Goal: Task Accomplishment & Management: Manage account settings

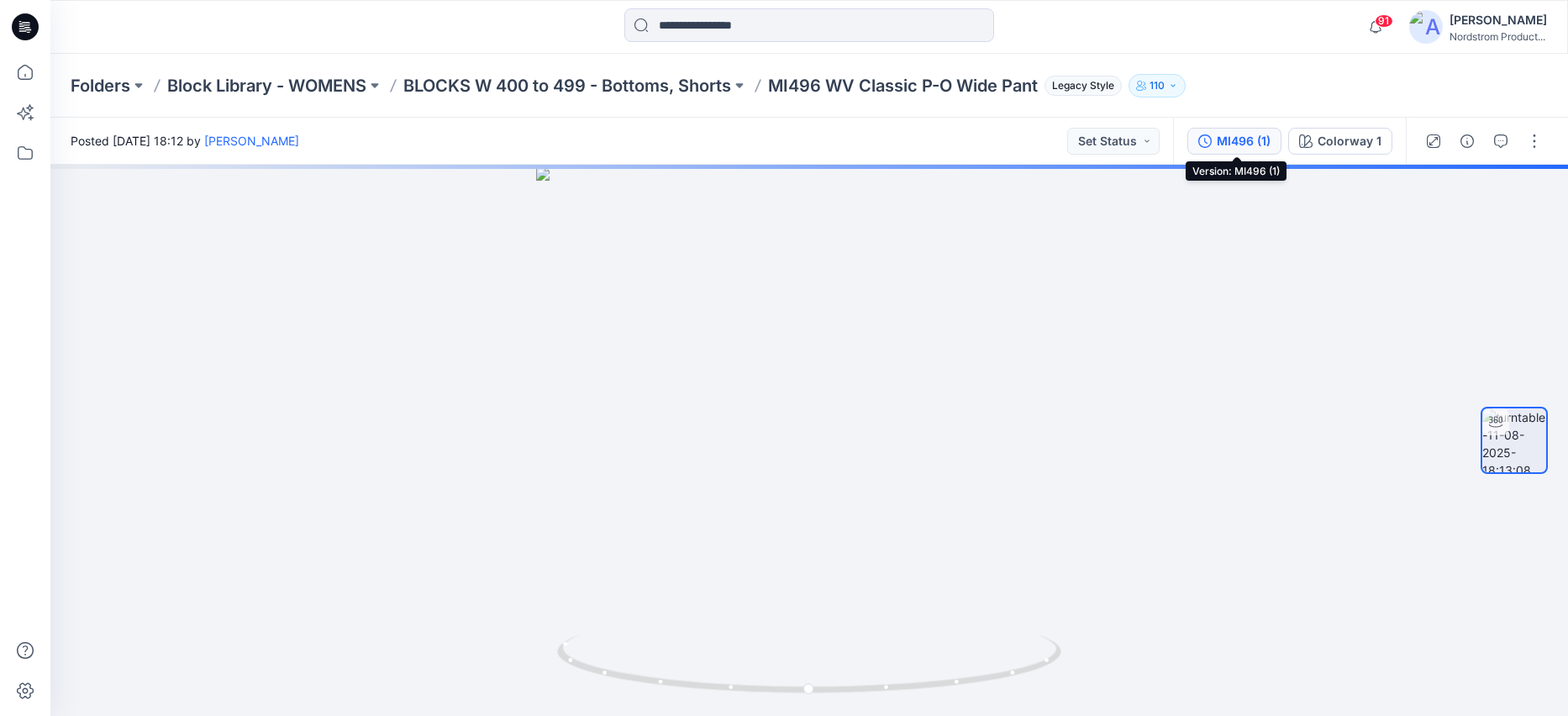
click at [1242, 139] on div "MI496 (1)" at bounding box center [1243, 141] width 53 height 19
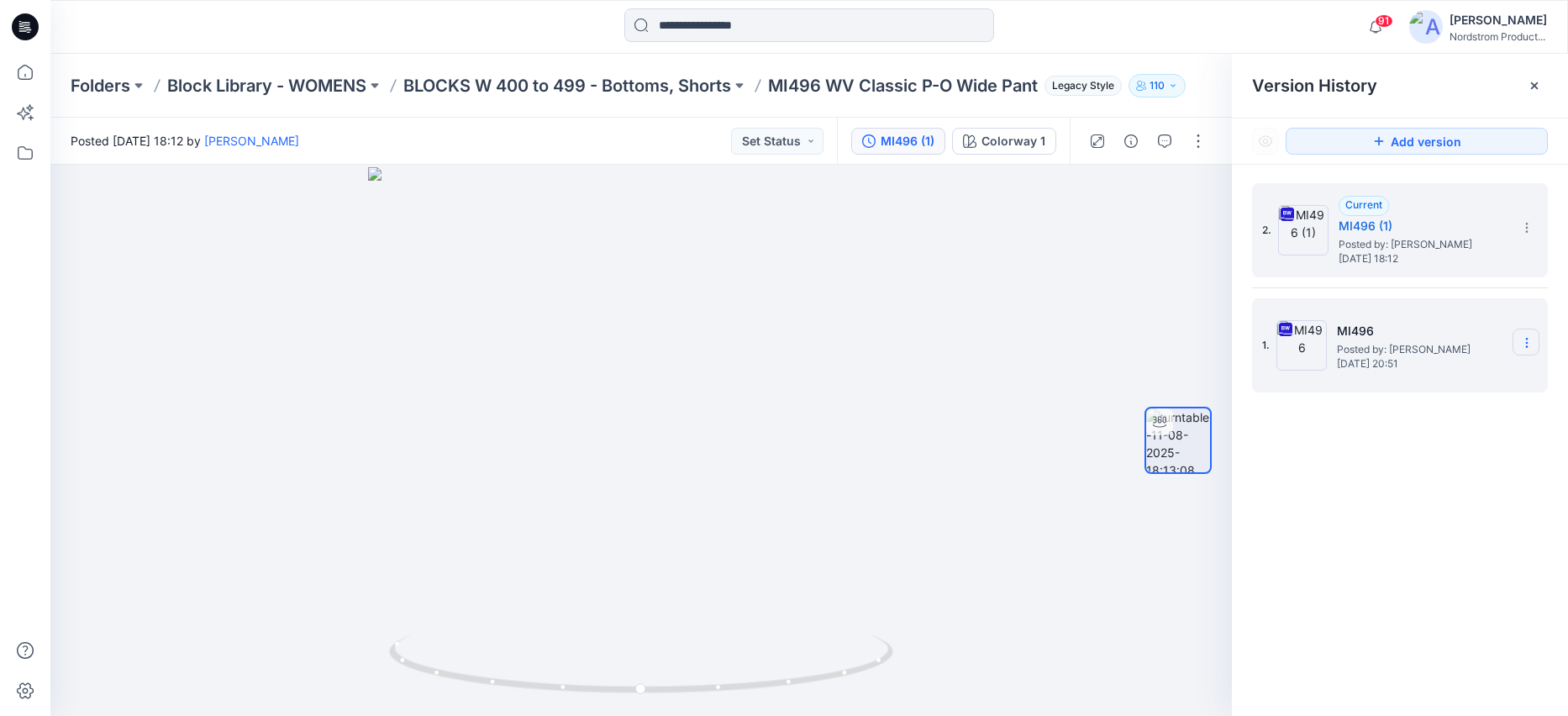
click at [1526, 339] on icon at bounding box center [1526, 339] width 1 height 1
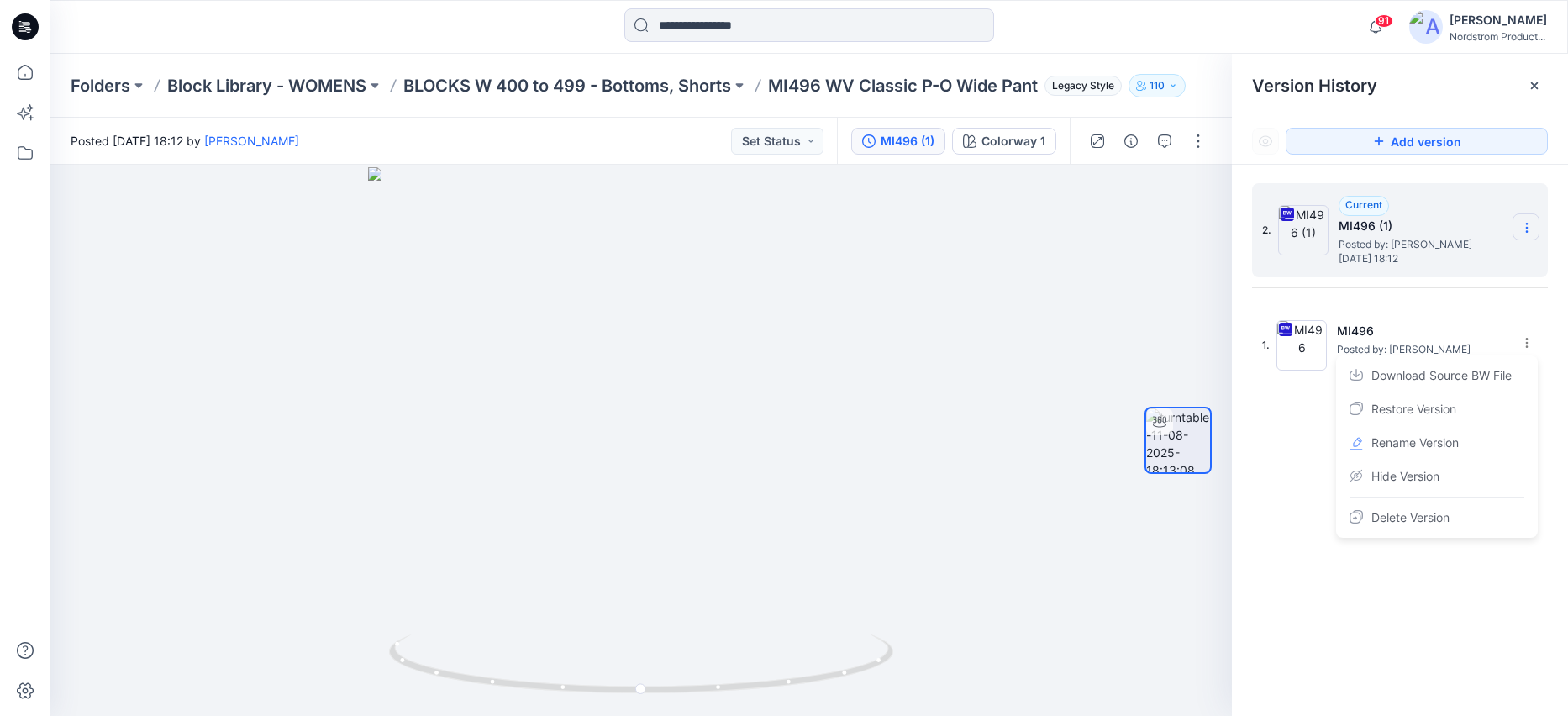
click at [1537, 223] on section at bounding box center [1526, 227] width 27 height 27
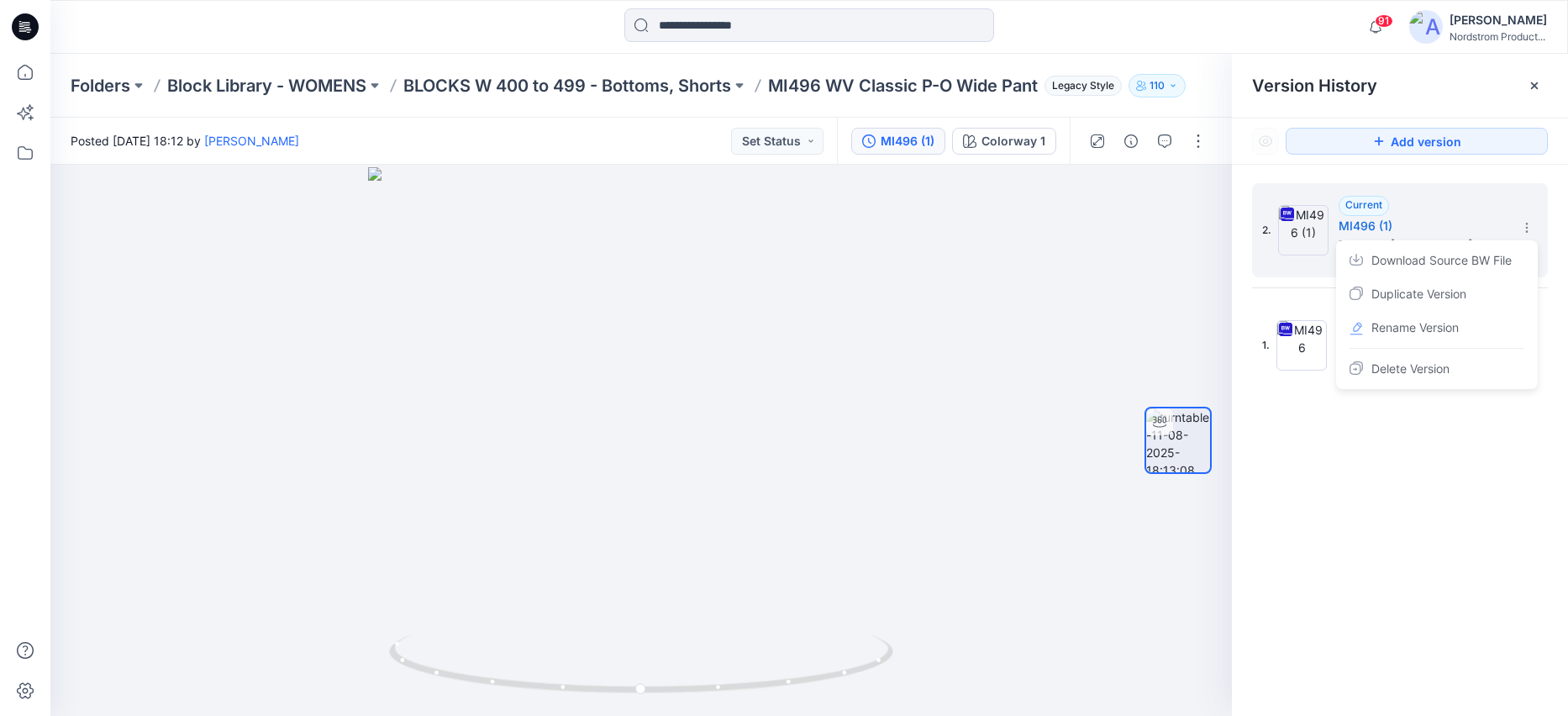
click at [1459, 467] on div "2. Current MI496 (1) Posted by: Lizzie Jones Monday, August 11, 2025 18:12 Down…" at bounding box center [1400, 453] width 336 height 576
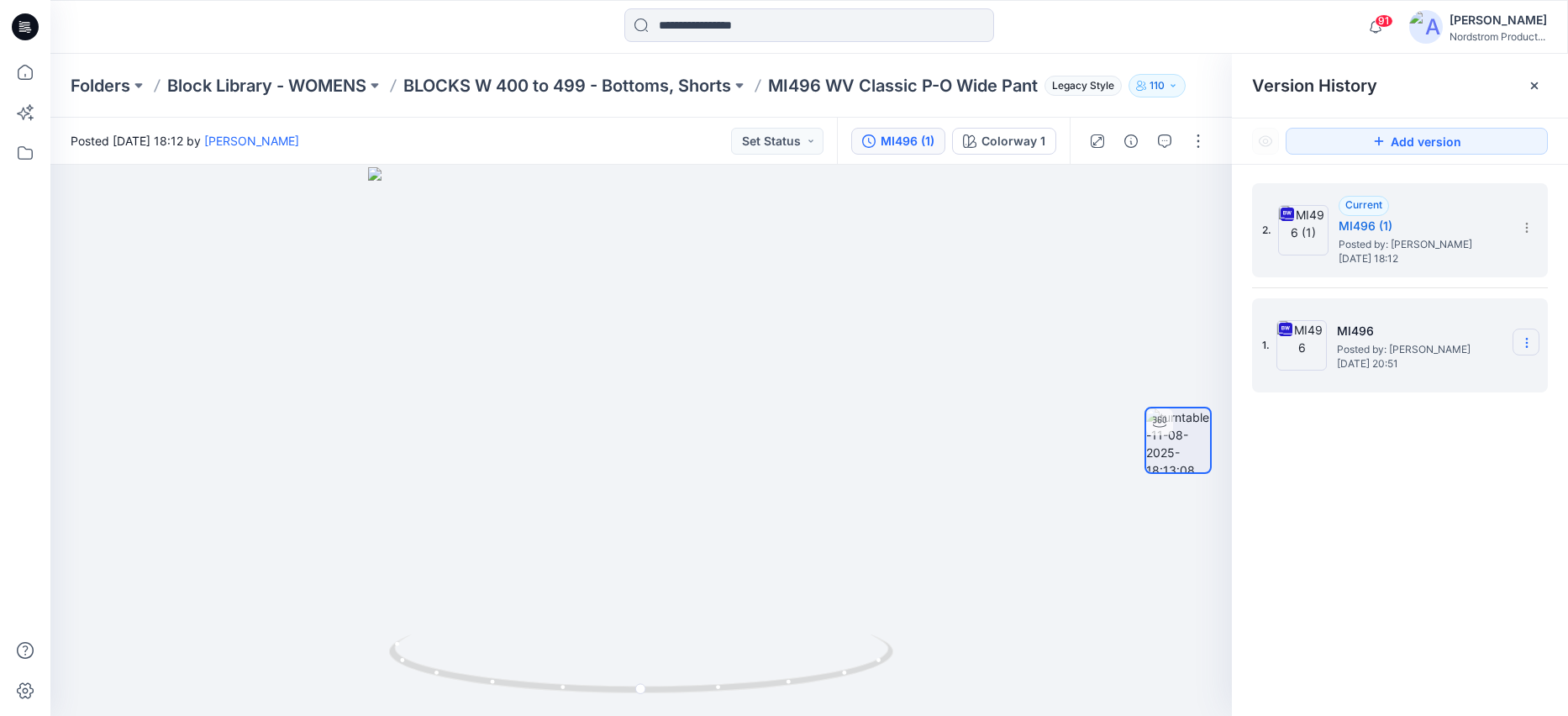
click at [1523, 337] on icon at bounding box center [1526, 343] width 14 height 14
click at [1380, 521] on span "Delete Version" at bounding box center [1410, 518] width 78 height 20
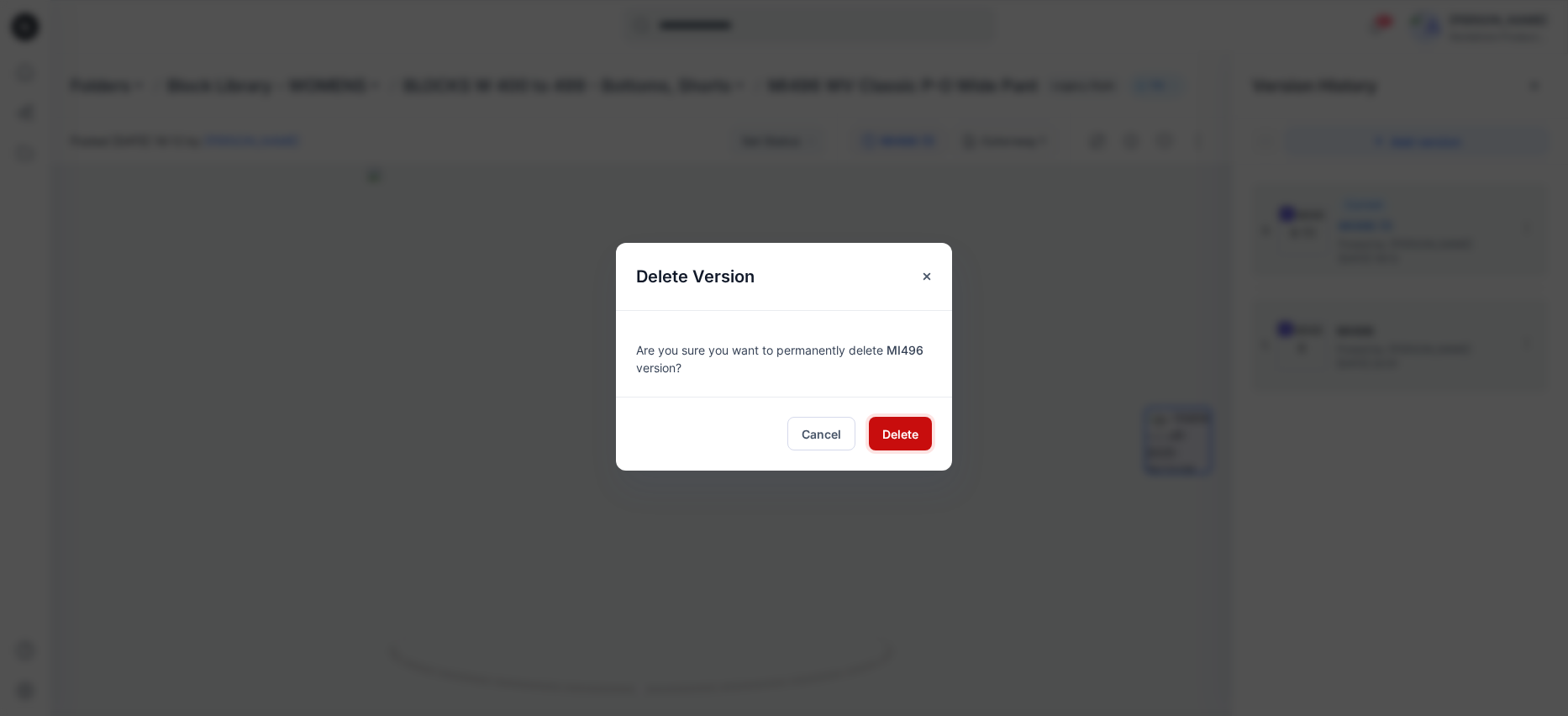
click at [908, 440] on span "Delete" at bounding box center [900, 434] width 37 height 18
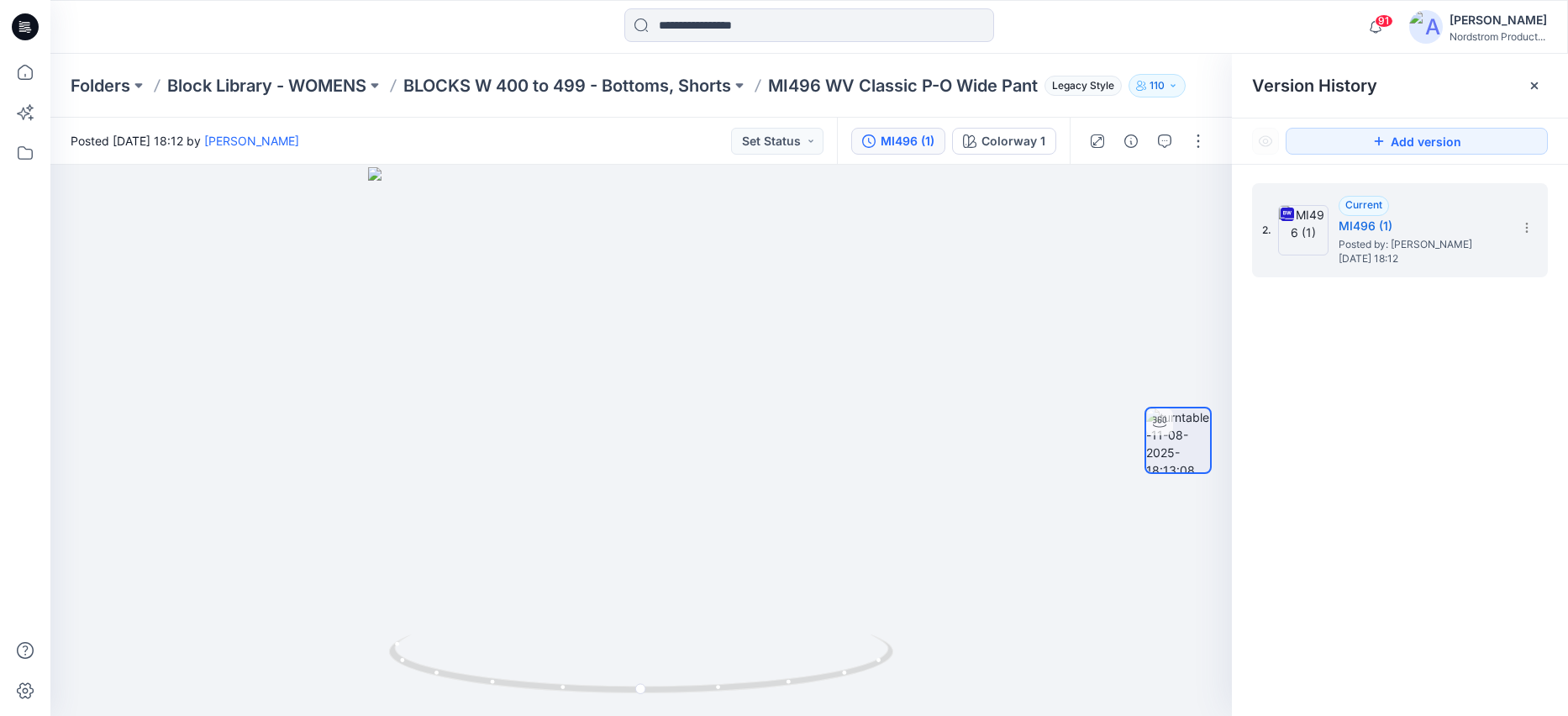
click at [1072, 10] on div at bounding box center [809, 27] width 759 height 37
click at [14, 27] on icon at bounding box center [25, 27] width 27 height 27
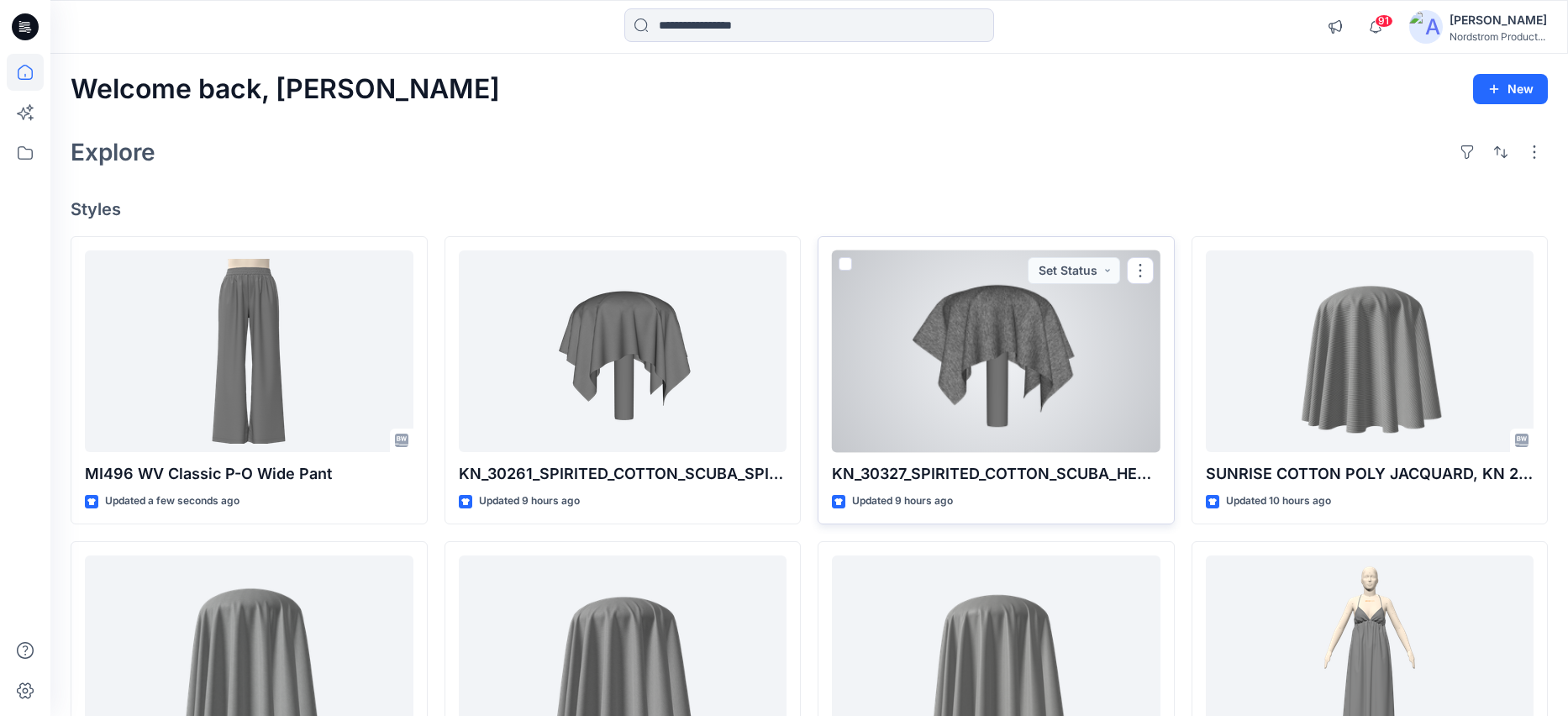
scroll to position [500, 0]
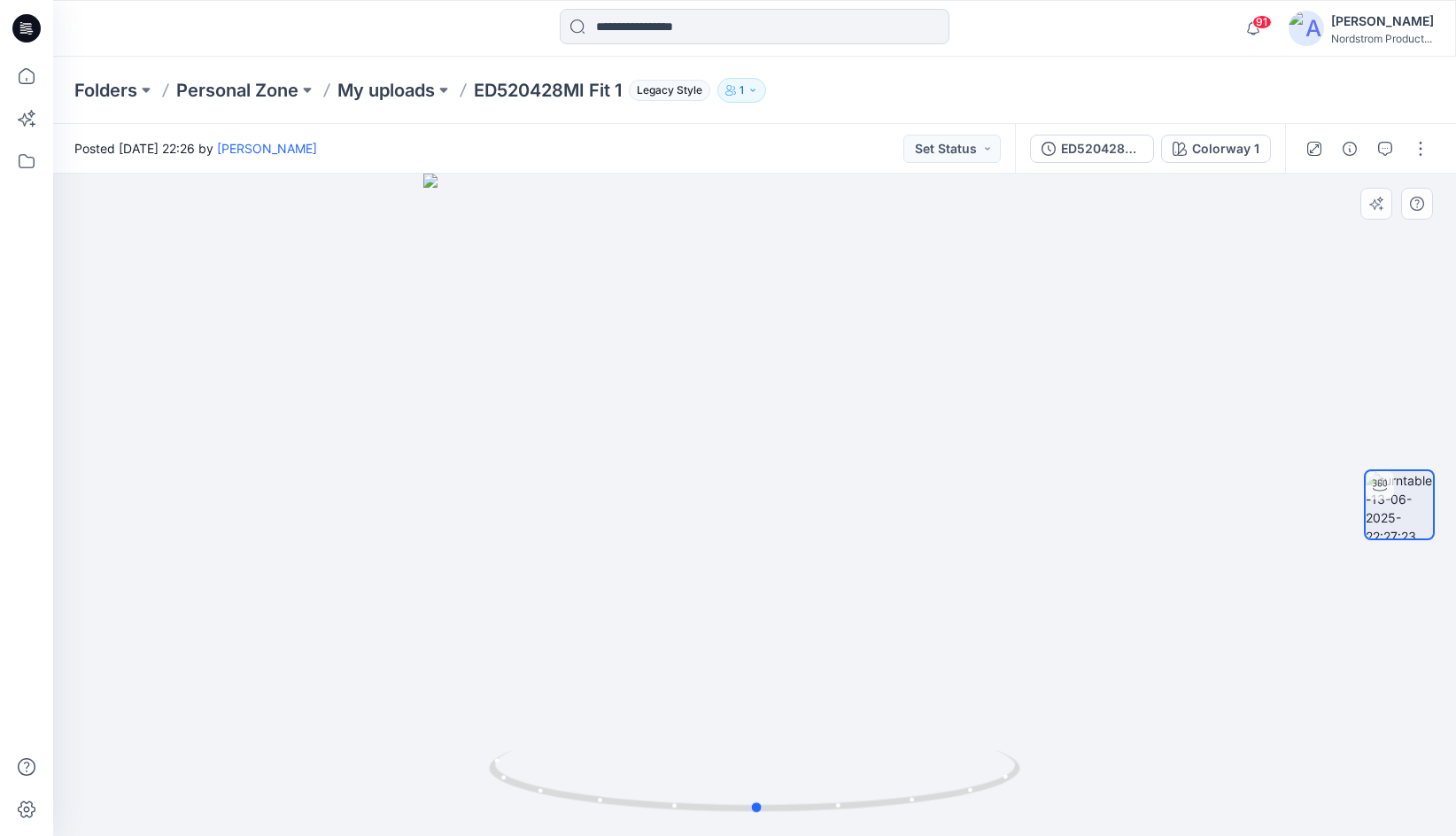
drag, startPoint x: 744, startPoint y: 628, endPoint x: 711, endPoint y: 613, distance: 36.2
click at [711, 613] on div at bounding box center [754, 505] width 1402 height 662
drag, startPoint x: 758, startPoint y: 501, endPoint x: 934, endPoint y: 469, distance: 178.9
click at [934, 469] on div at bounding box center [754, 505] width 1402 height 662
drag, startPoint x: 822, startPoint y: 496, endPoint x: 656, endPoint y: 493, distance: 166.0
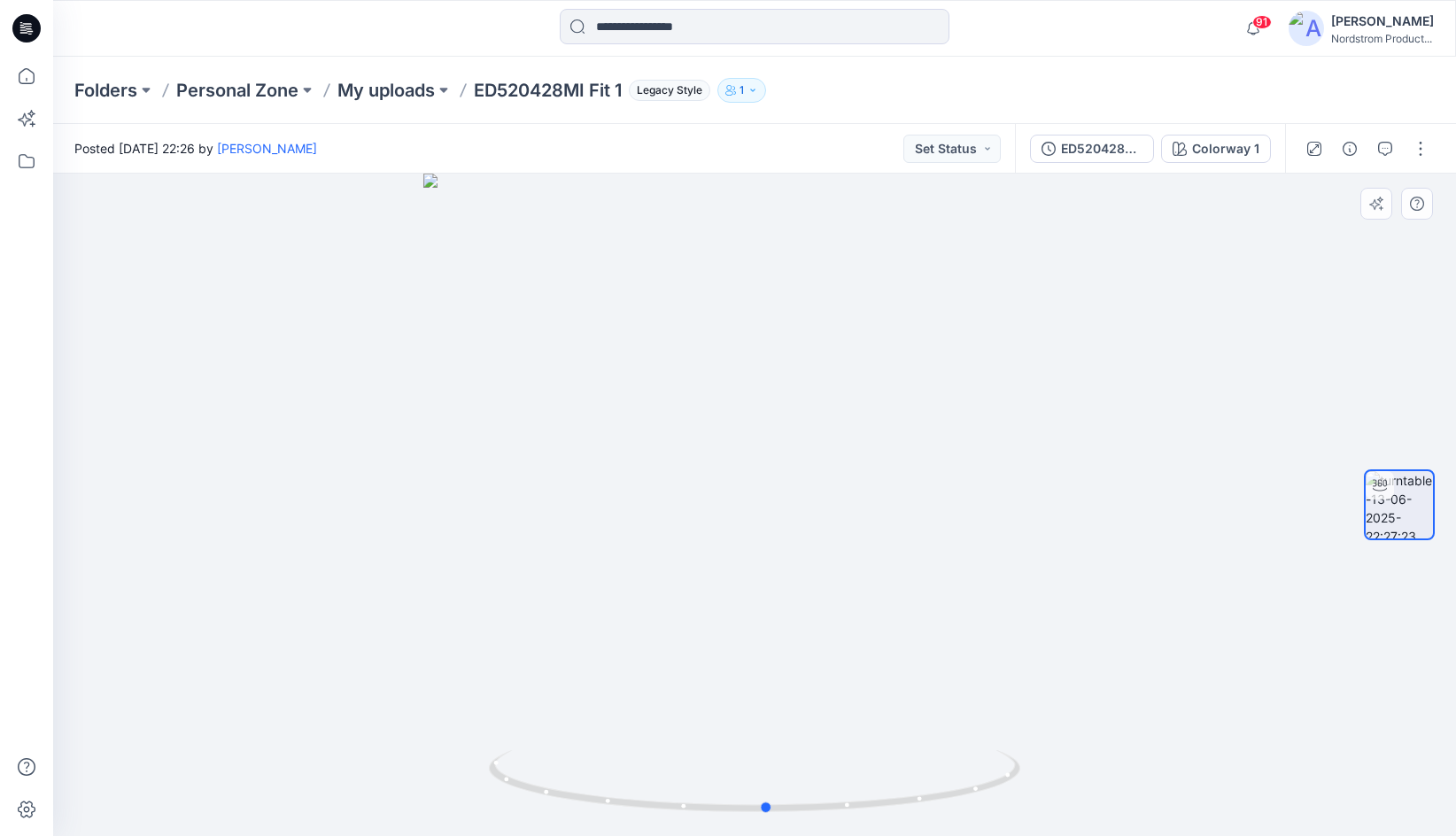
click at [656, 493] on div at bounding box center [754, 505] width 1402 height 662
drag, startPoint x: 741, startPoint y: 610, endPoint x: 936, endPoint y: 576, distance: 197.9
click at [936, 576] on div at bounding box center [754, 505] width 1402 height 662
drag, startPoint x: 839, startPoint y: 514, endPoint x: 657, endPoint y: 502, distance: 182.4
click at [657, 502] on div at bounding box center [754, 505] width 1402 height 662
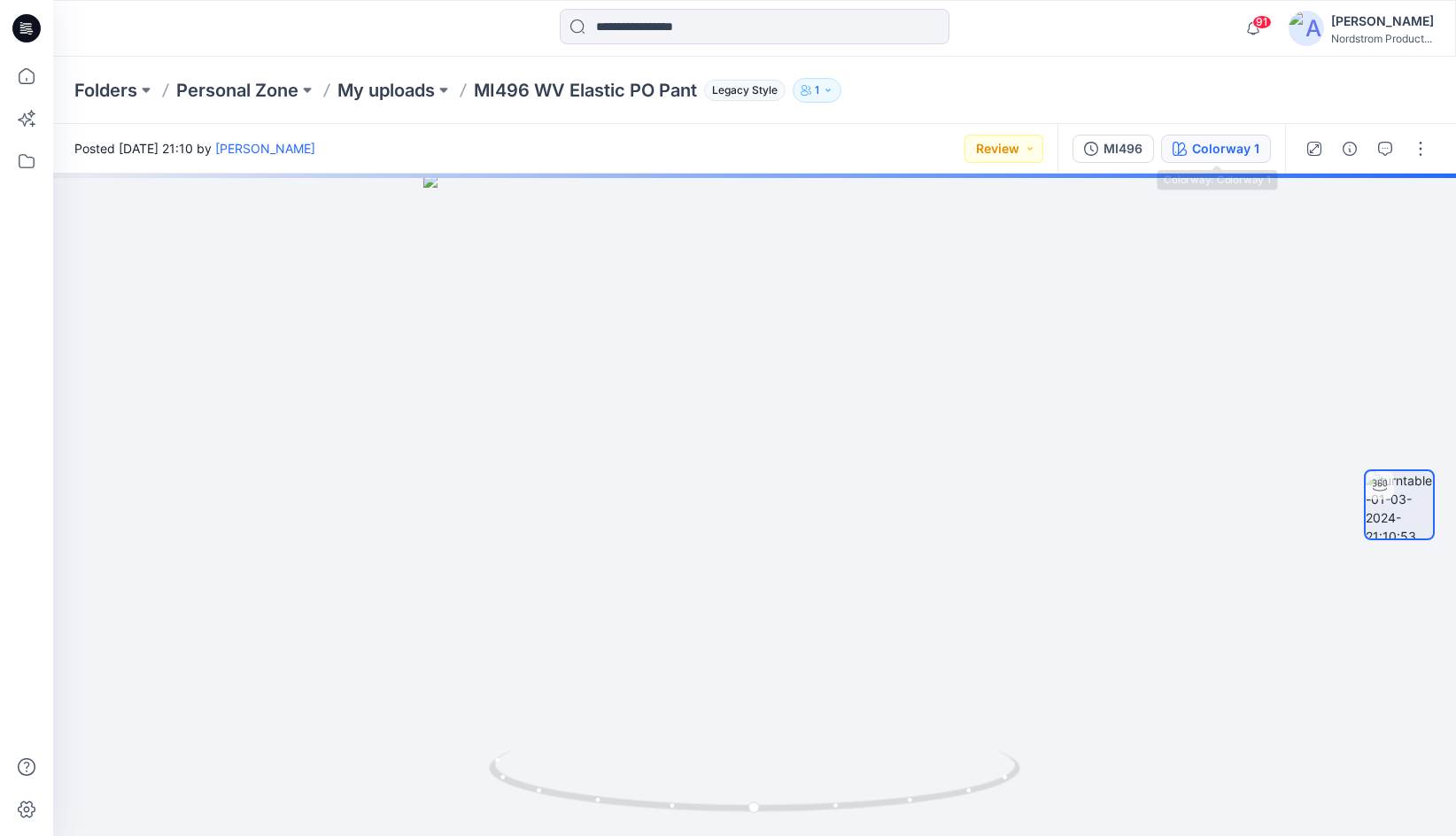
click at [1207, 152] on div "Colorway 1" at bounding box center [1225, 149] width 67 height 20
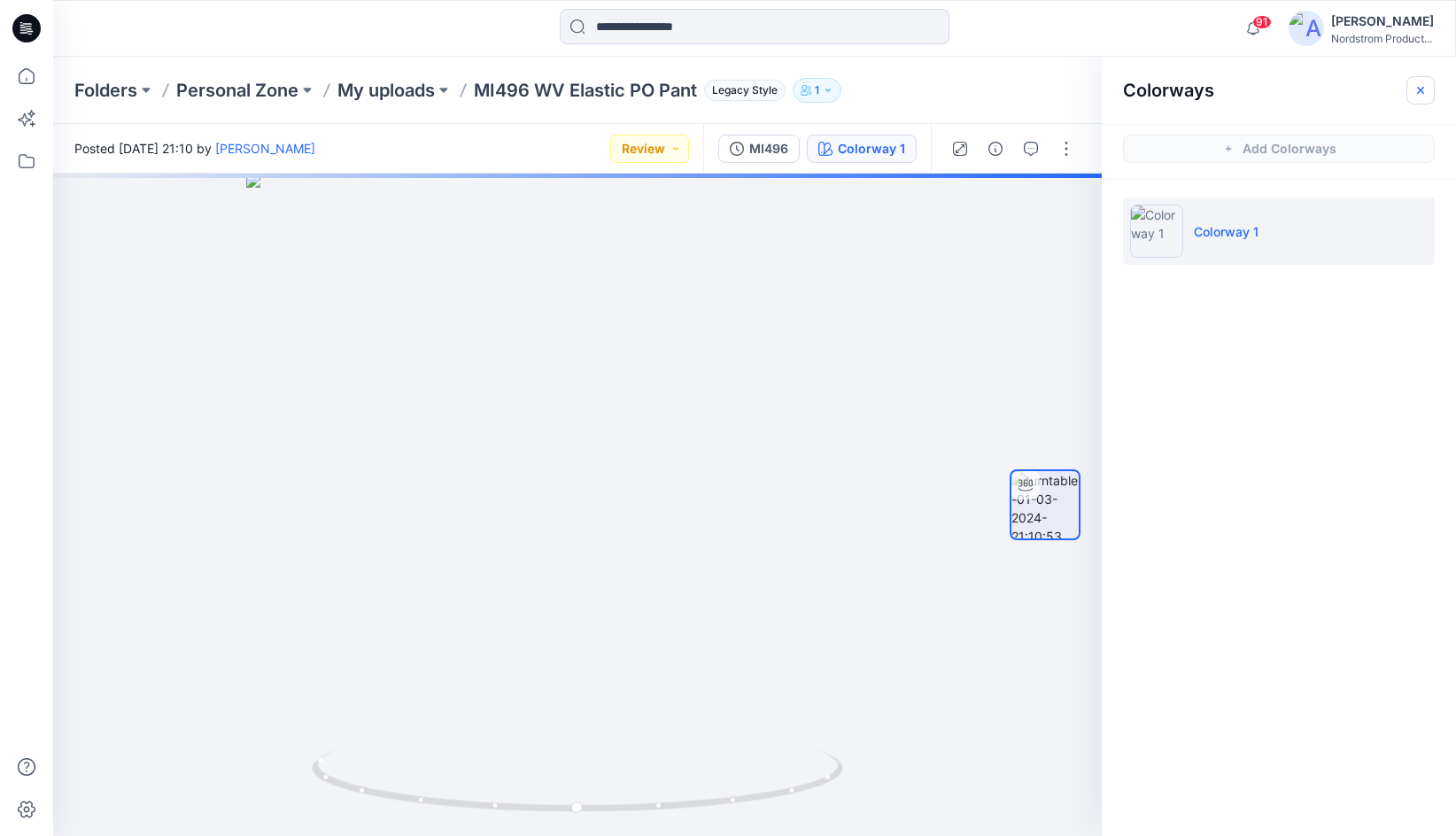
click at [1419, 87] on icon "button" at bounding box center [1420, 90] width 14 height 14
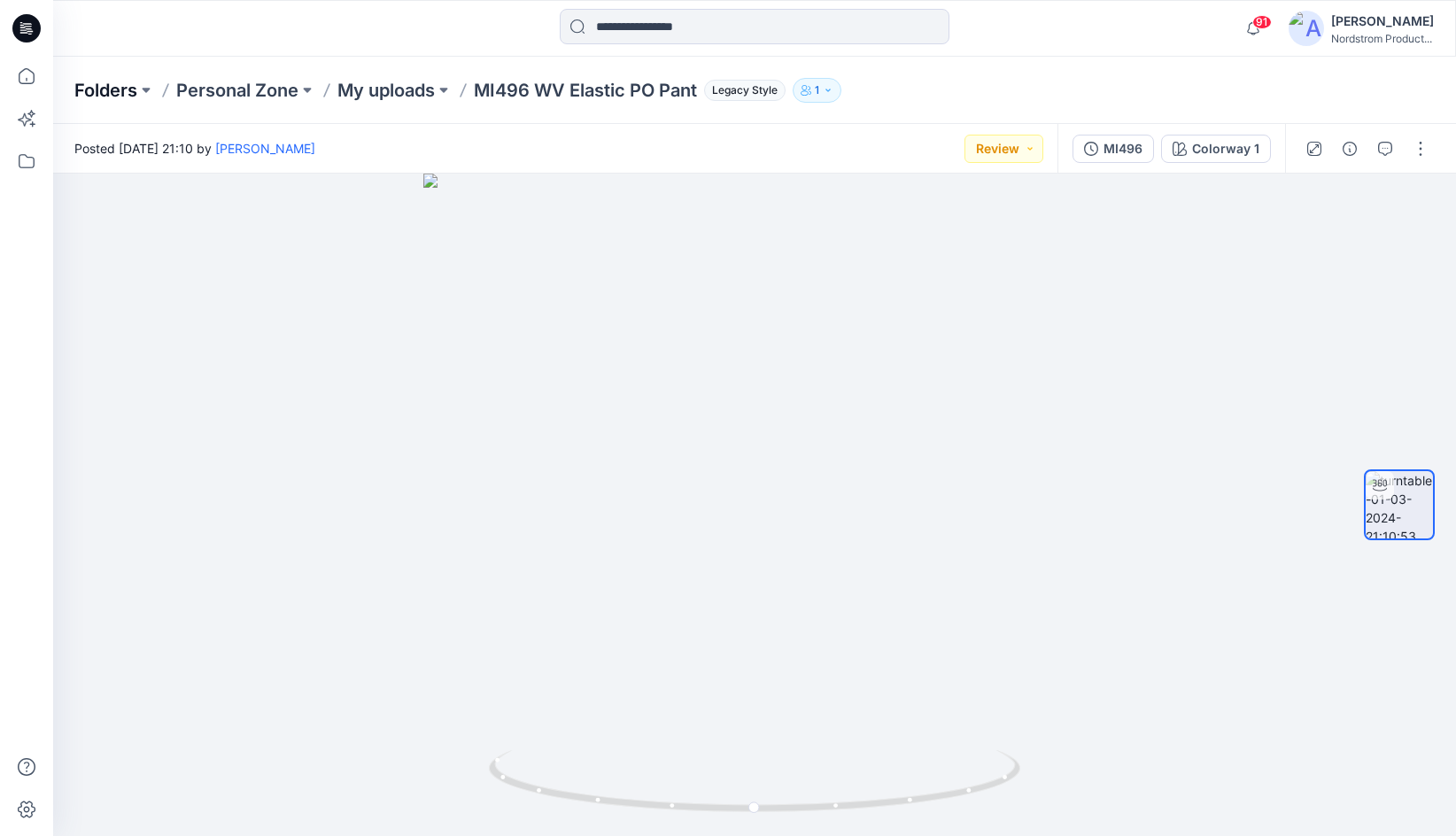
click at [84, 87] on p "Folders" at bounding box center [106, 90] width 63 height 25
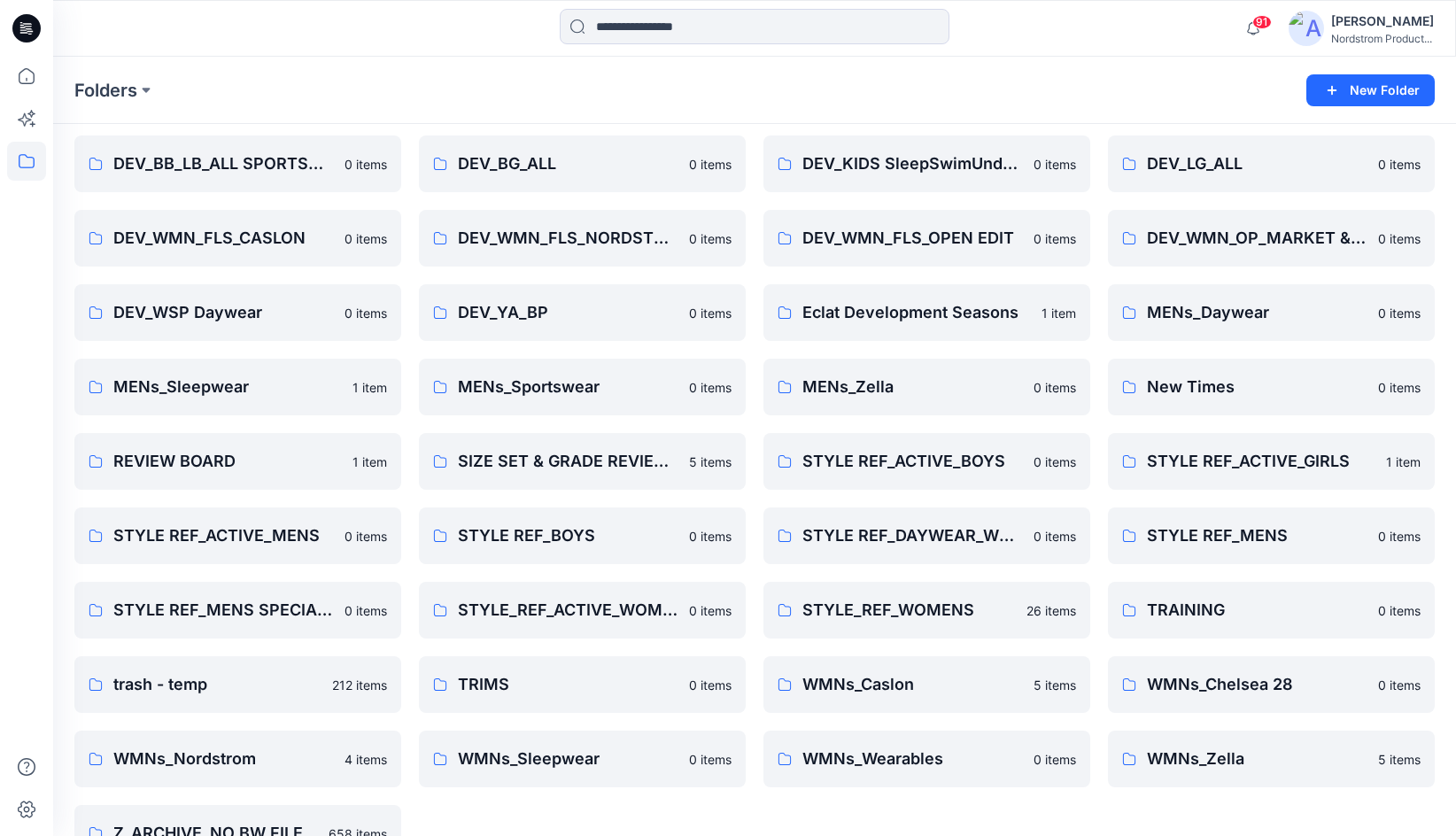
scroll to position [702, 0]
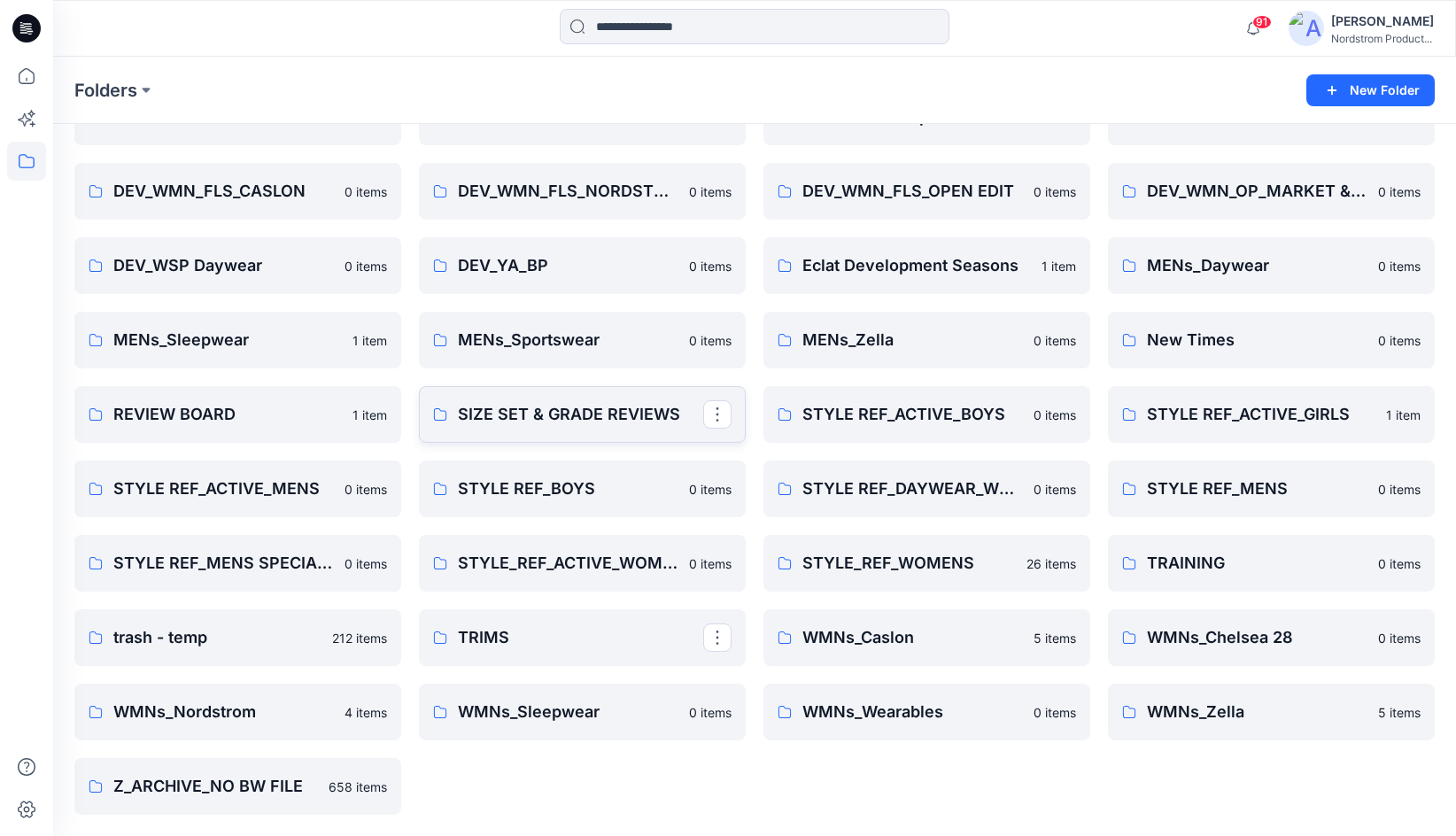
click at [577, 427] on link "SIZE SET & GRADE REVIEWS" at bounding box center [582, 414] width 327 height 56
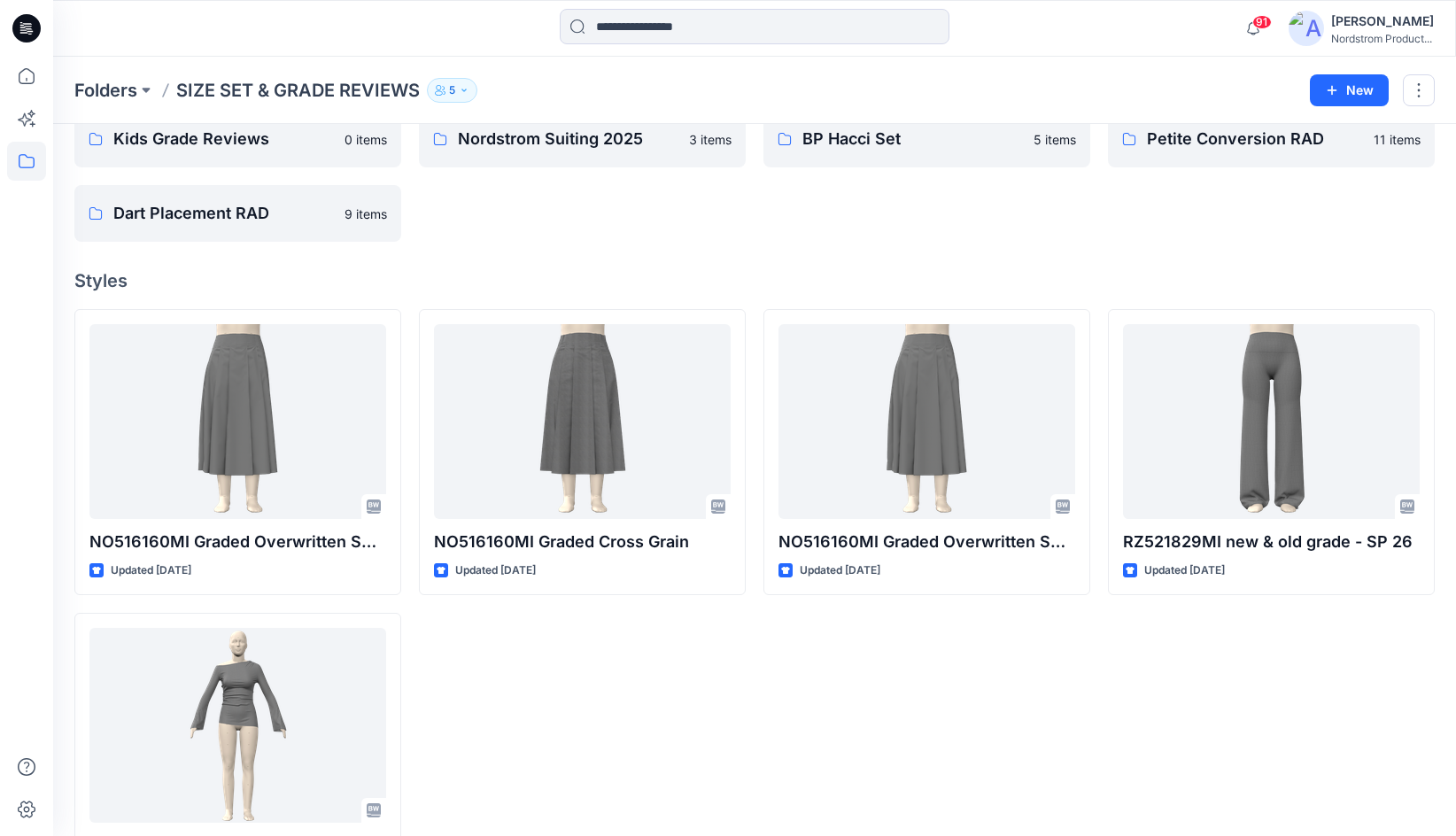
scroll to position [94, 0]
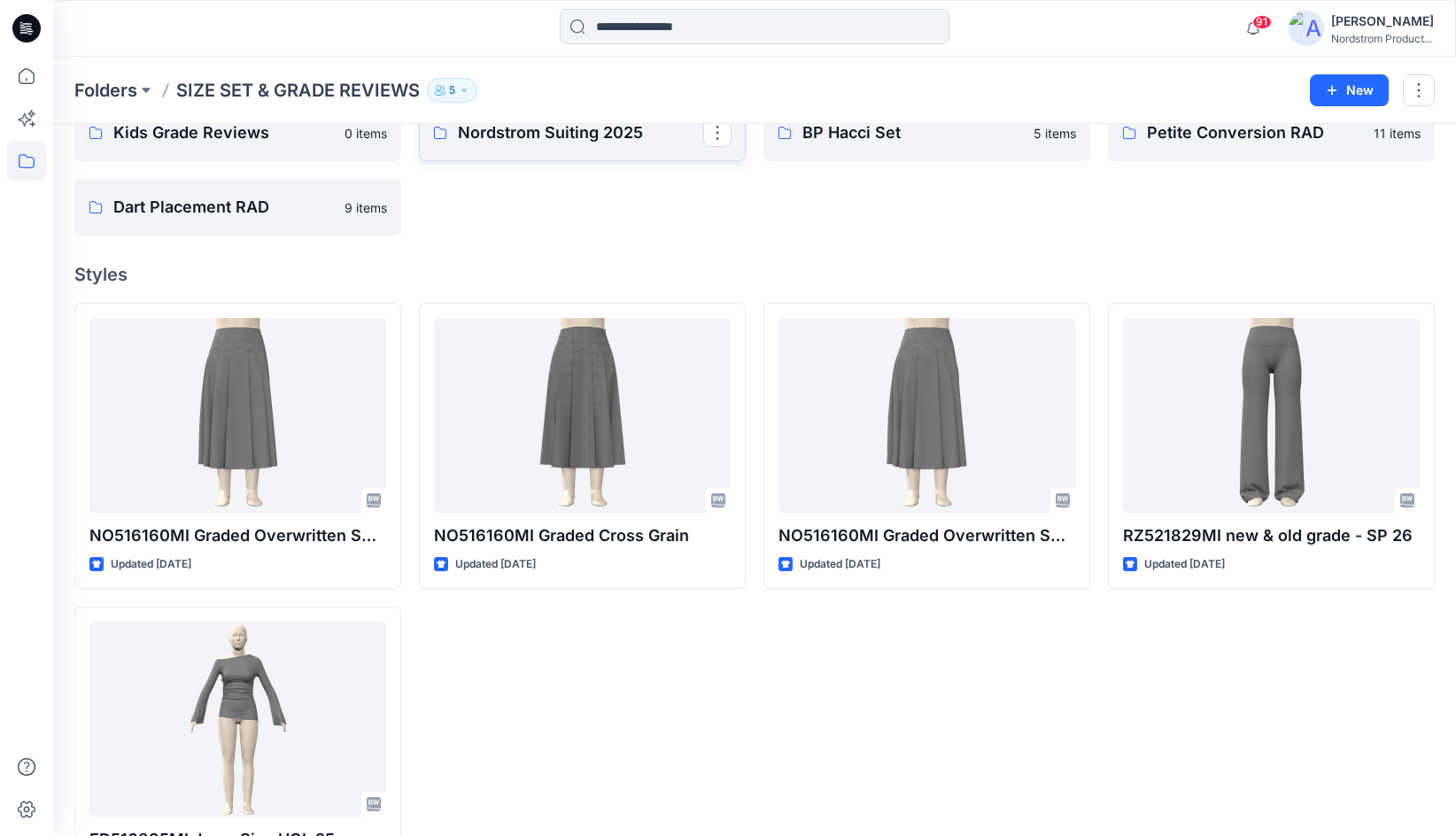
click at [548, 145] on link "Nordstrom Suiting 2025" at bounding box center [582, 132] width 327 height 56
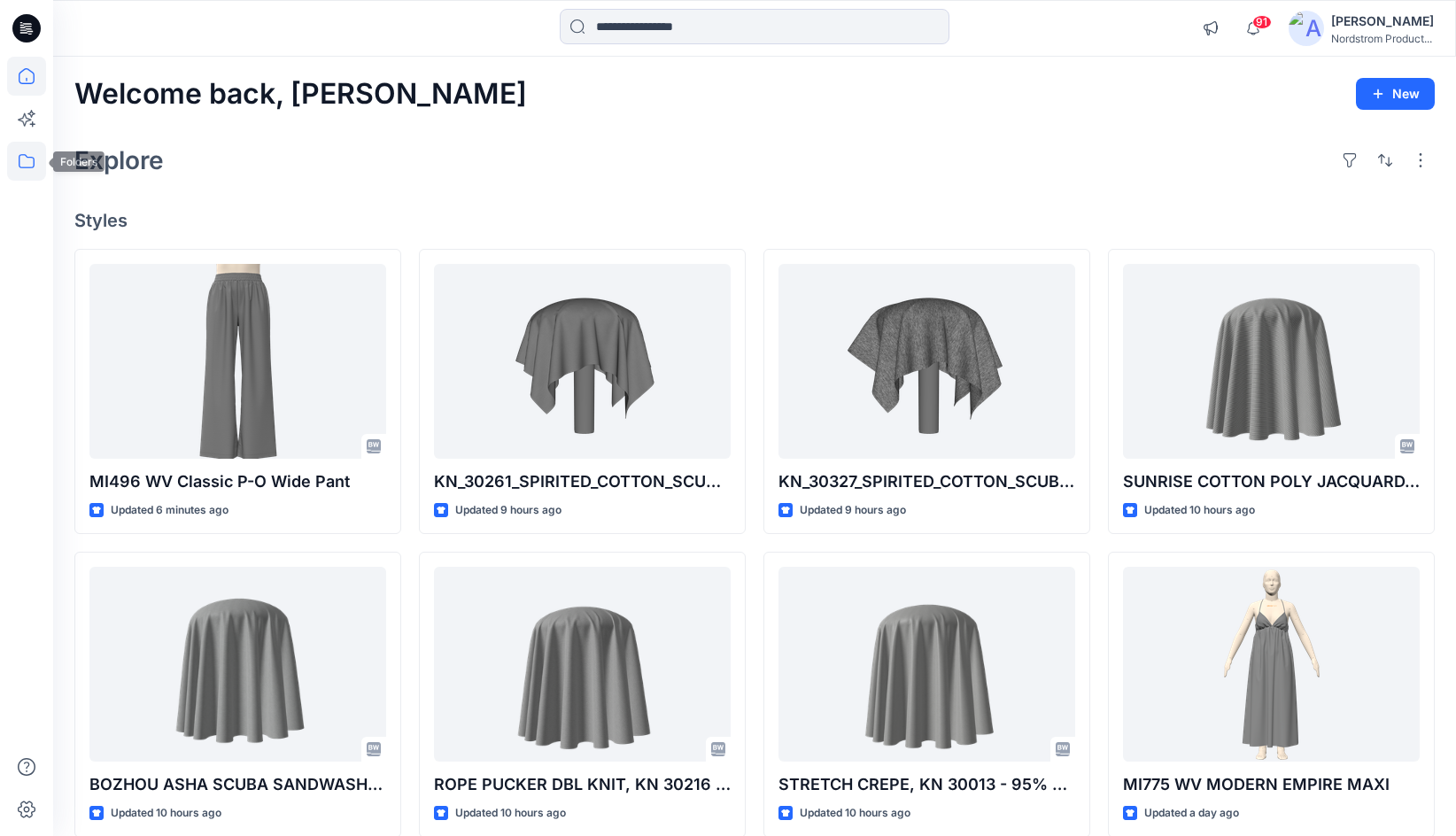
click at [34, 156] on icon at bounding box center [27, 161] width 39 height 39
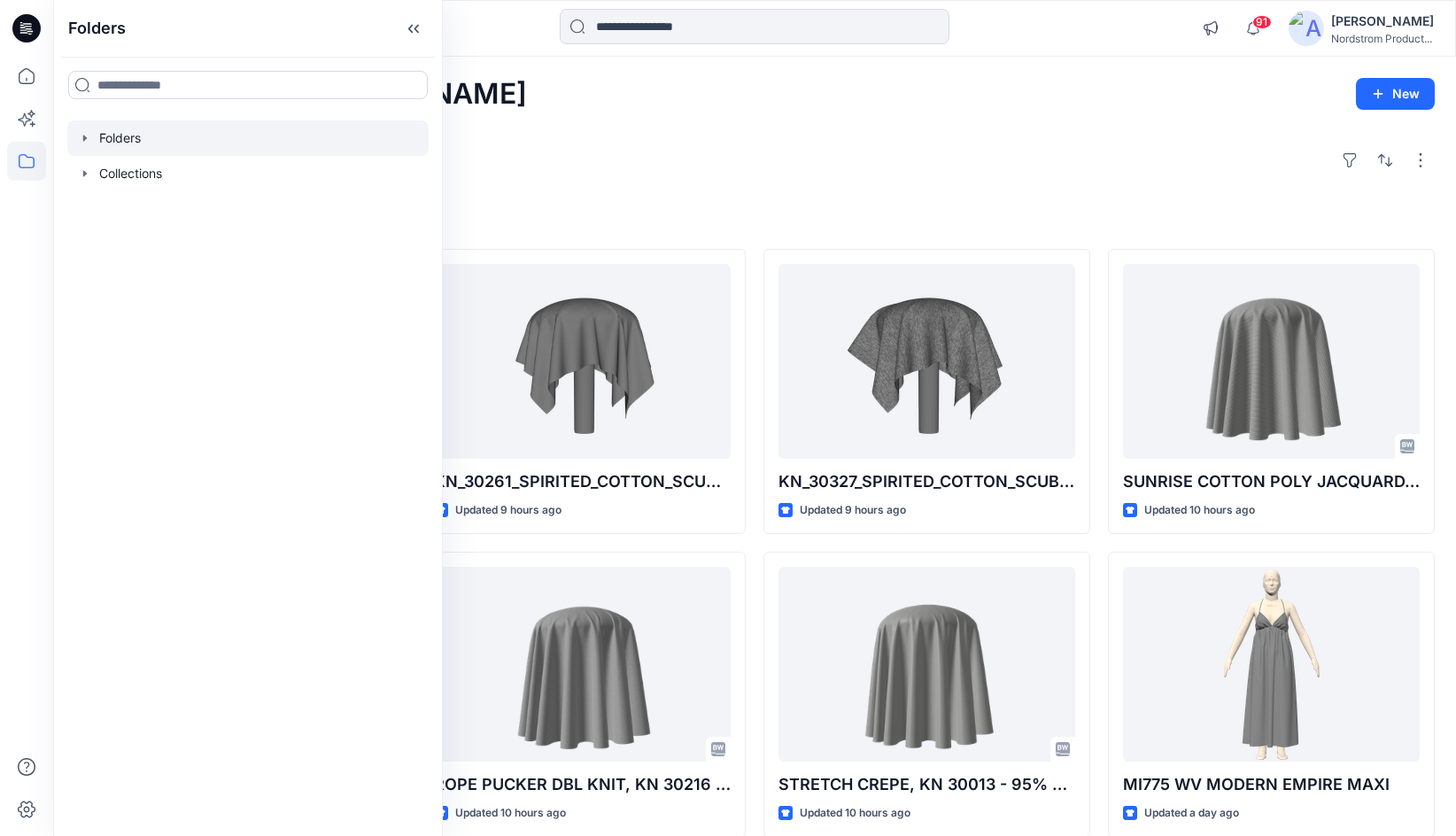
click at [134, 127] on div at bounding box center [248, 139] width 362 height 36
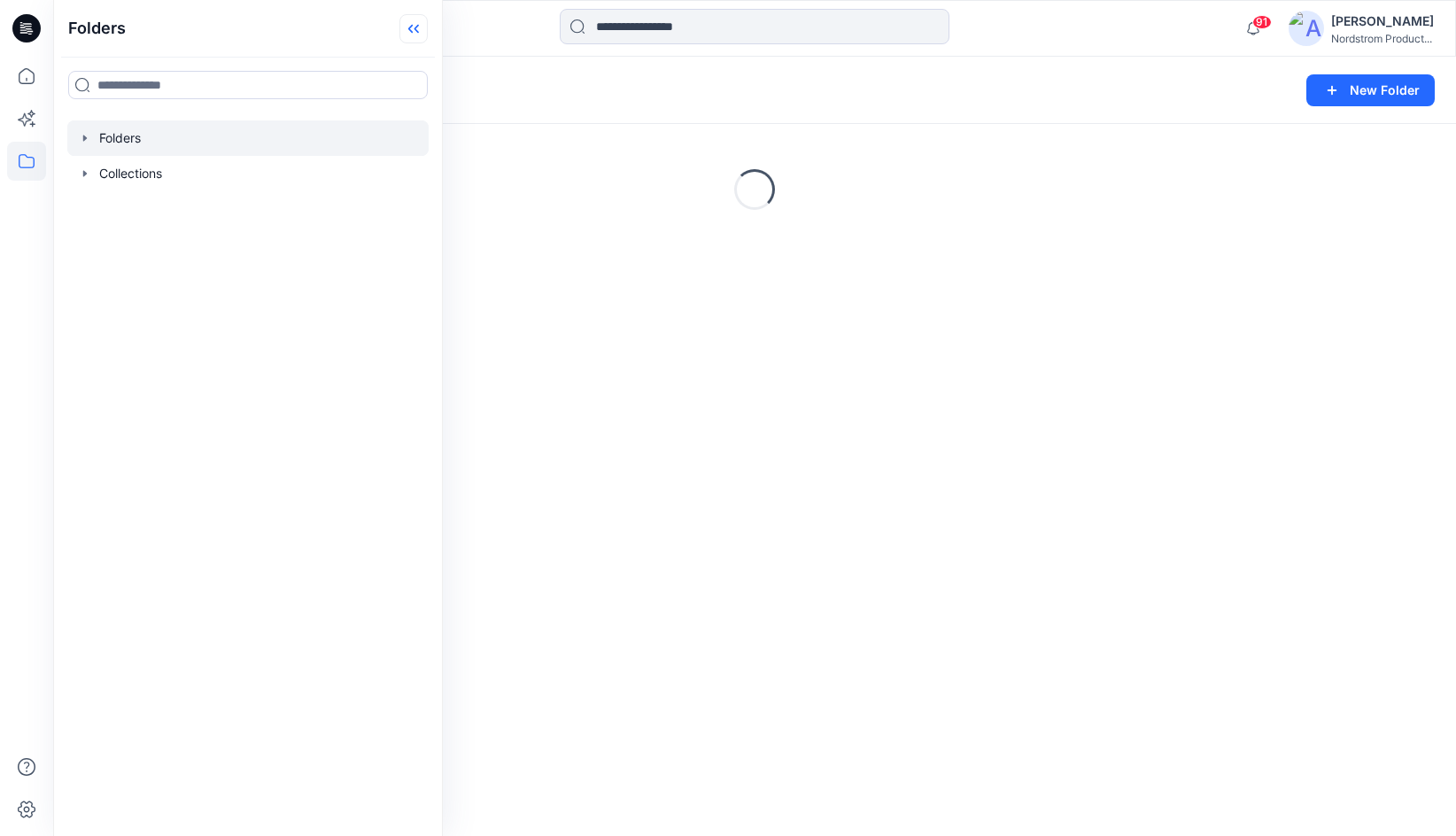
click at [417, 27] on icon at bounding box center [413, 29] width 29 height 30
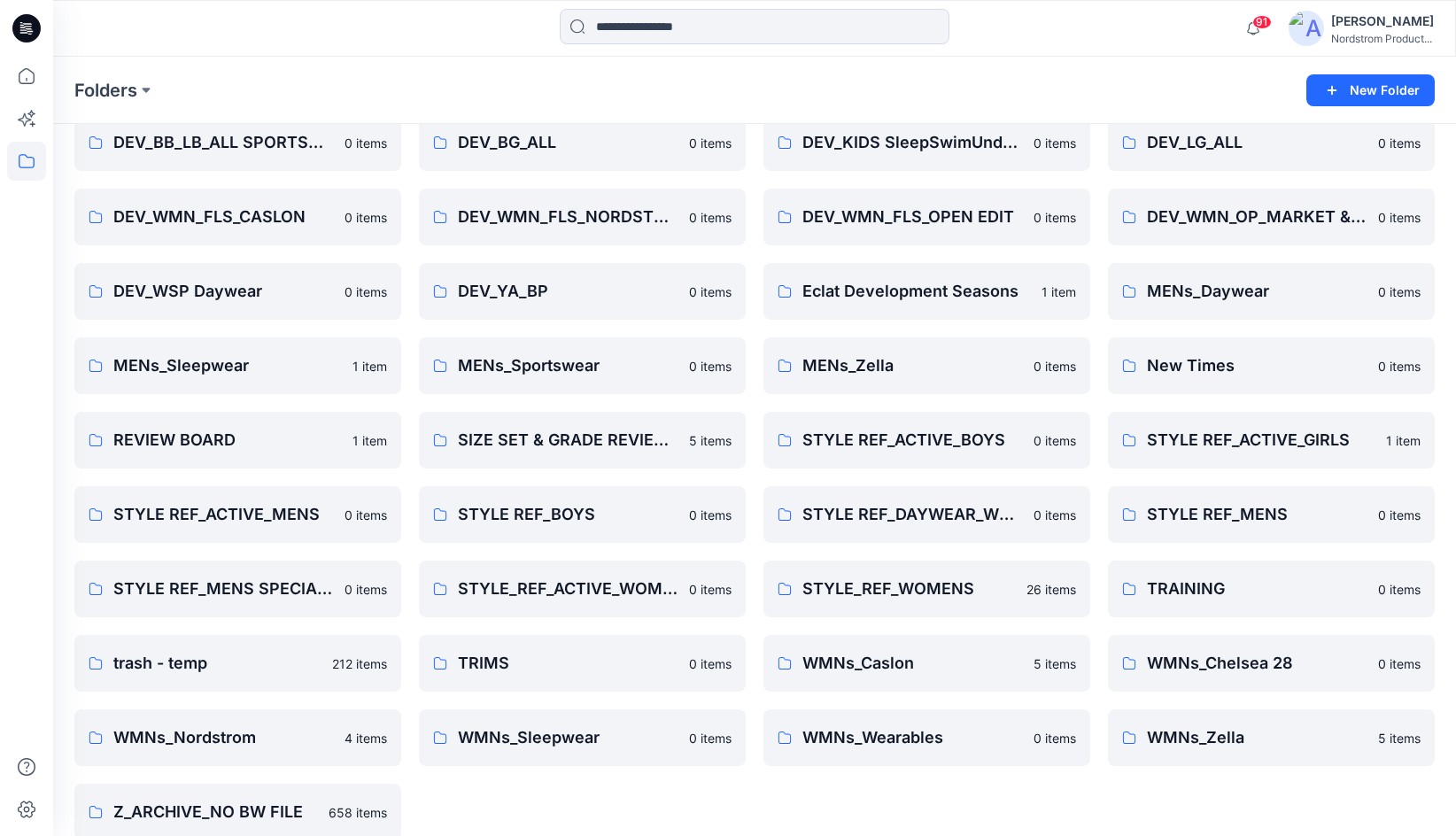
scroll to position [702, 0]
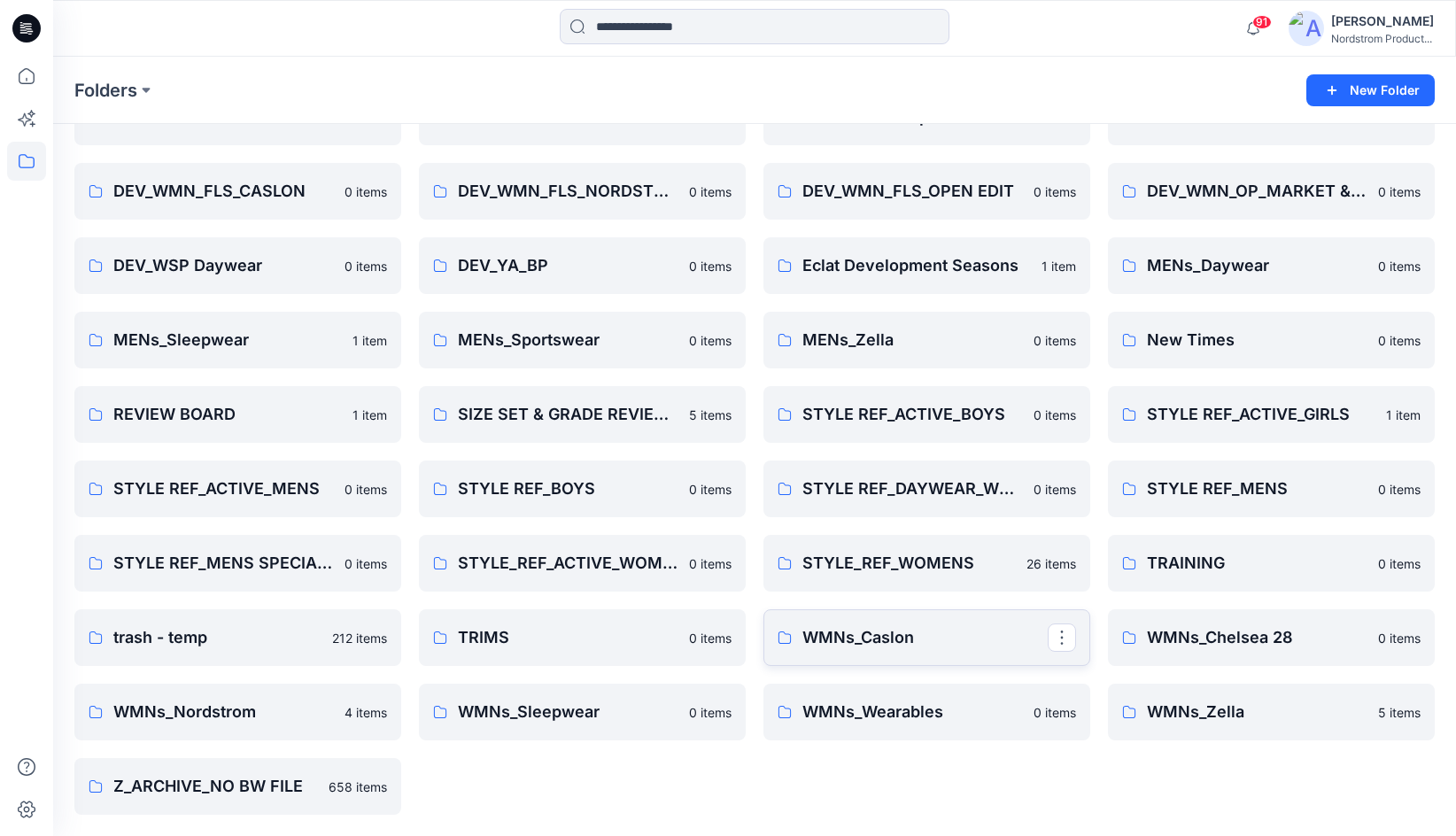
click at [917, 623] on link "WMNs_Caslon" at bounding box center [926, 637] width 327 height 56
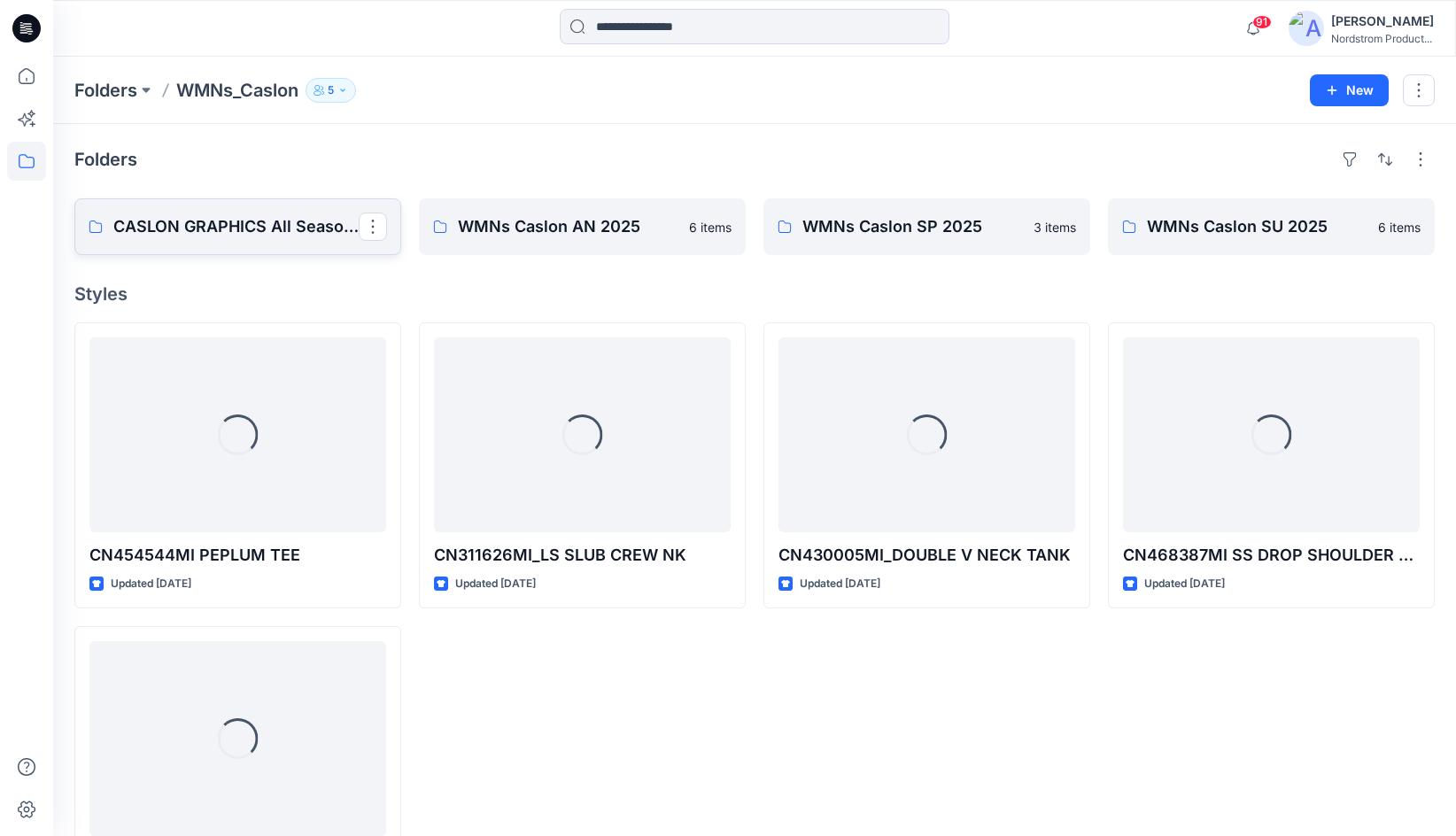
click at [233, 222] on p "CASLON GRAPHICS All Seasons" at bounding box center [236, 226] width 245 height 25
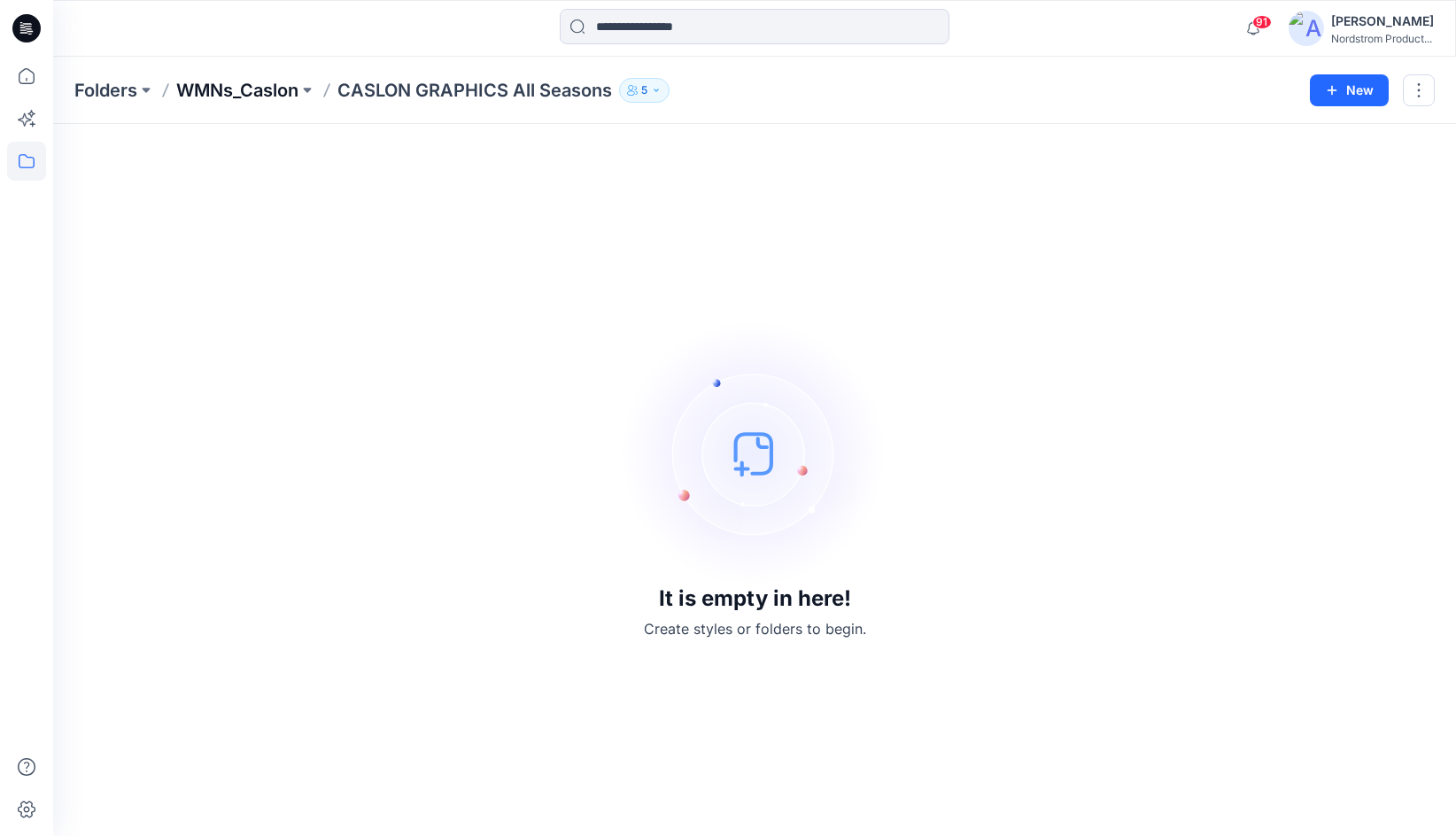
click at [261, 90] on p "WMNs_Caslon" at bounding box center [237, 90] width 123 height 25
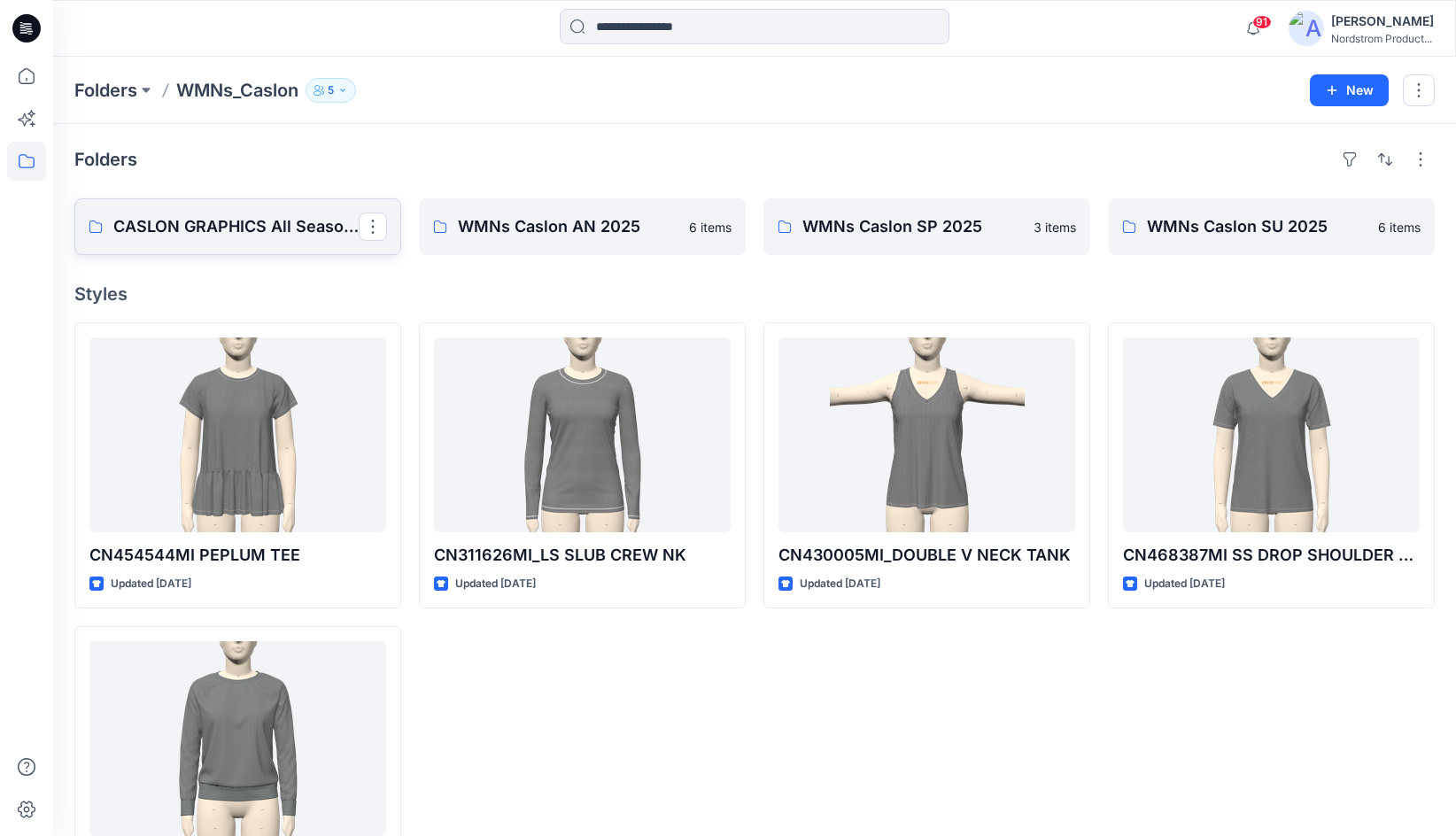
click at [291, 235] on p "CASLON GRAPHICS All Seasons" at bounding box center [236, 226] width 245 height 25
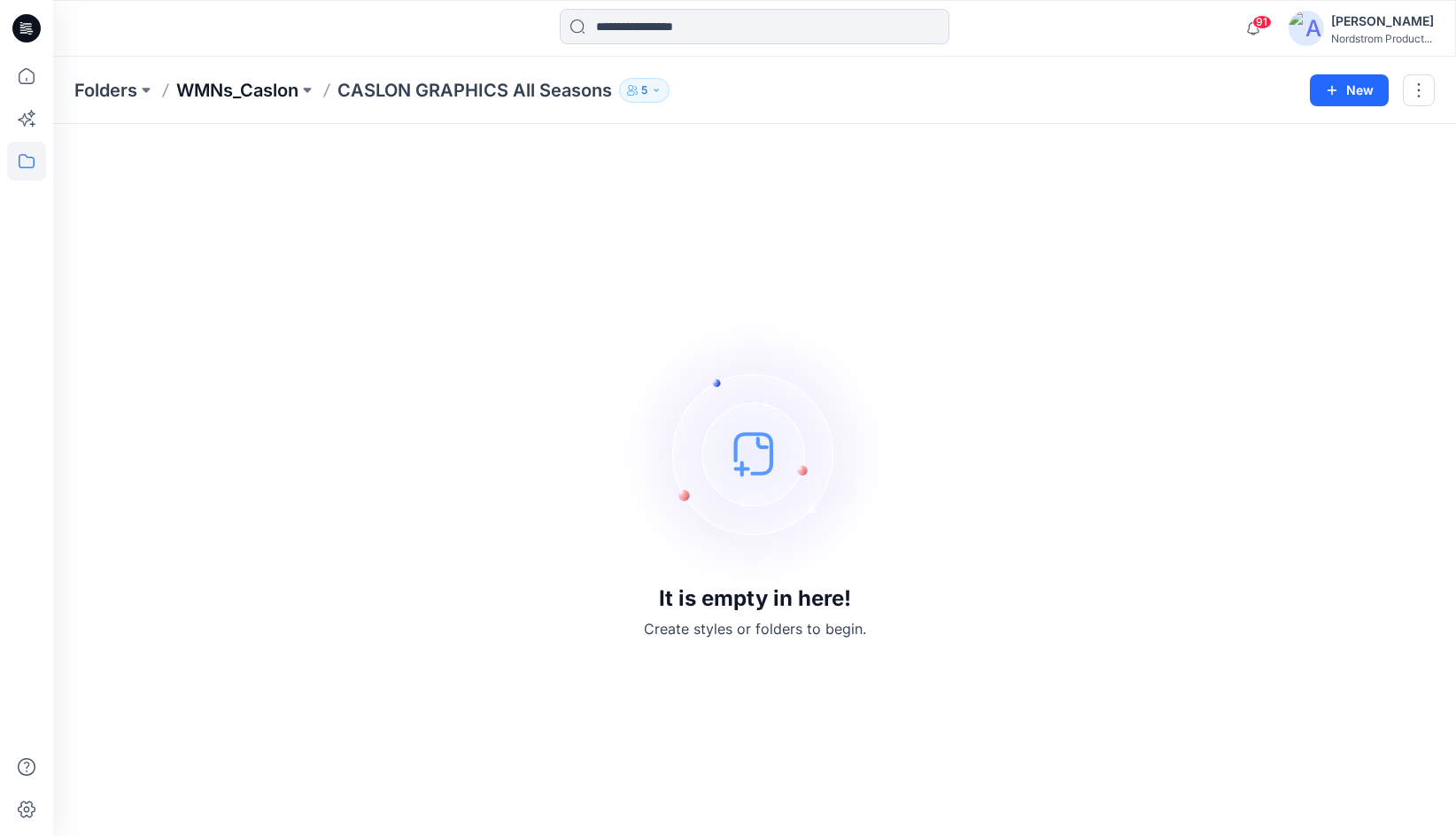
click at [280, 88] on p "WMNs_Caslon" at bounding box center [237, 90] width 123 height 25
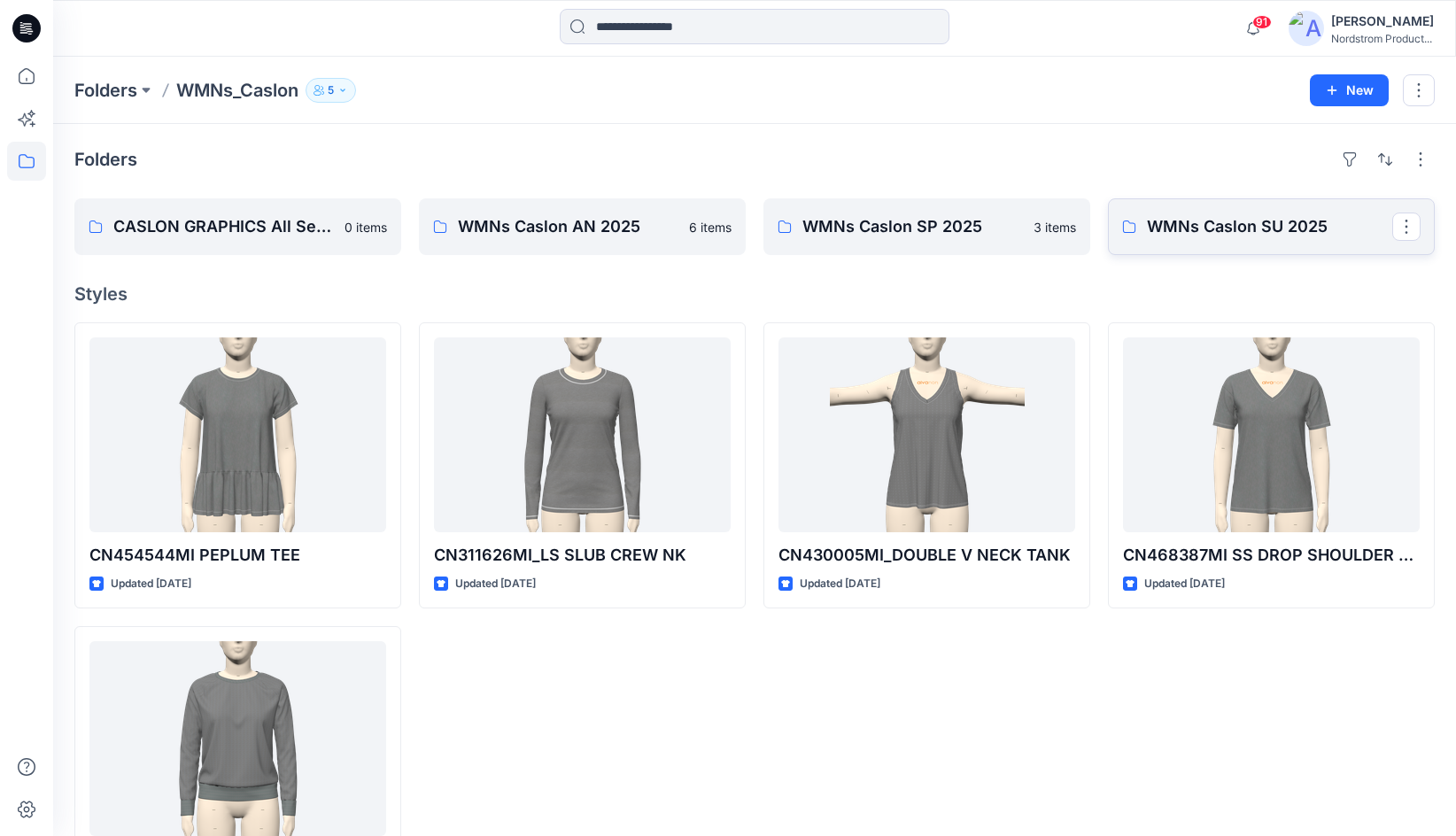
click at [1210, 226] on p "WMNs Caslon SU 2025" at bounding box center [1269, 226] width 245 height 25
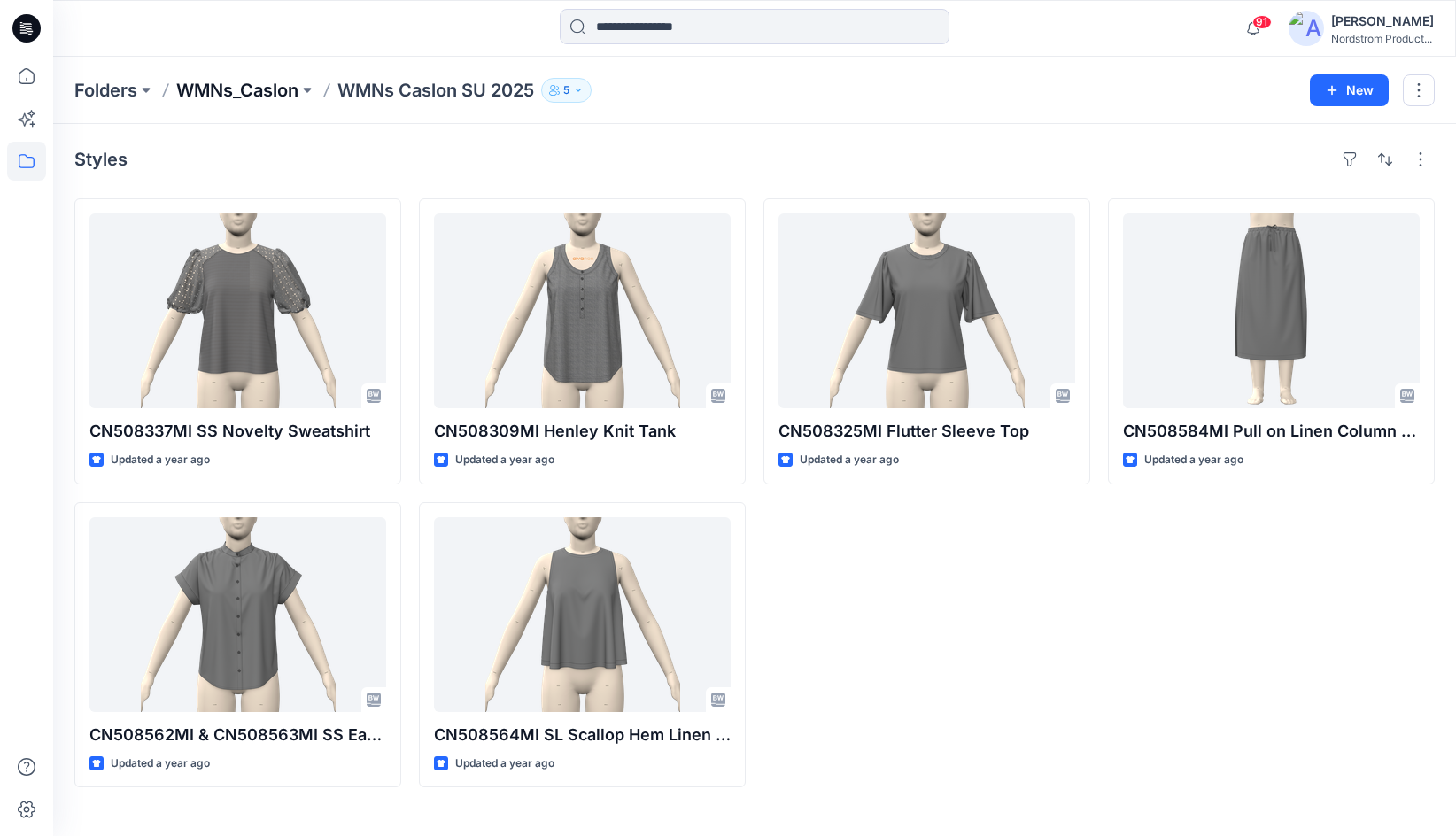
click at [256, 88] on p "WMNs_Caslon" at bounding box center [237, 90] width 123 height 25
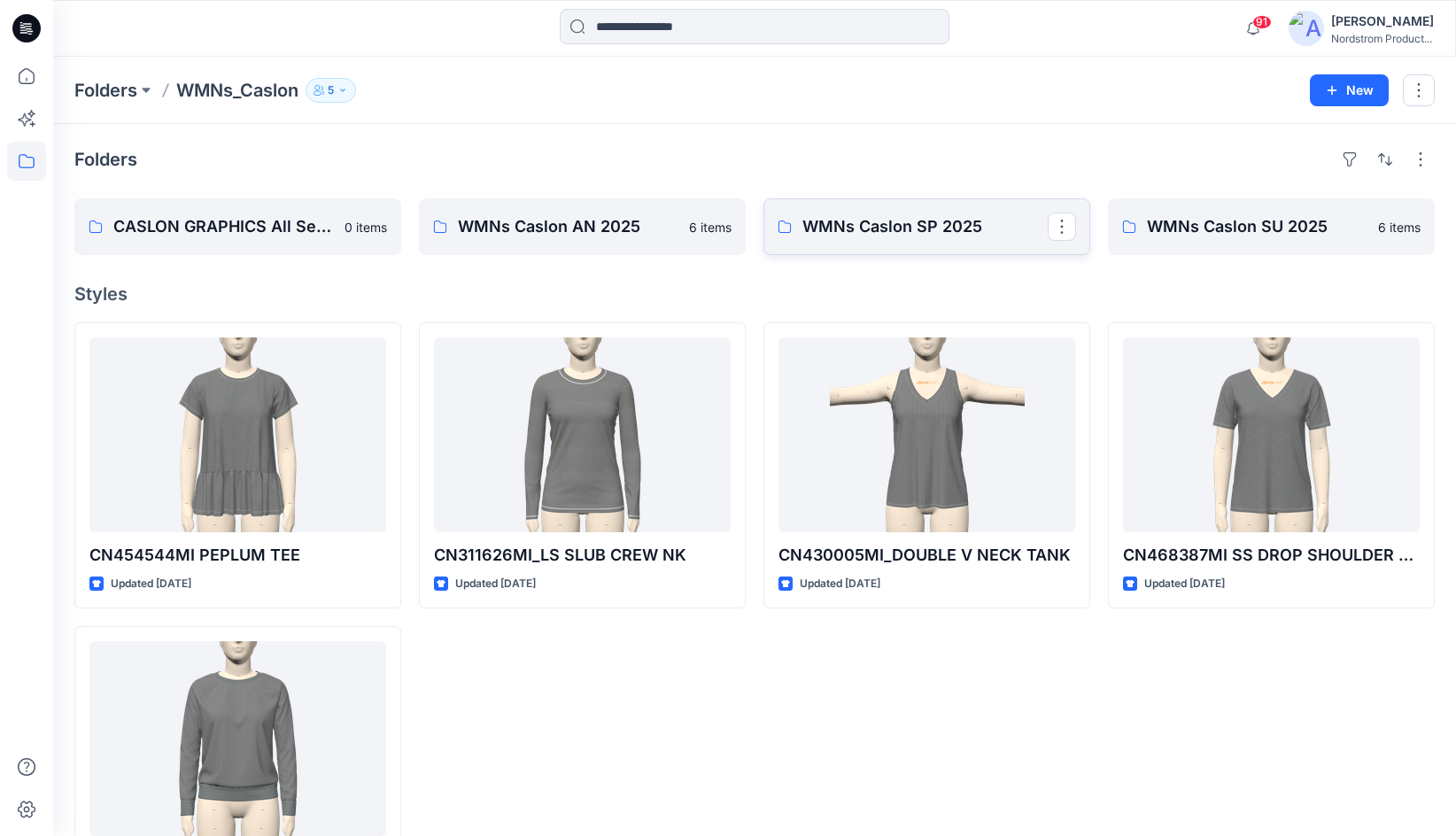
click at [899, 232] on p "WMNs Caslon SP 2025" at bounding box center [925, 226] width 245 height 25
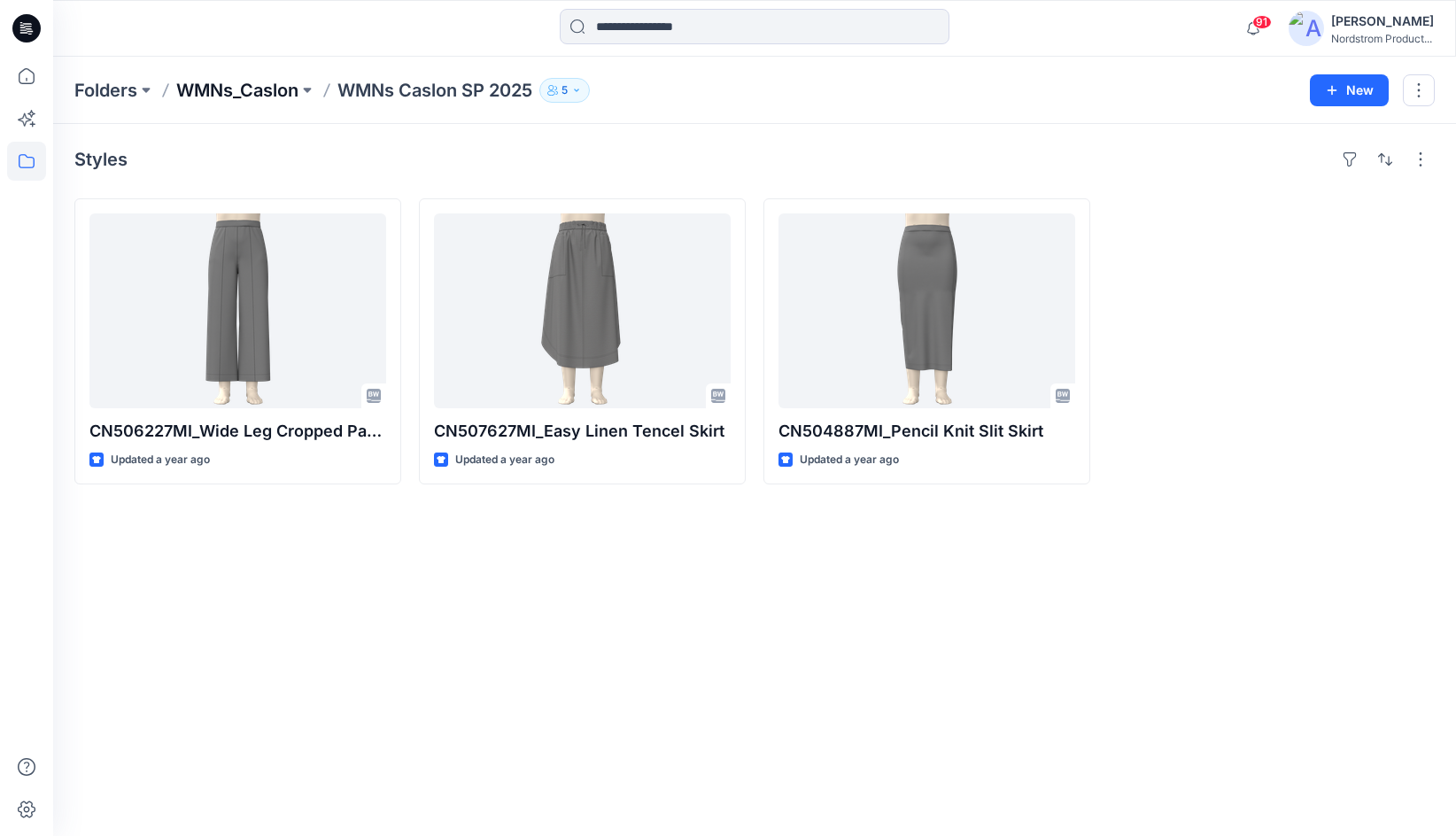
click at [266, 90] on p "WMNs_Caslon" at bounding box center [237, 90] width 123 height 25
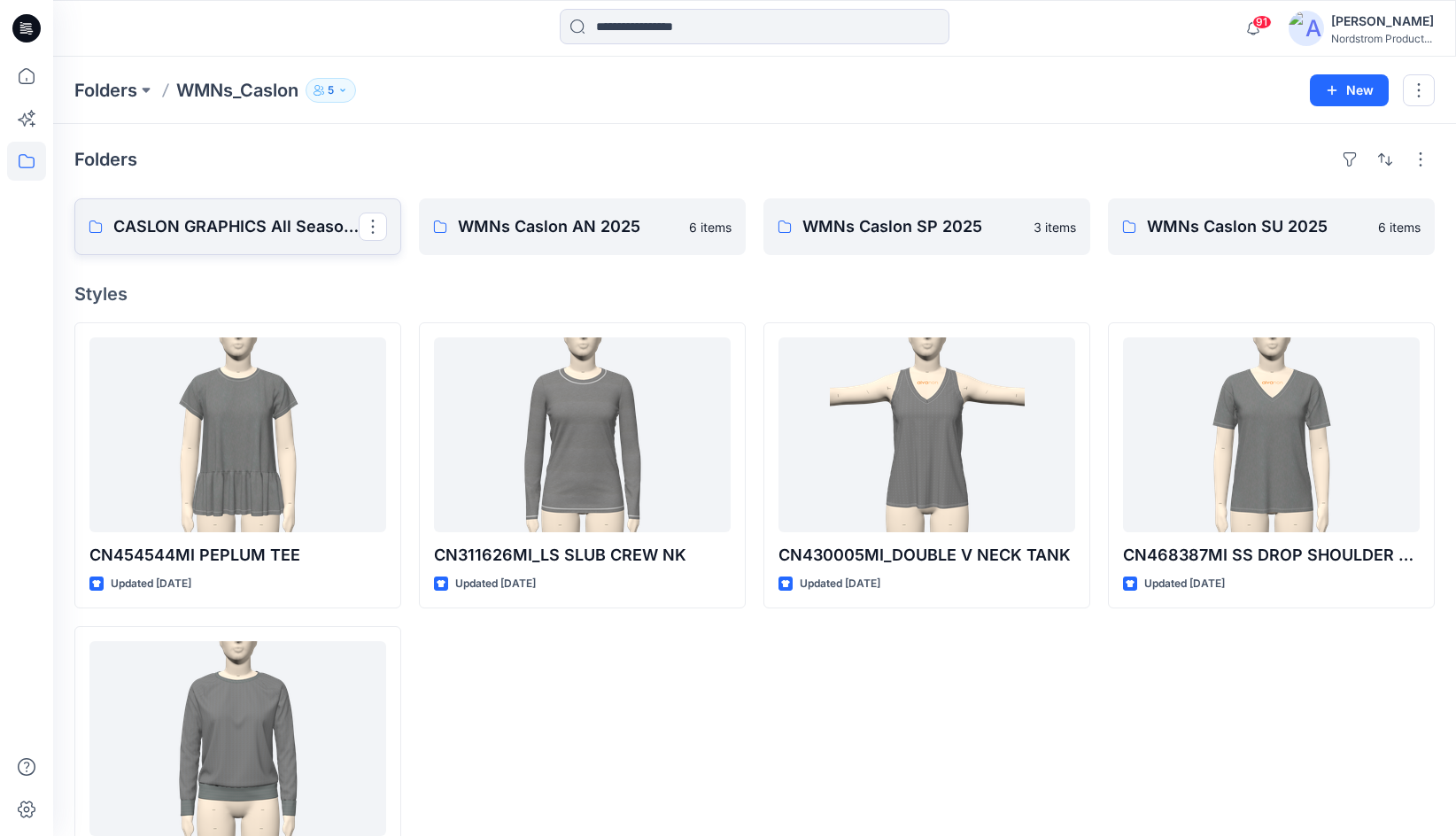
click at [285, 228] on p "CASLON GRAPHICS All Seasons" at bounding box center [236, 226] width 245 height 25
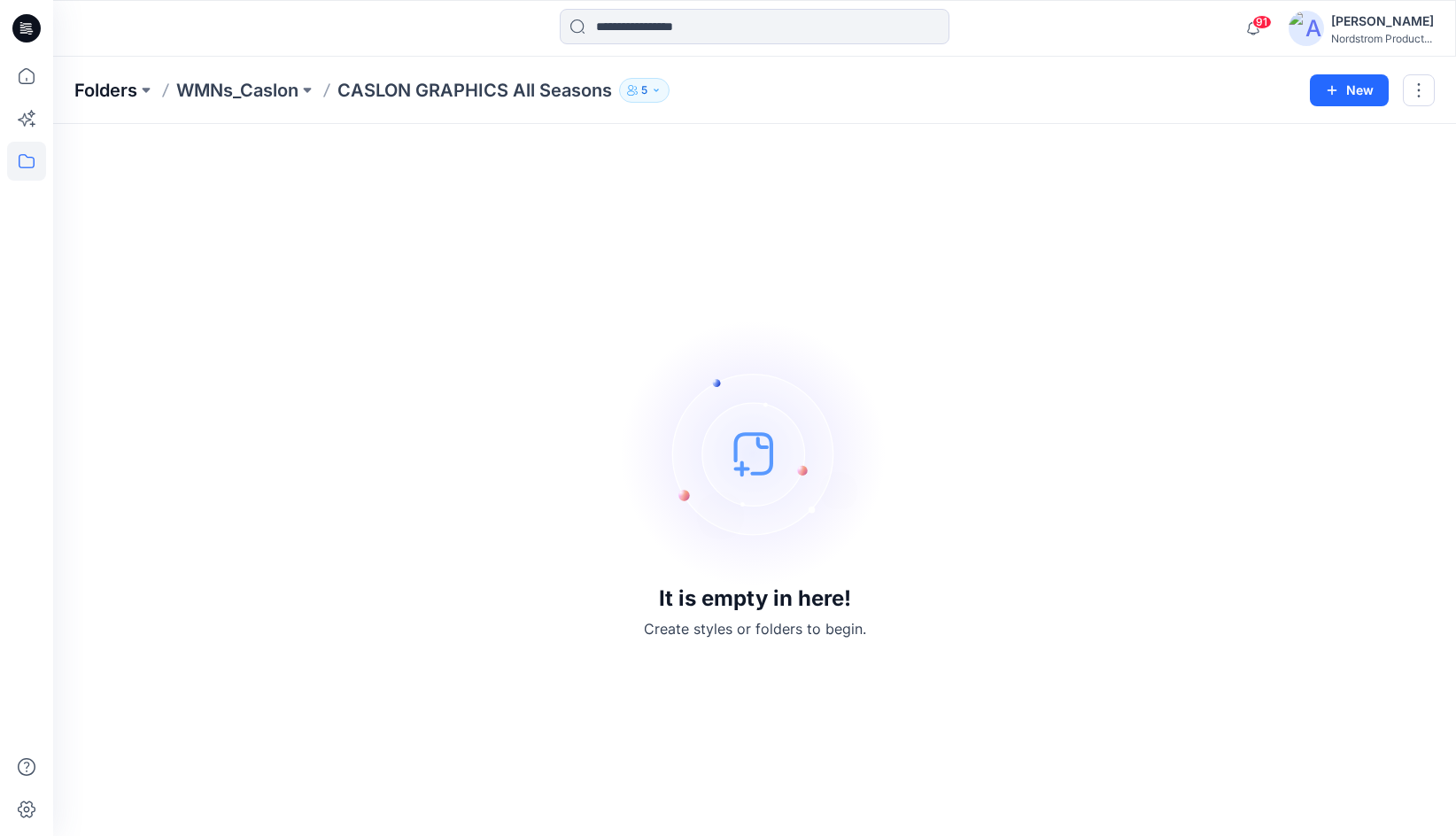
click at [102, 87] on p "Folders" at bounding box center [106, 90] width 63 height 25
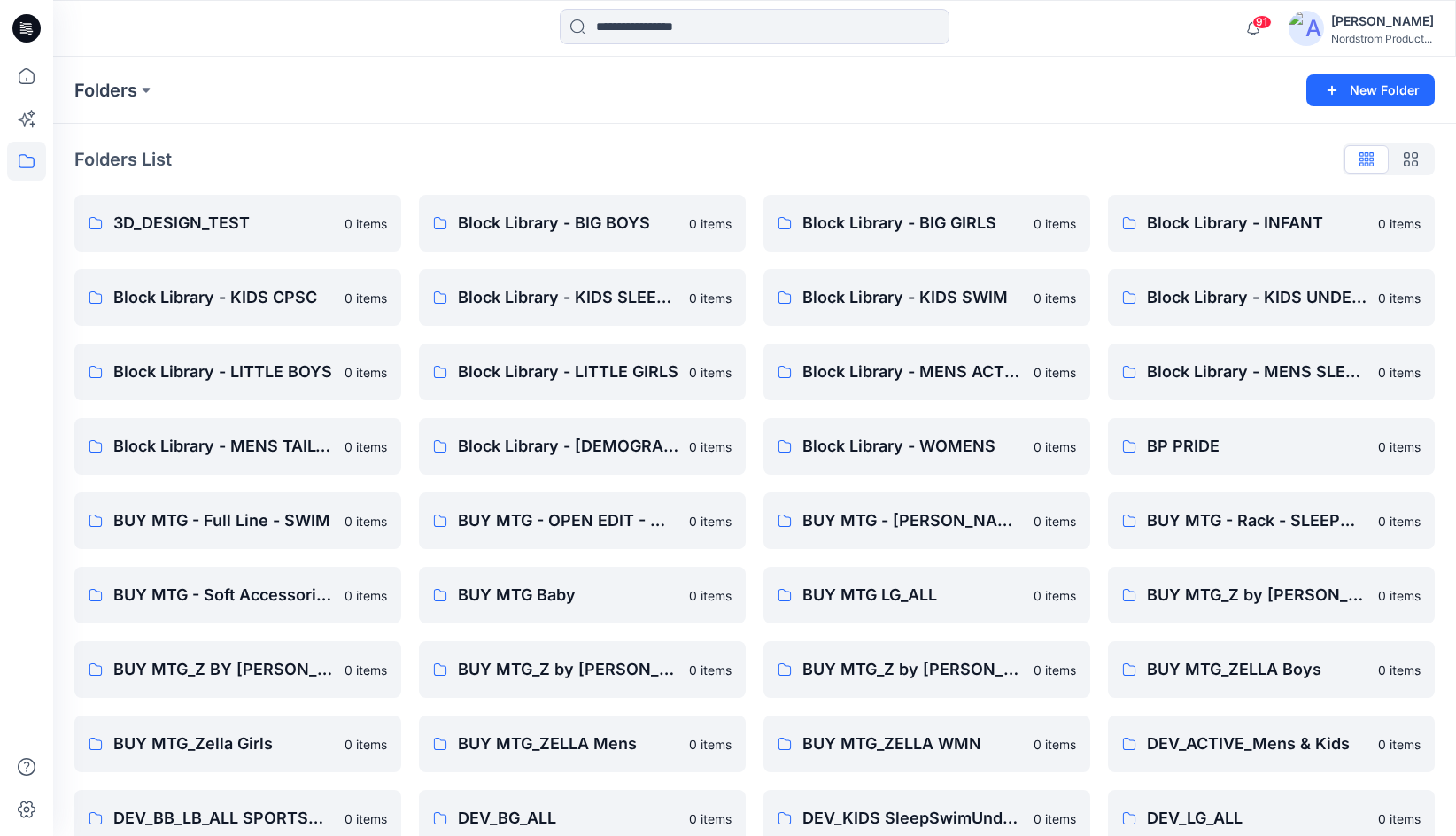
click at [1370, 21] on div "[PERSON_NAME]" at bounding box center [1382, 21] width 103 height 21
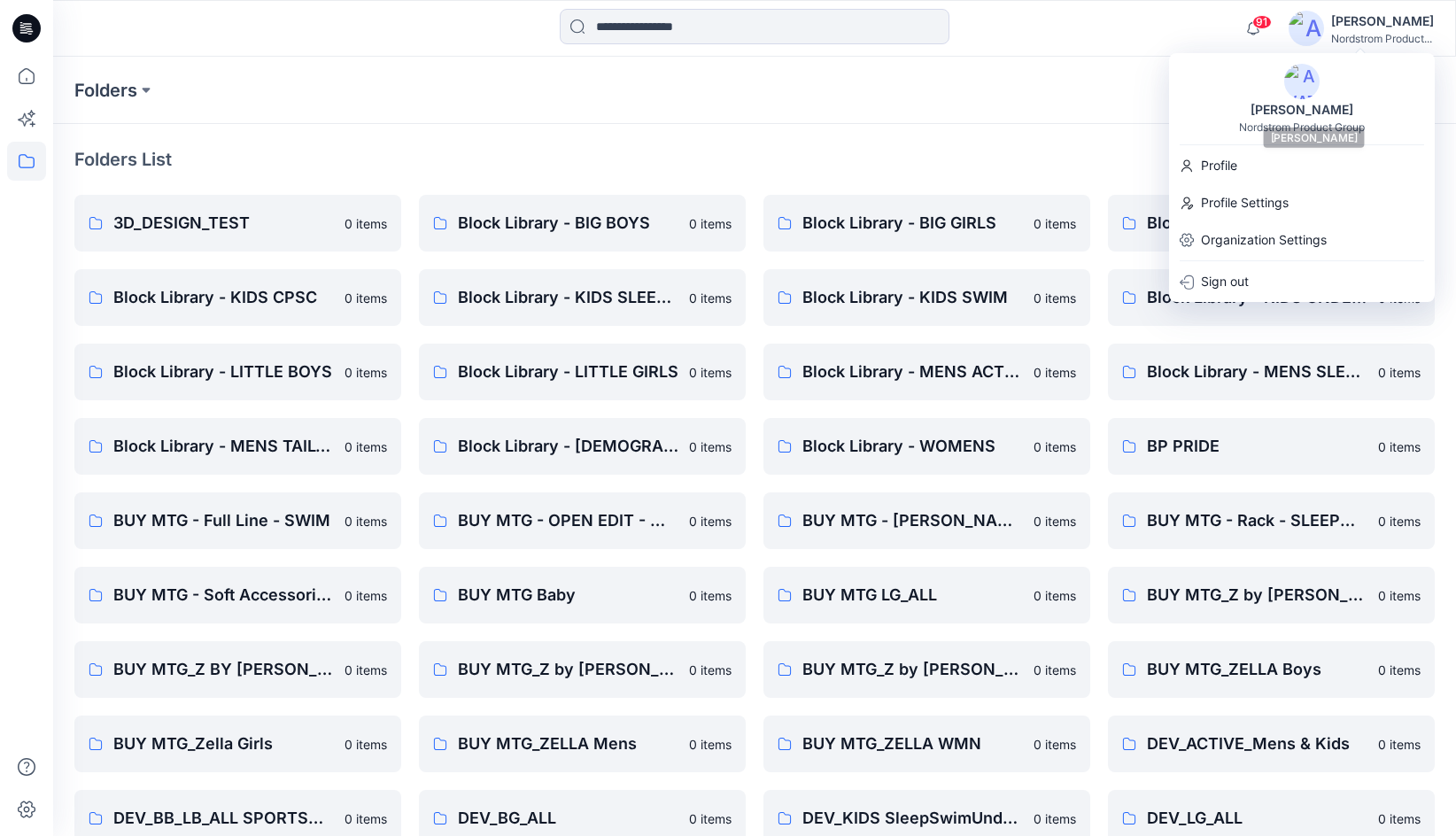
click at [1256, 114] on div "[PERSON_NAME]" at bounding box center [1301, 110] width 124 height 21
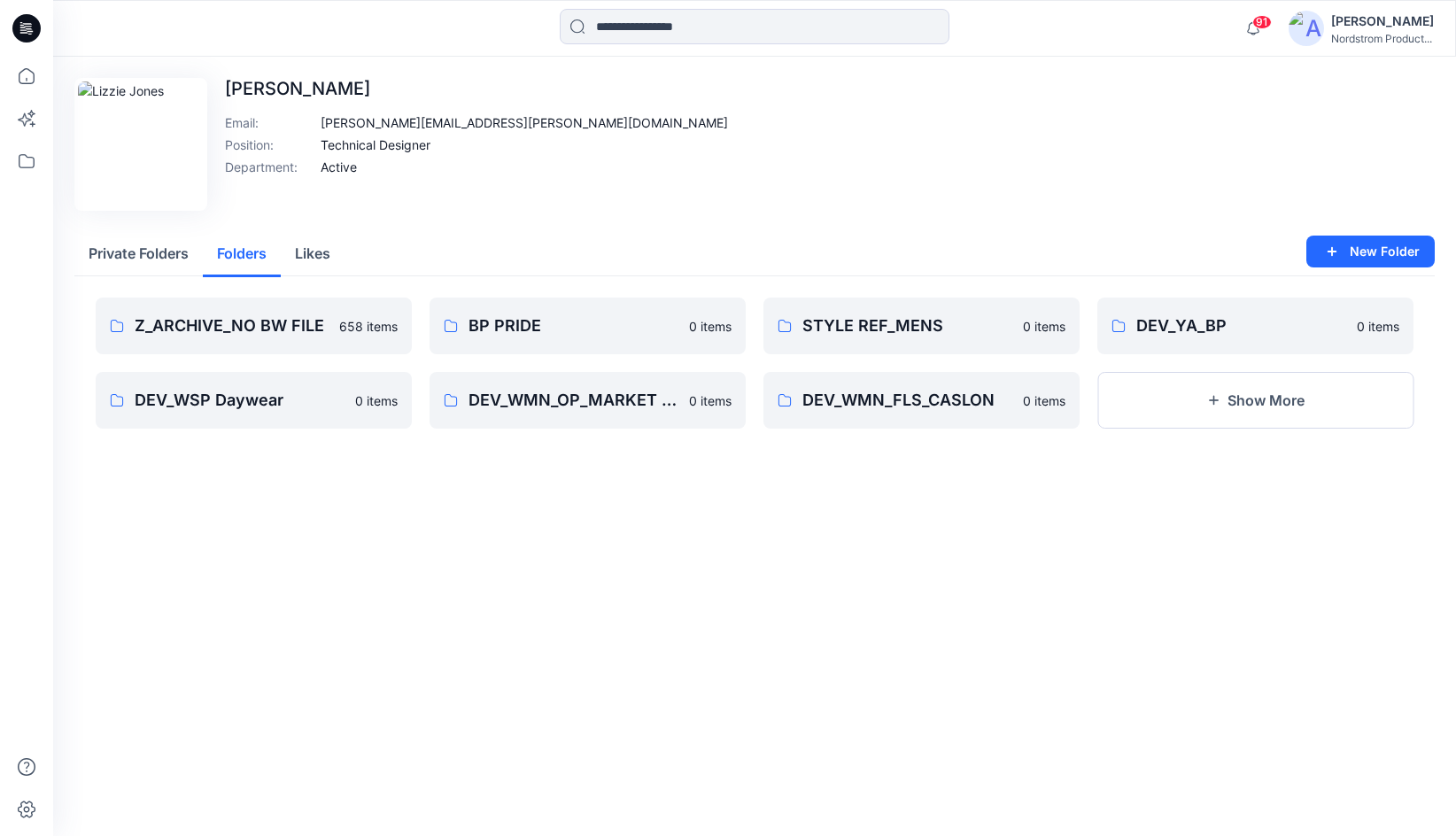
click at [229, 250] on button "Folders" at bounding box center [242, 254] width 78 height 45
click at [1155, 408] on button "Show More" at bounding box center [1255, 400] width 316 height 56
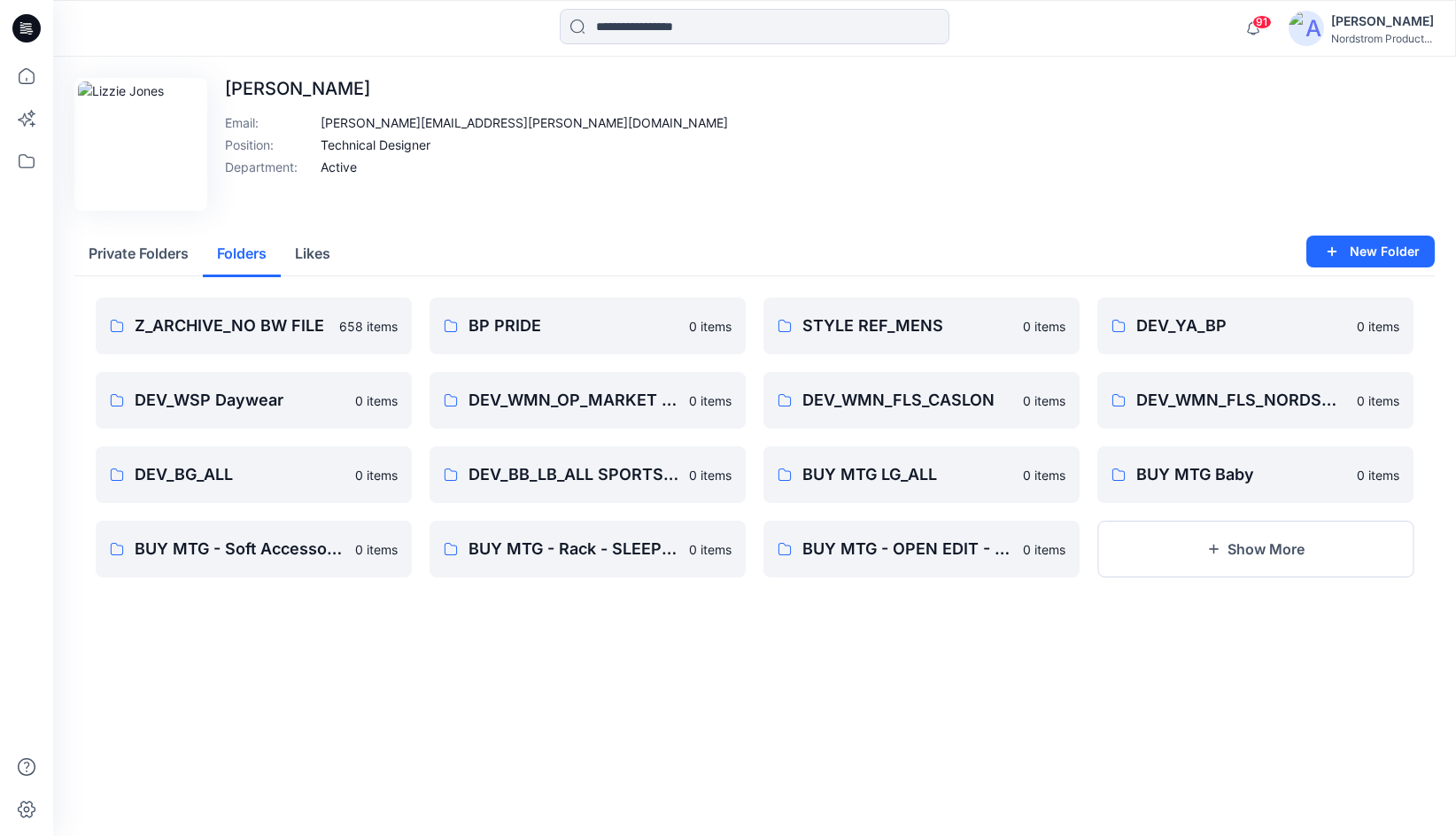
click at [140, 258] on button "Private Folders" at bounding box center [138, 254] width 128 height 45
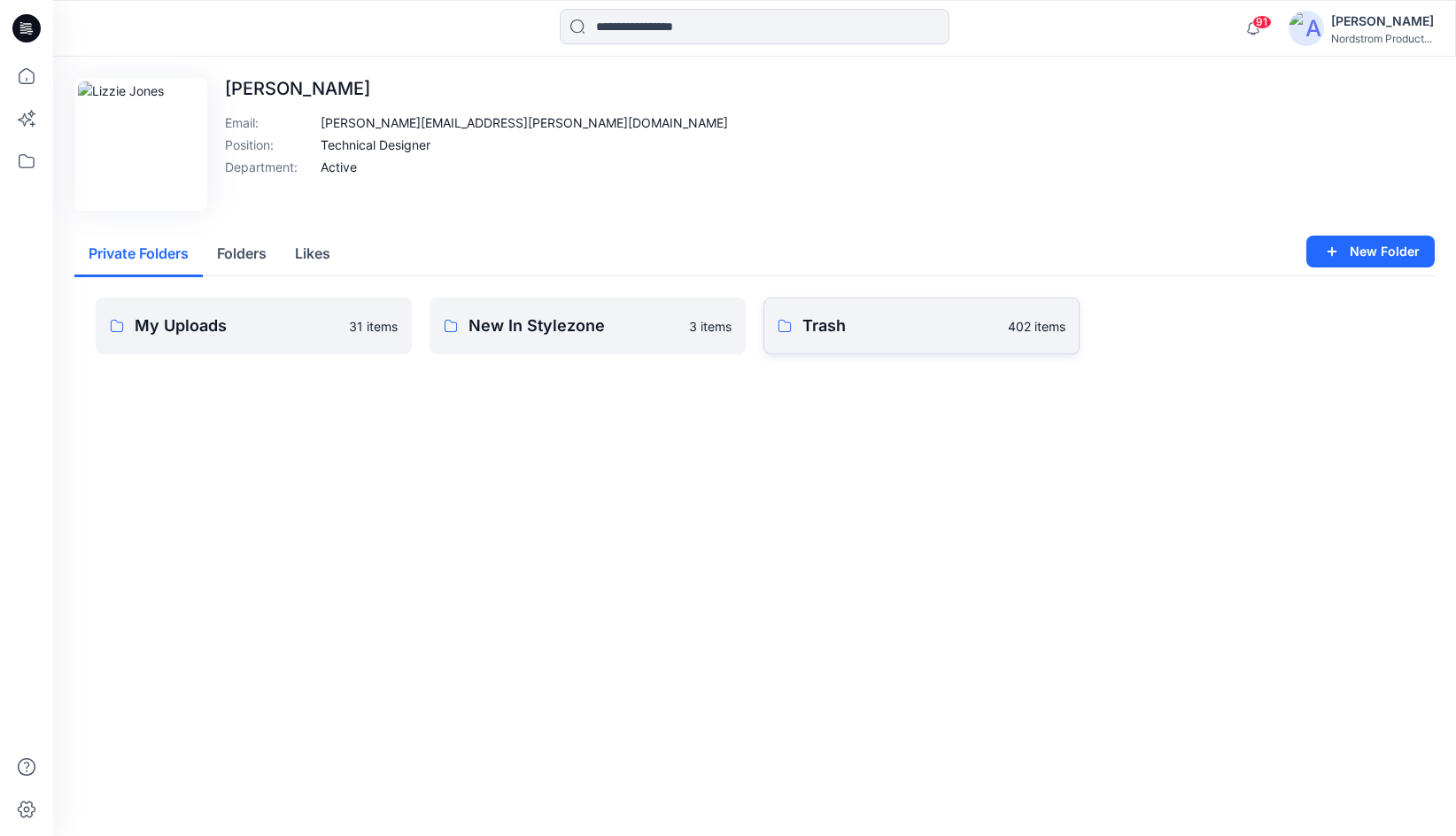
click at [829, 325] on p "Trash" at bounding box center [900, 326] width 195 height 25
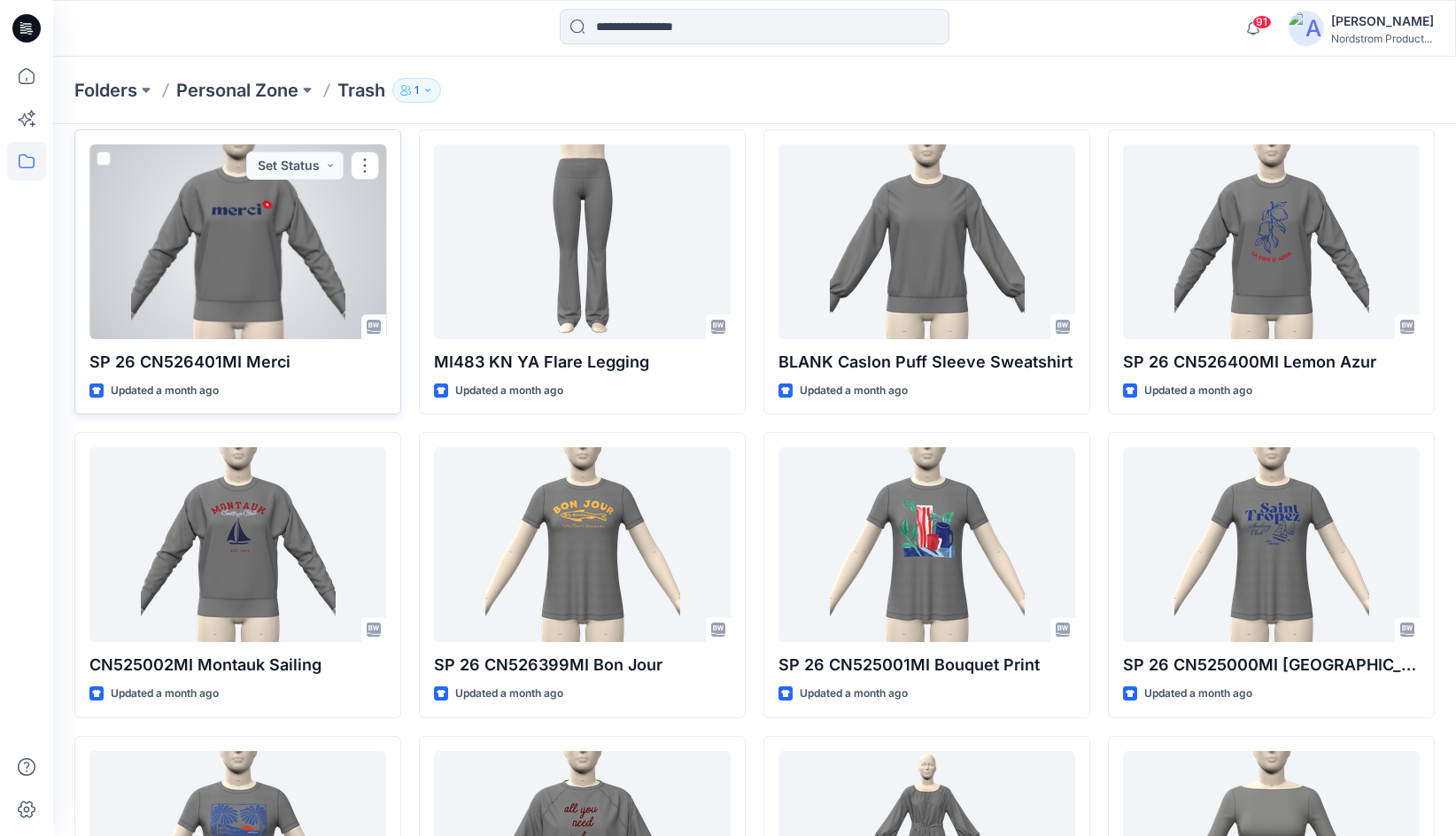
scroll to position [653, 0]
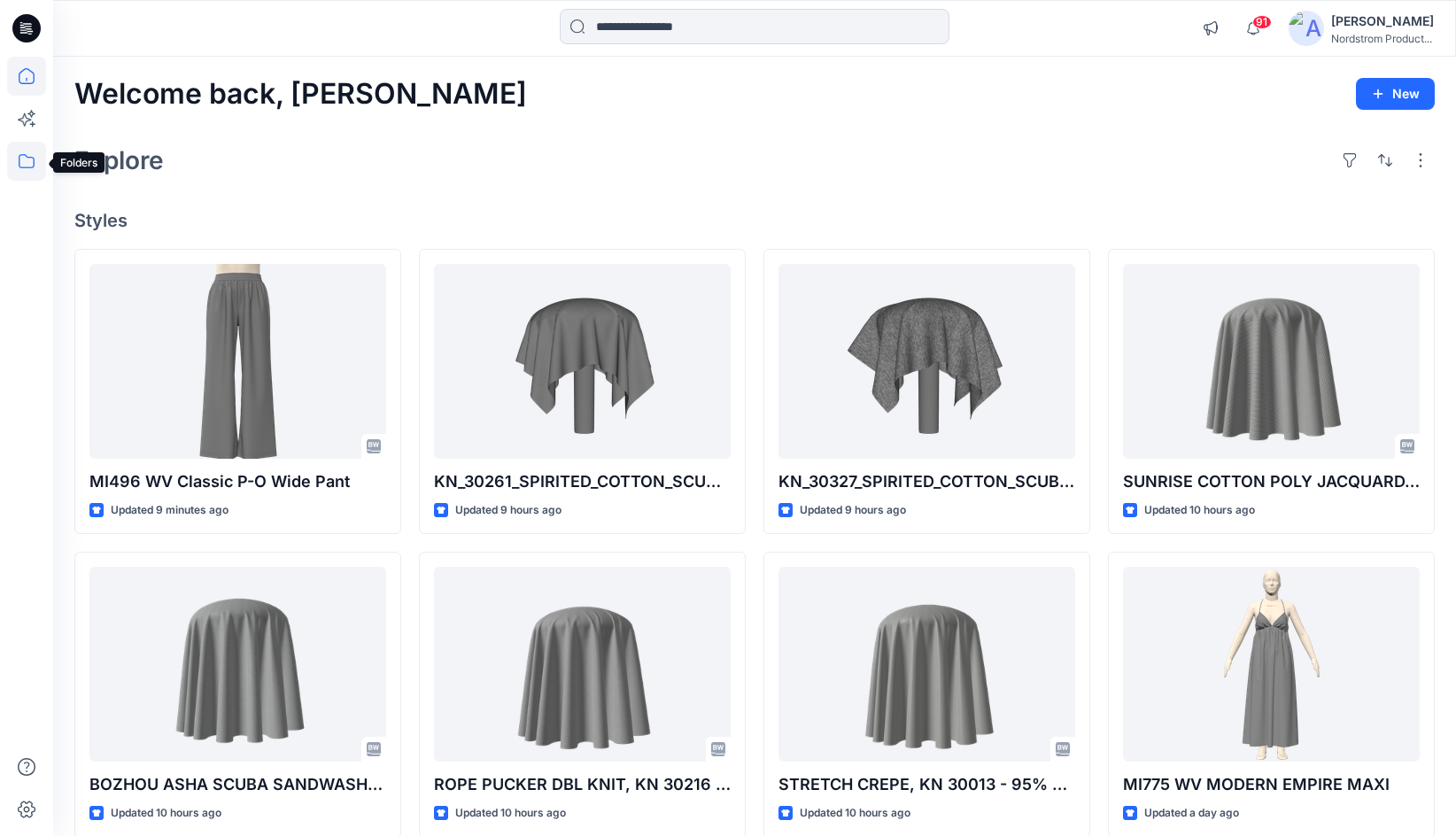
scroll to position [4, 0]
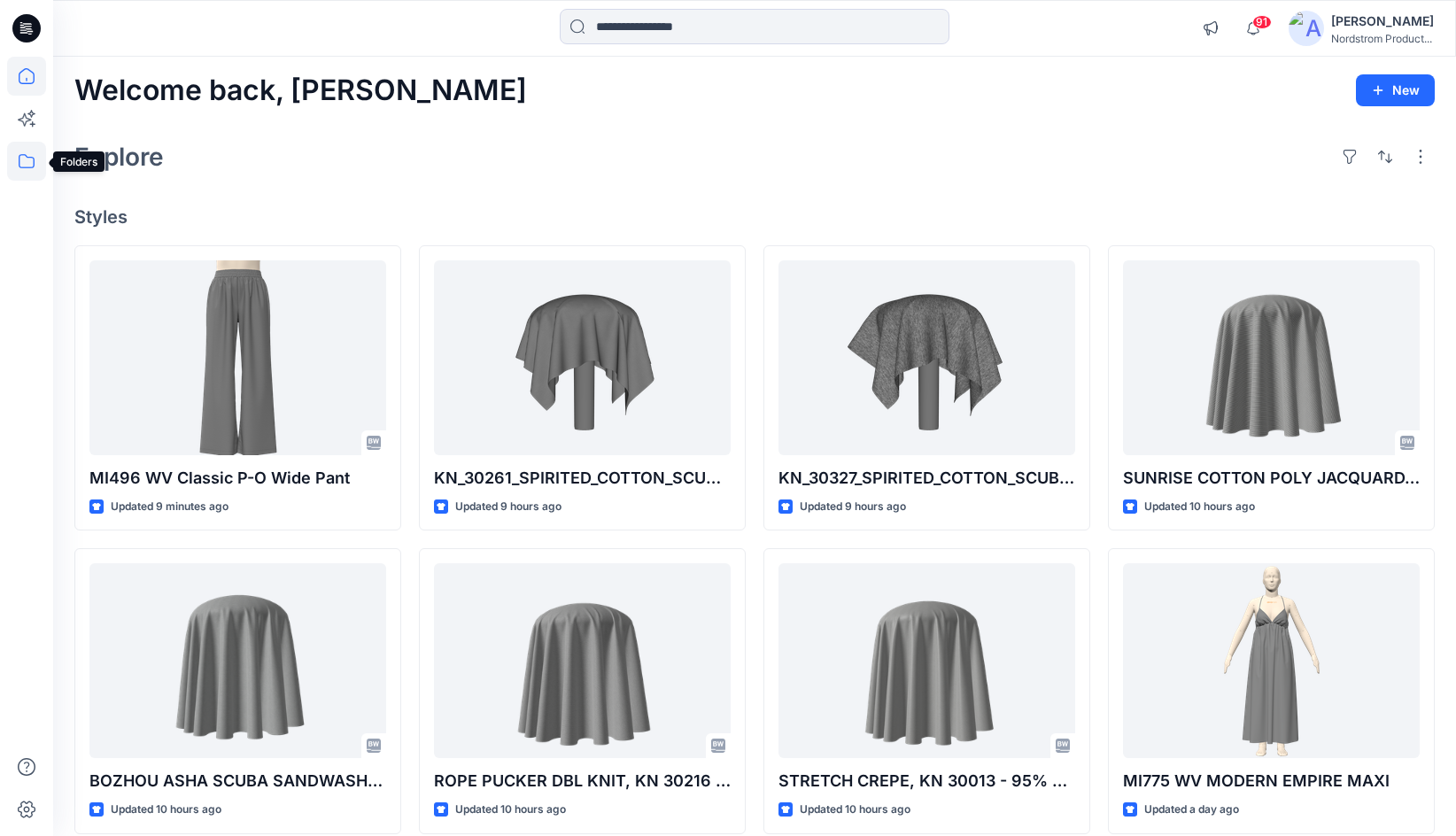
drag, startPoint x: 29, startPoint y: 151, endPoint x: 44, endPoint y: 155, distance: 15.5
click at [29, 151] on icon at bounding box center [27, 161] width 39 height 39
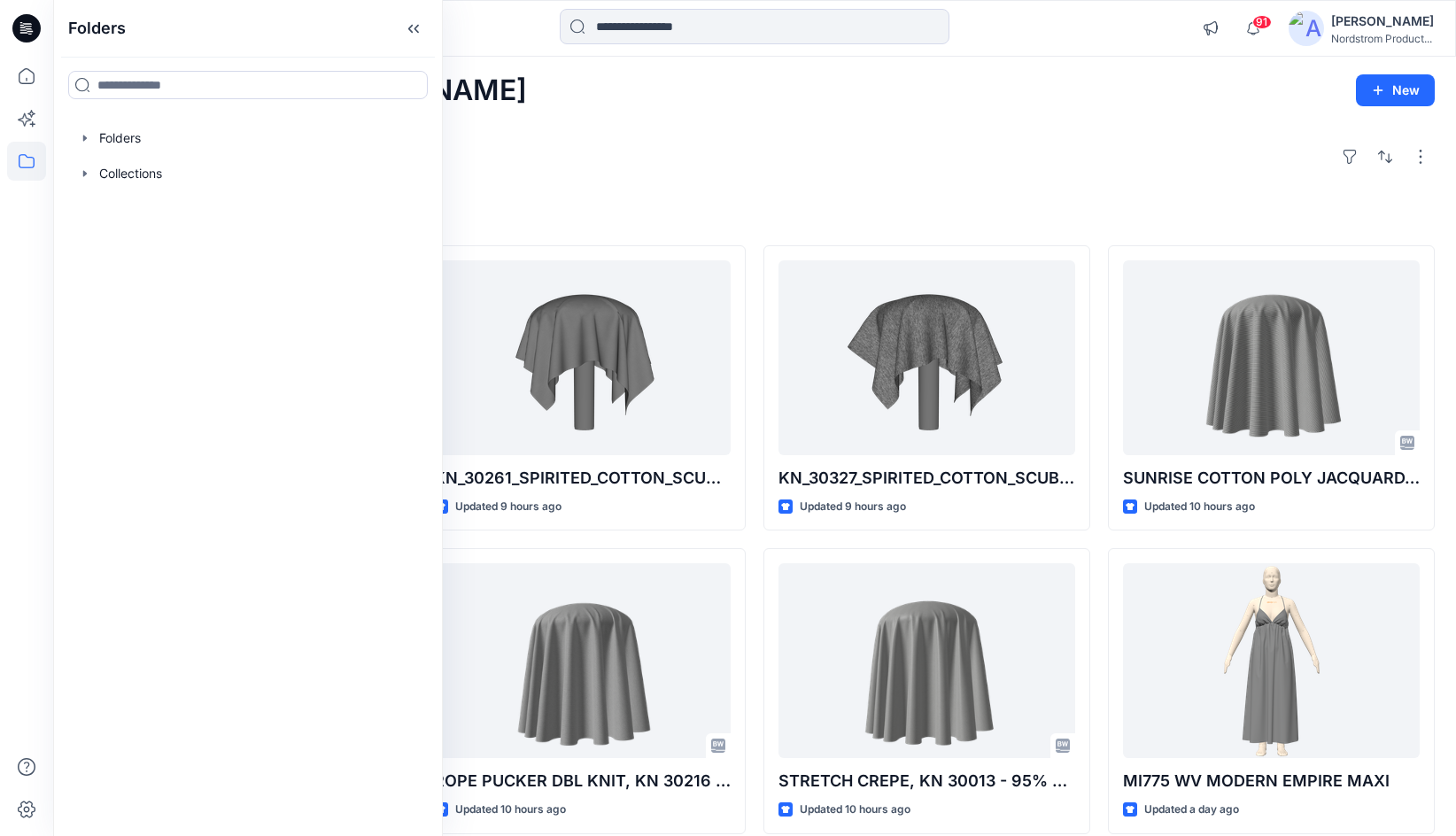
click at [97, 140] on div at bounding box center [248, 139] width 362 height 36
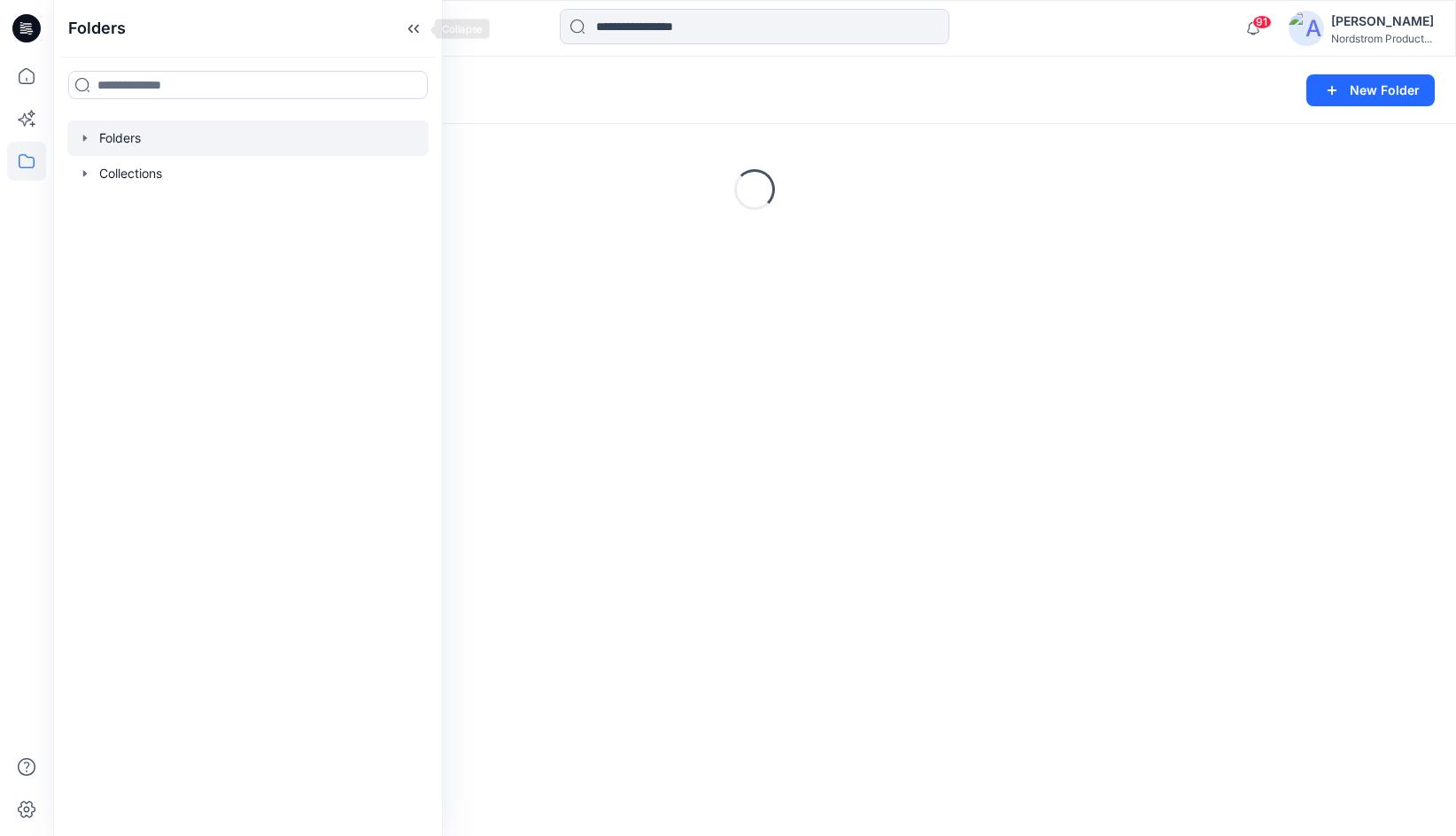
click at [393, 29] on div "Folders" at bounding box center [247, 28] width 387 height 56
click at [405, 26] on icon at bounding box center [413, 29] width 29 height 30
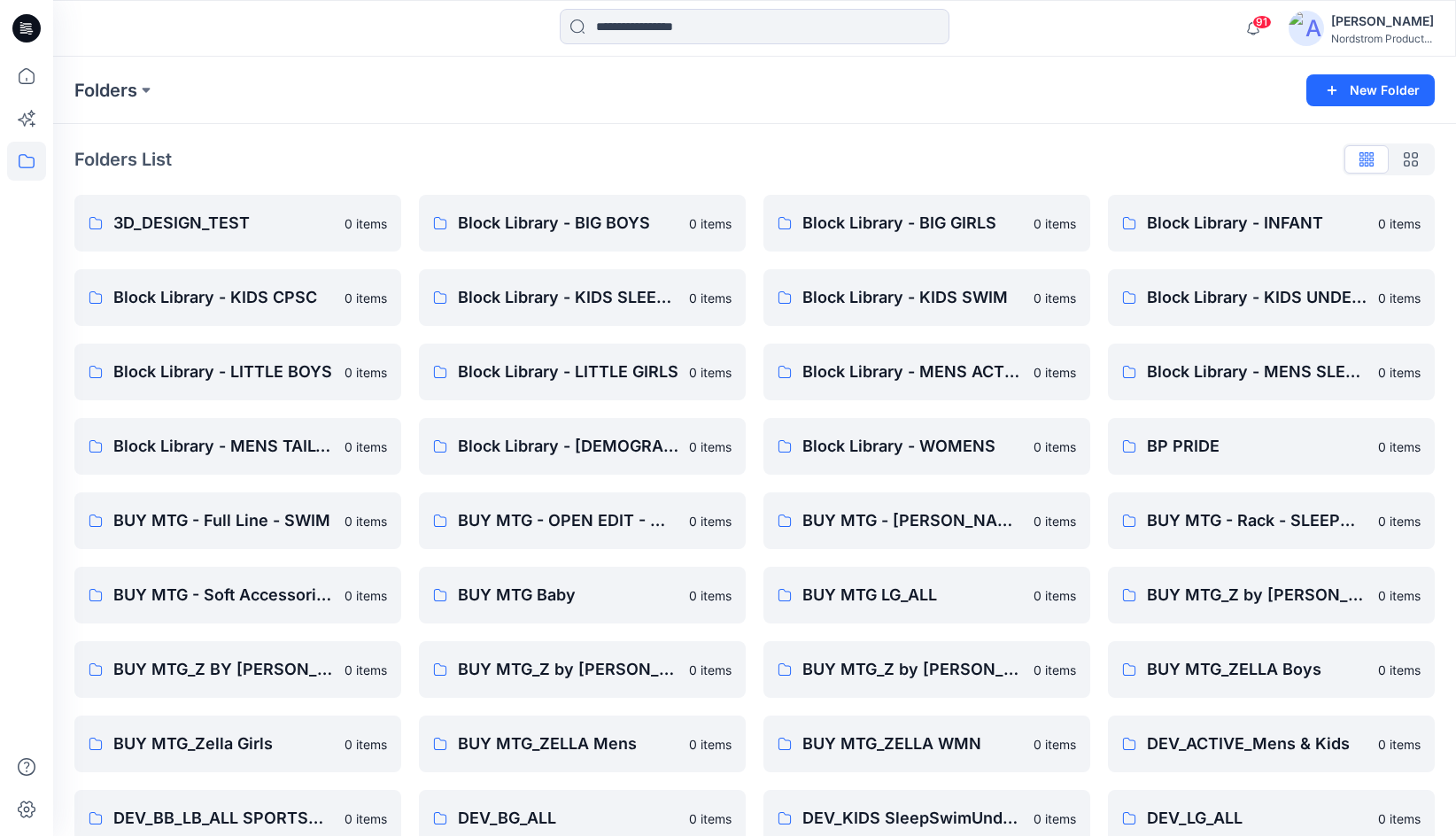
click at [1317, 28] on img at bounding box center [1307, 29] width 36 height 36
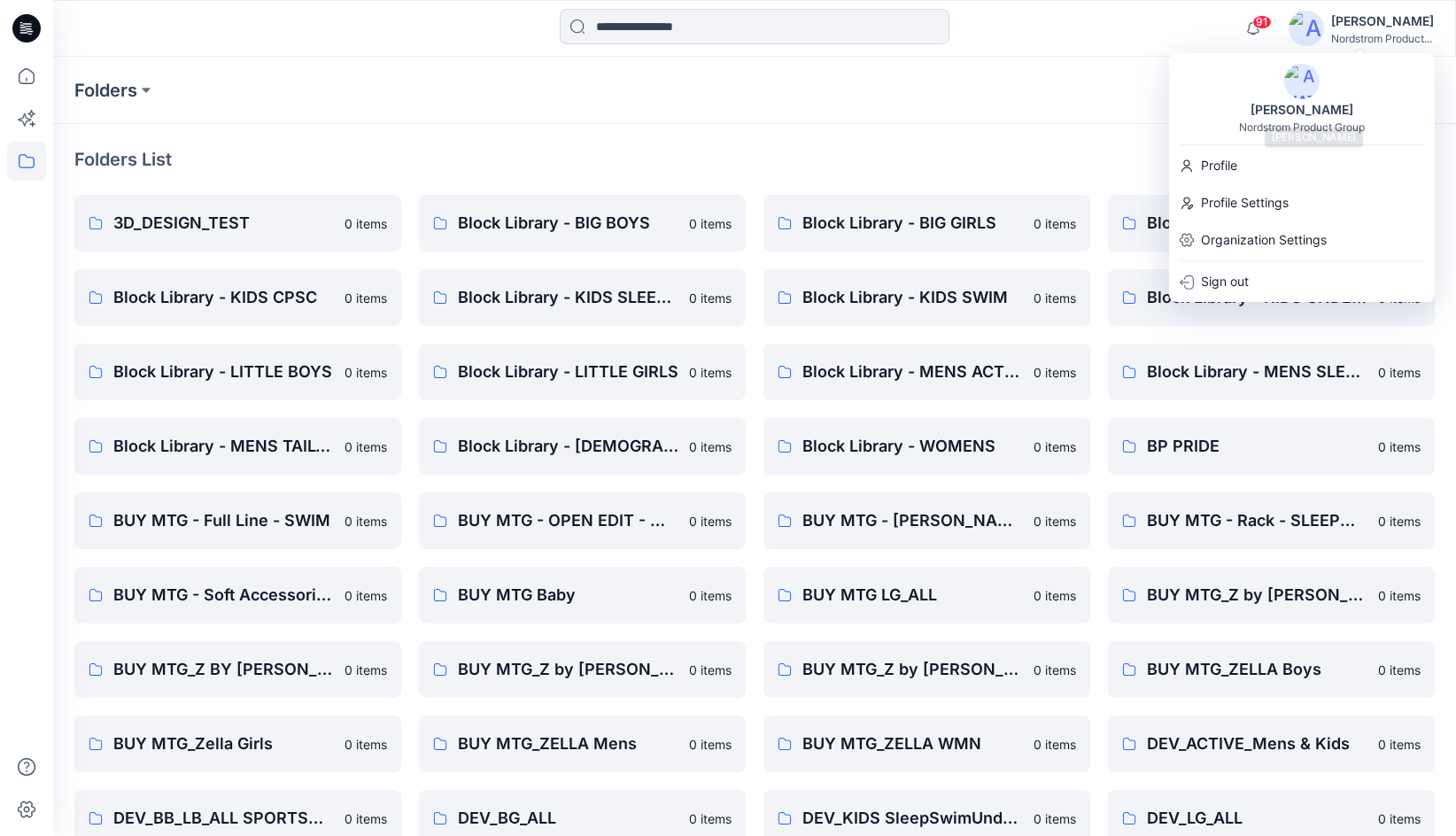
click at [1272, 107] on div "[PERSON_NAME]" at bounding box center [1301, 110] width 124 height 21
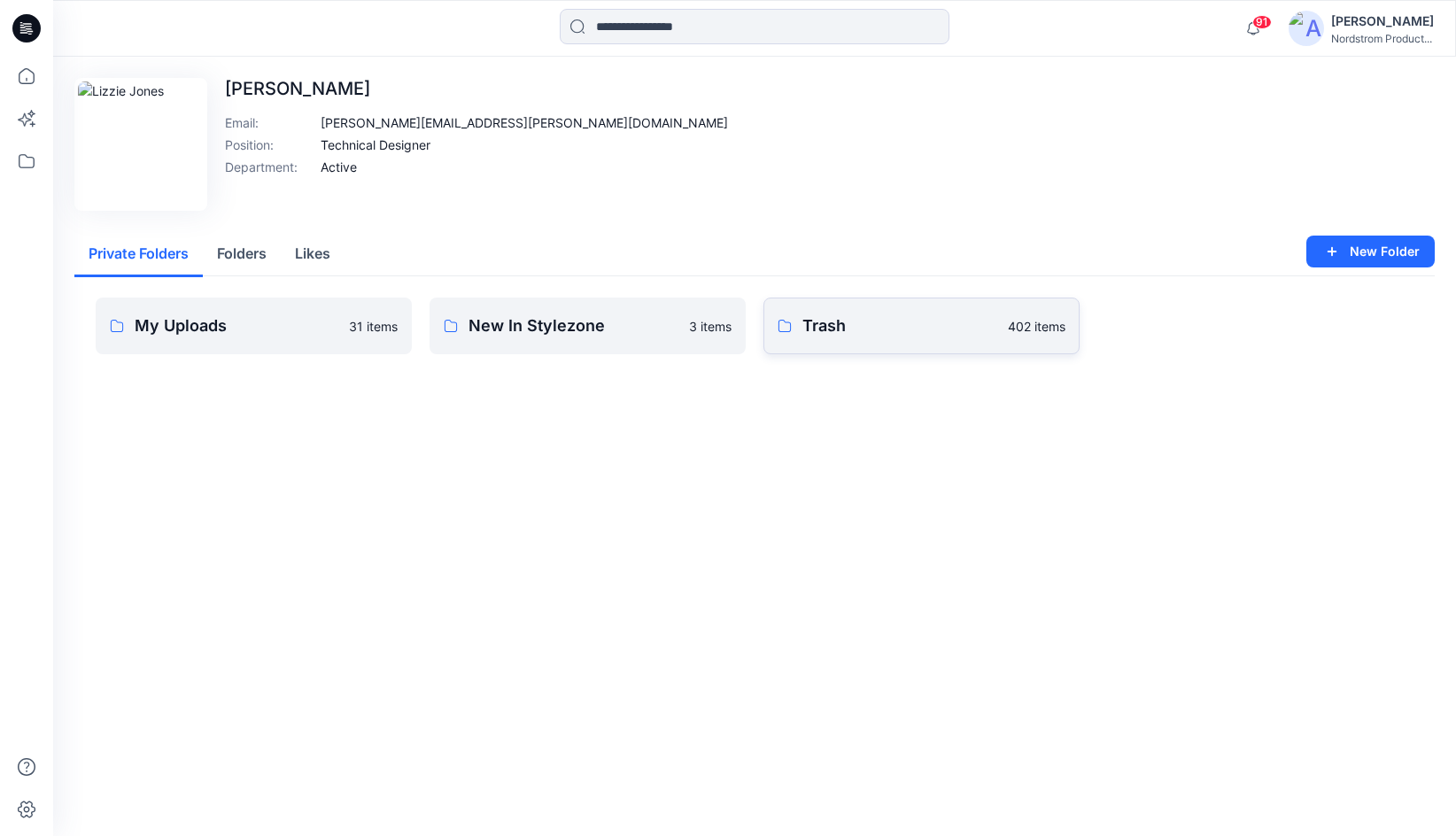
click at [868, 320] on p "Trash" at bounding box center [900, 326] width 195 height 25
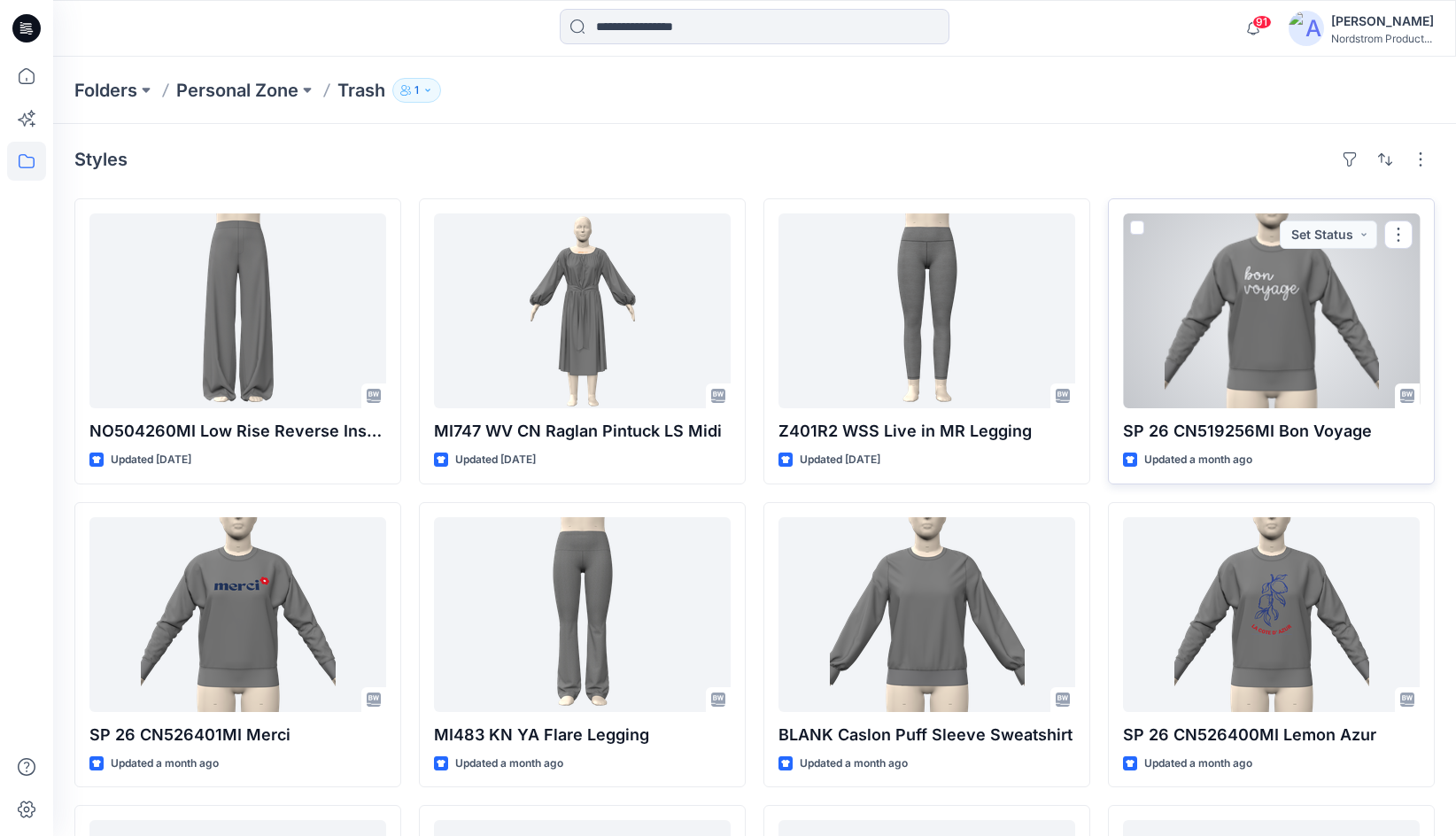
click at [1138, 231] on span at bounding box center [1137, 227] width 14 height 14
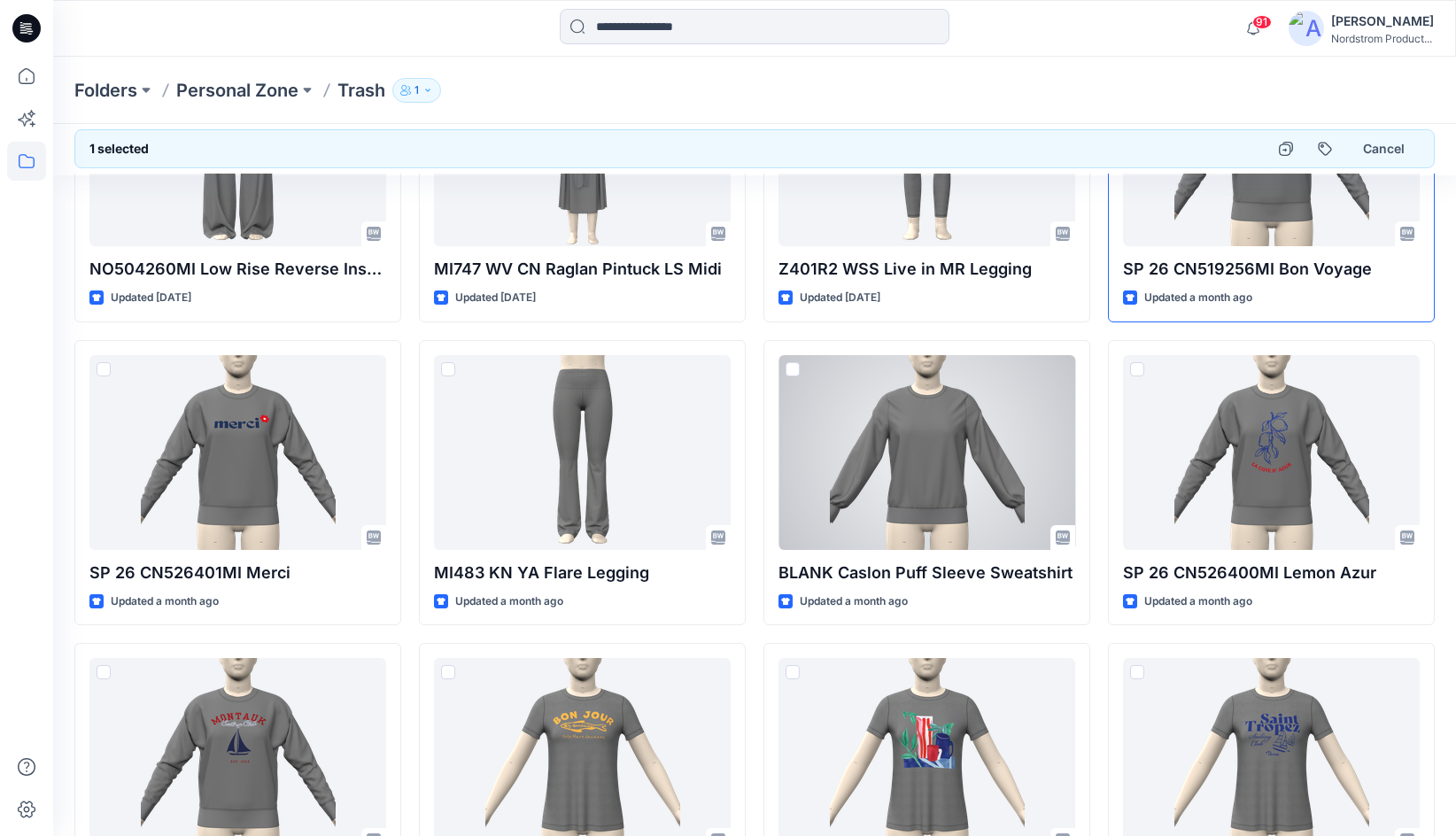
scroll to position [199, 0]
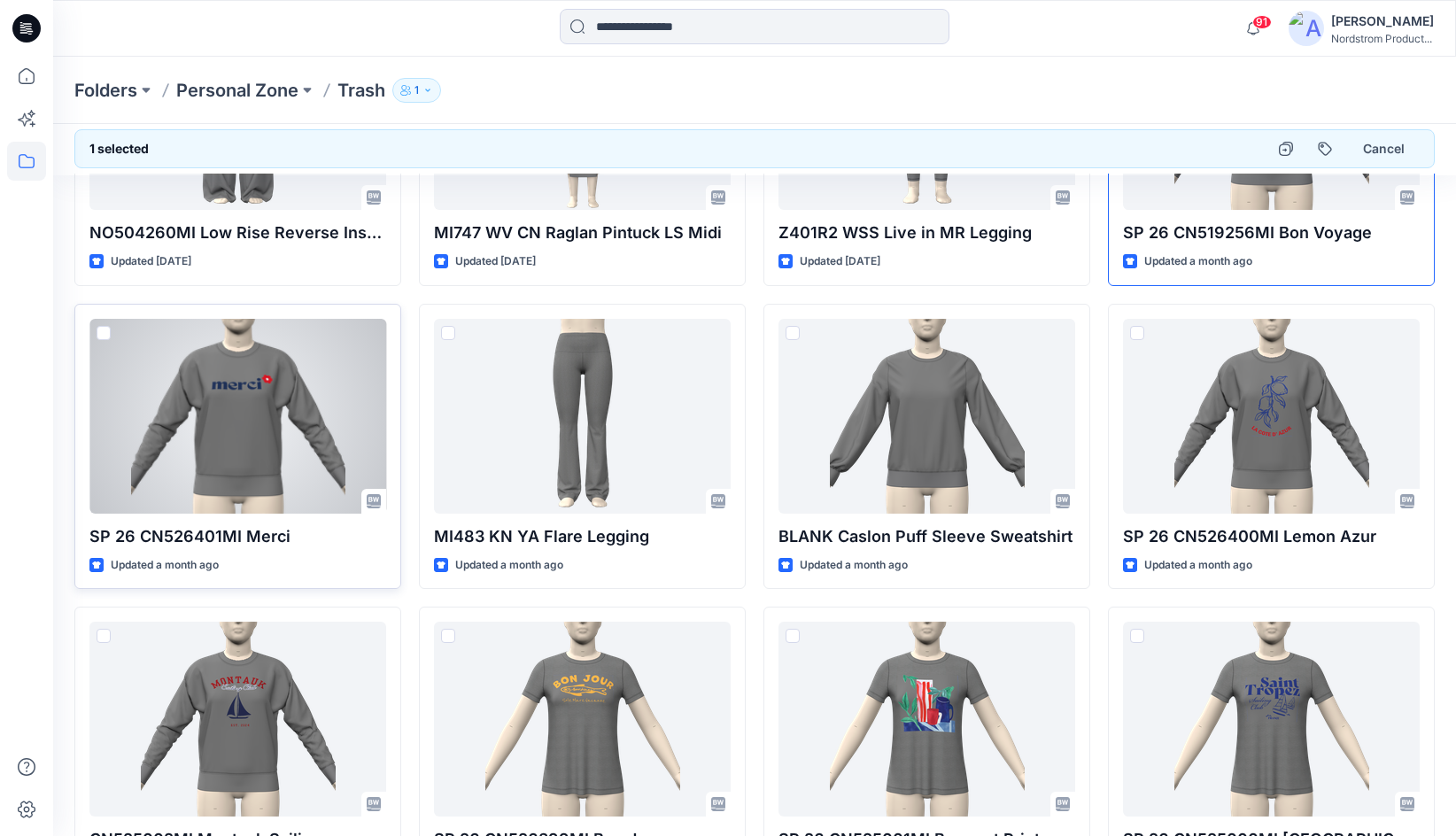
click at [105, 339] on span at bounding box center [104, 333] width 14 height 14
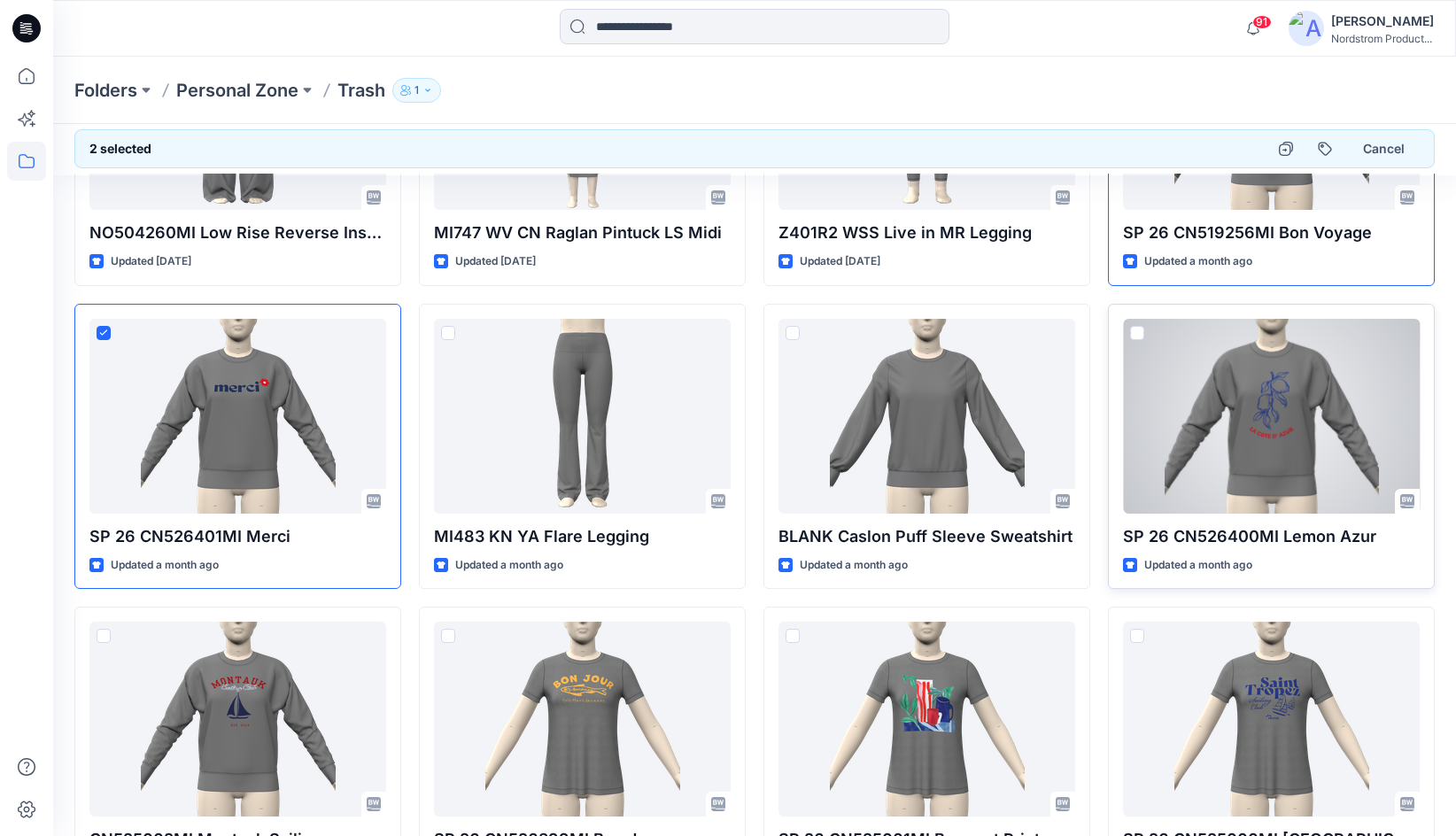
click at [1146, 332] on div at bounding box center [1272, 416] width 297 height 195
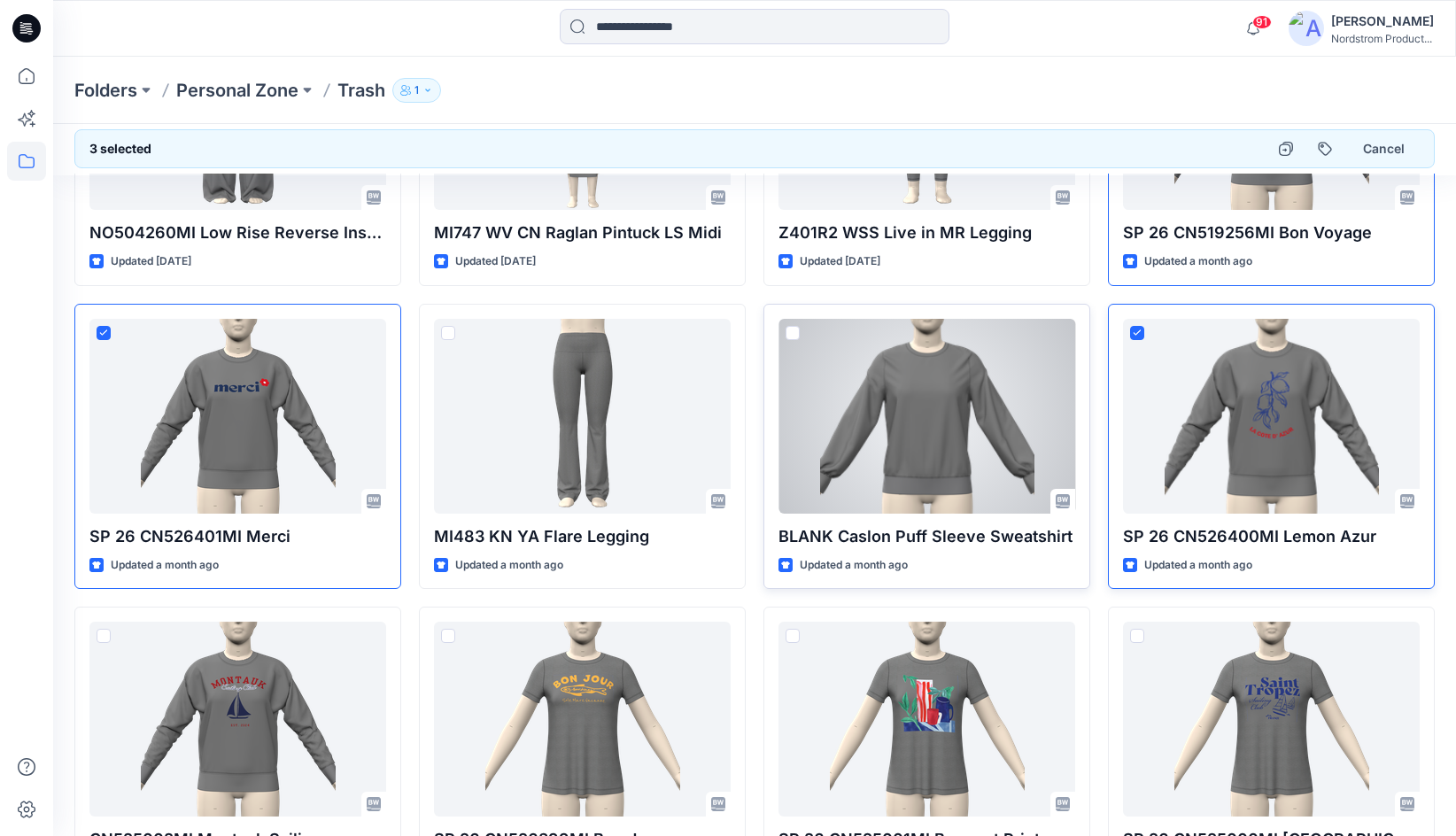
click at [790, 331] on span at bounding box center [793, 333] width 14 height 14
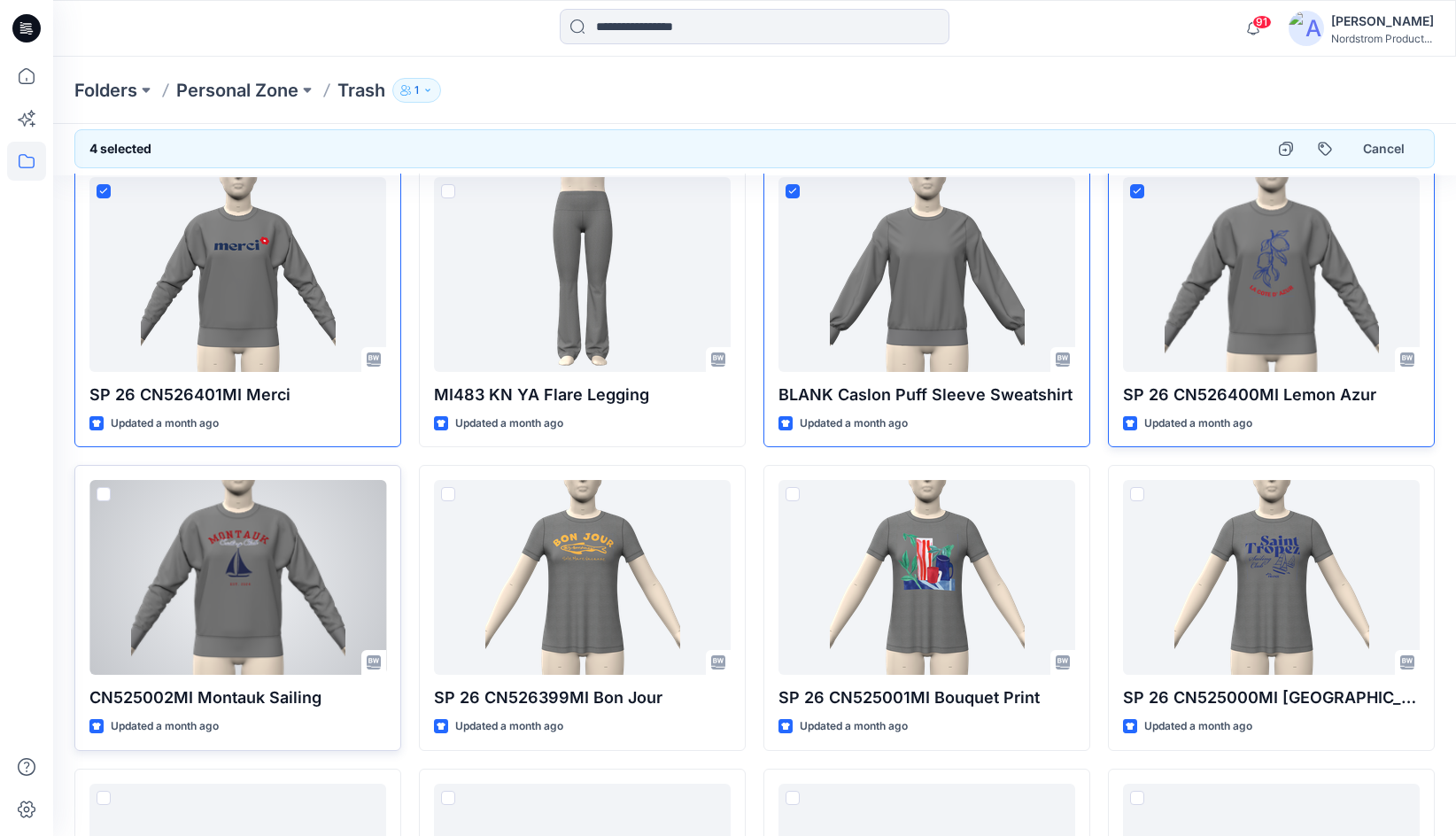
drag, startPoint x: 104, startPoint y: 497, endPoint x: 319, endPoint y: 478, distance: 215.8
click at [104, 497] on span at bounding box center [104, 494] width 14 height 14
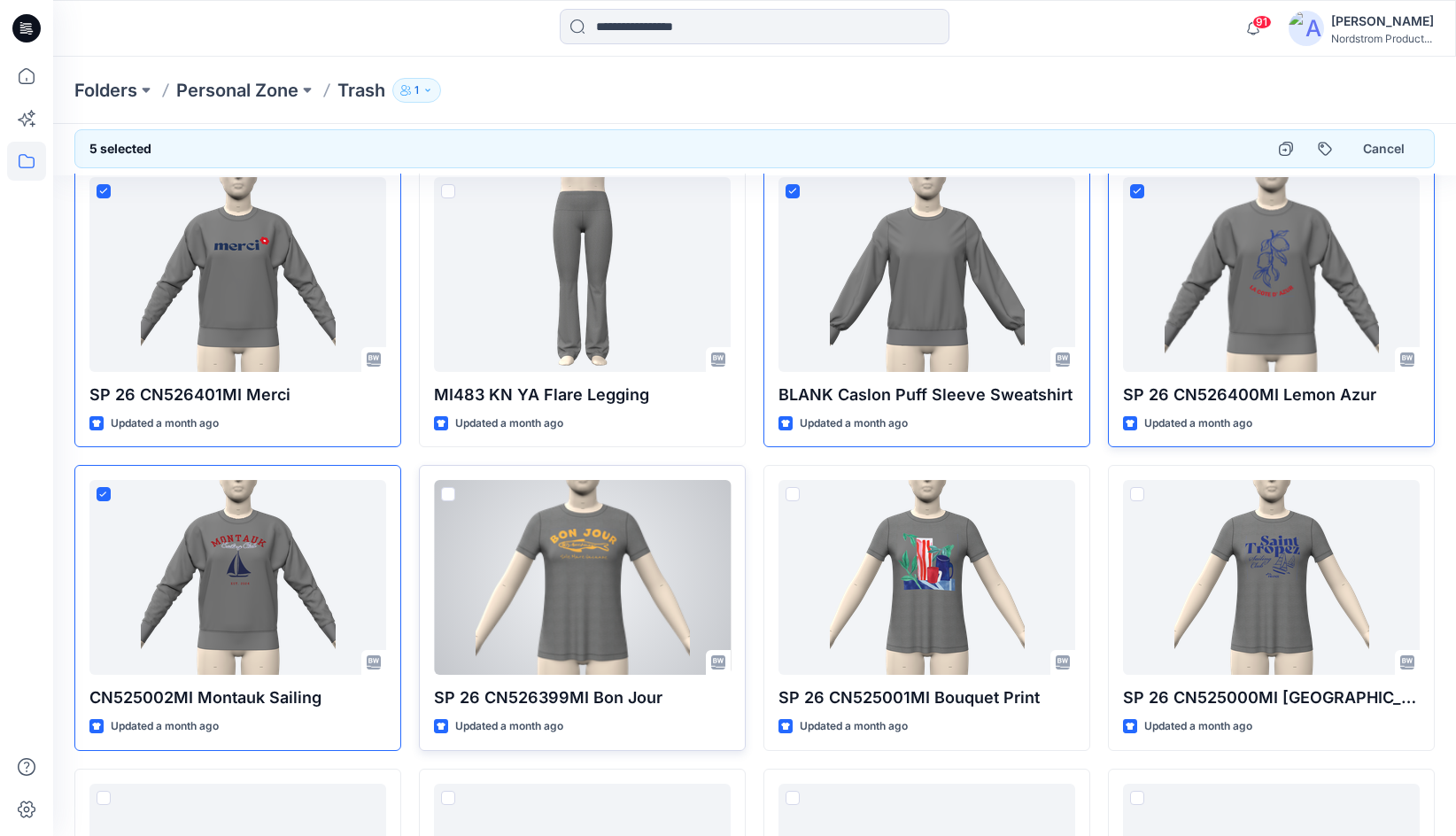
click at [441, 491] on span at bounding box center [448, 494] width 14 height 14
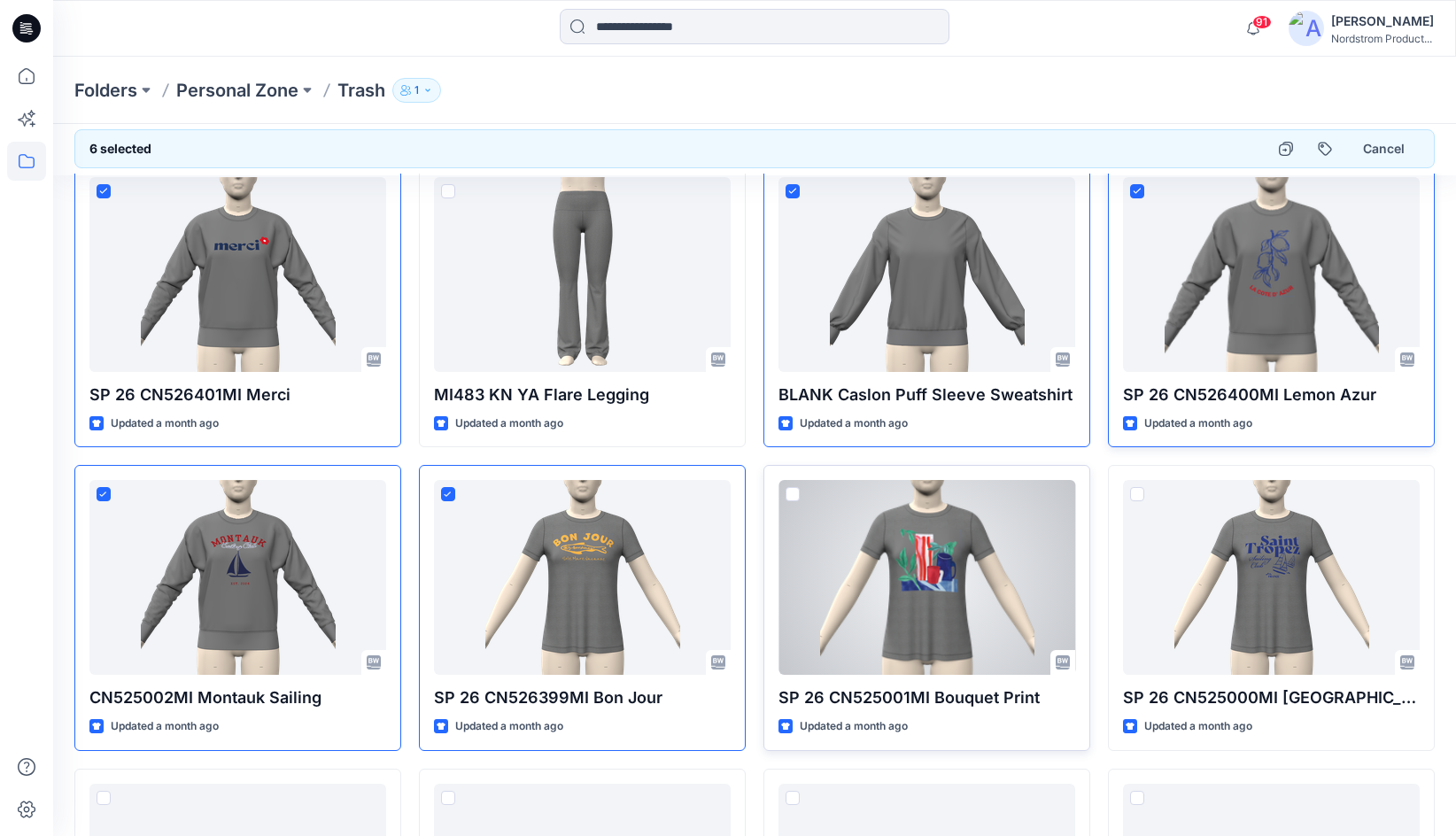
click at [784, 491] on div at bounding box center [927, 577] width 297 height 195
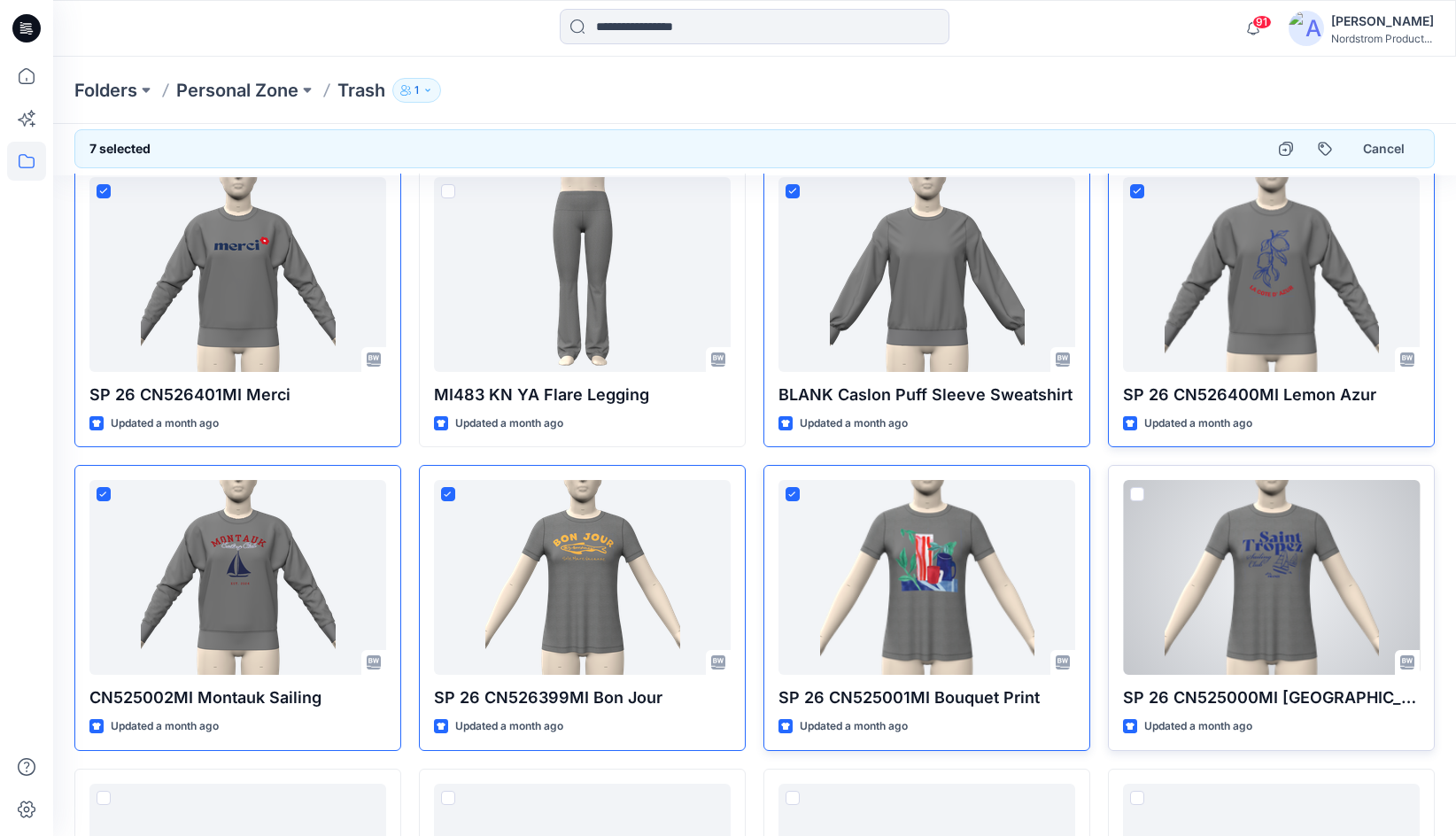
click at [1146, 493] on div at bounding box center [1272, 577] width 297 height 195
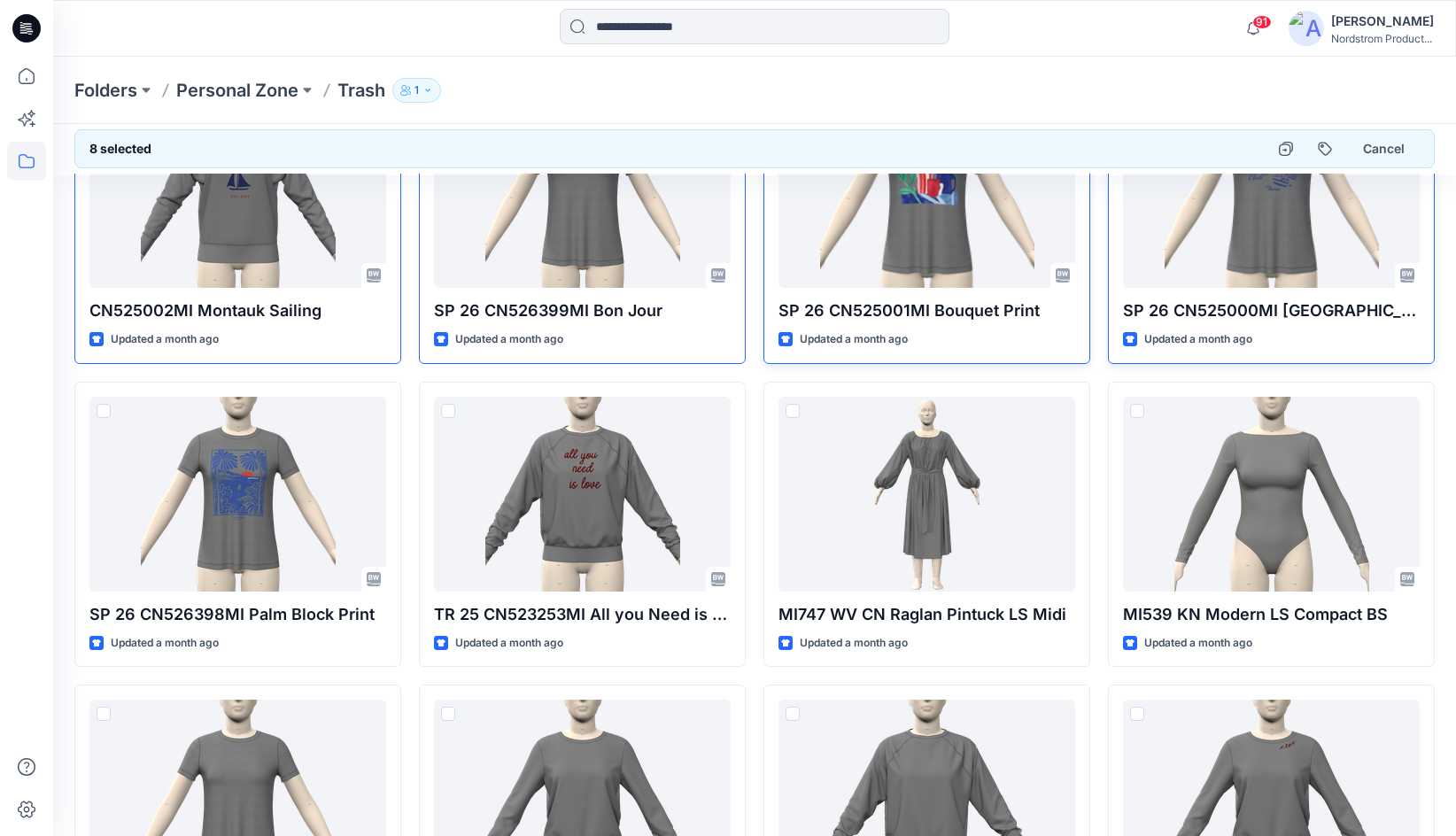
scroll to position [804, 0]
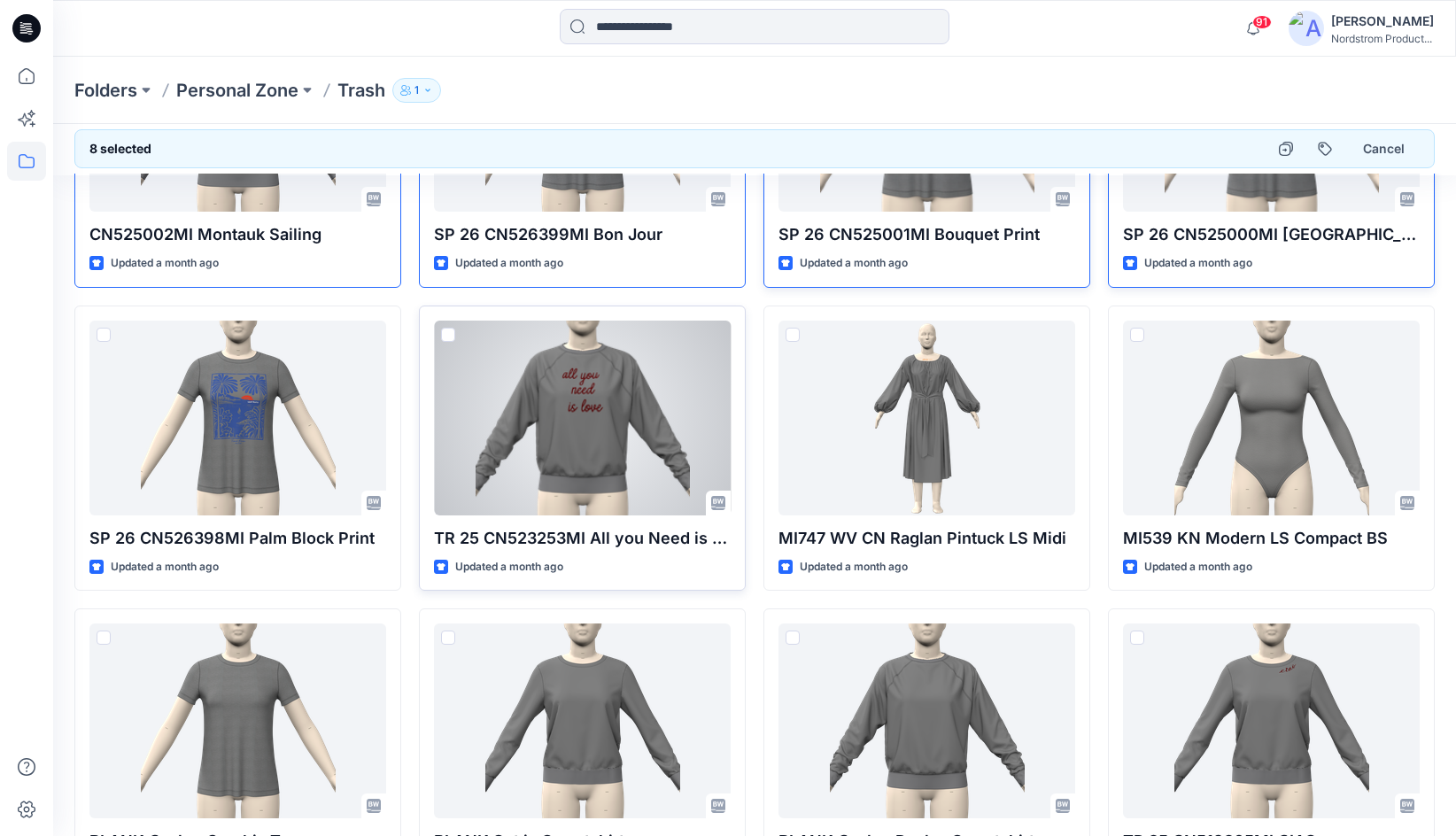
click at [441, 335] on span at bounding box center [448, 335] width 14 height 14
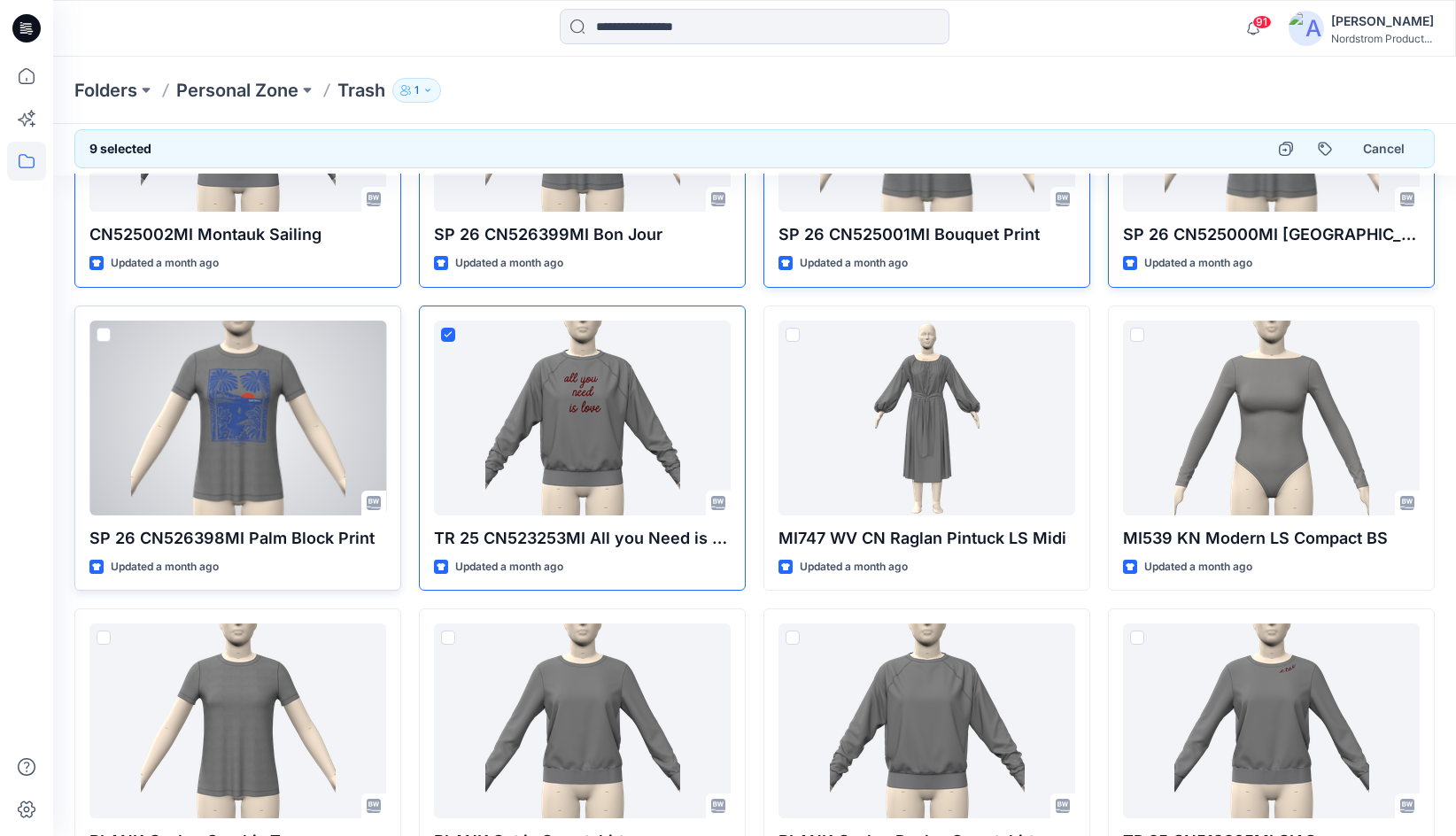
click at [98, 334] on span at bounding box center [104, 335] width 14 height 14
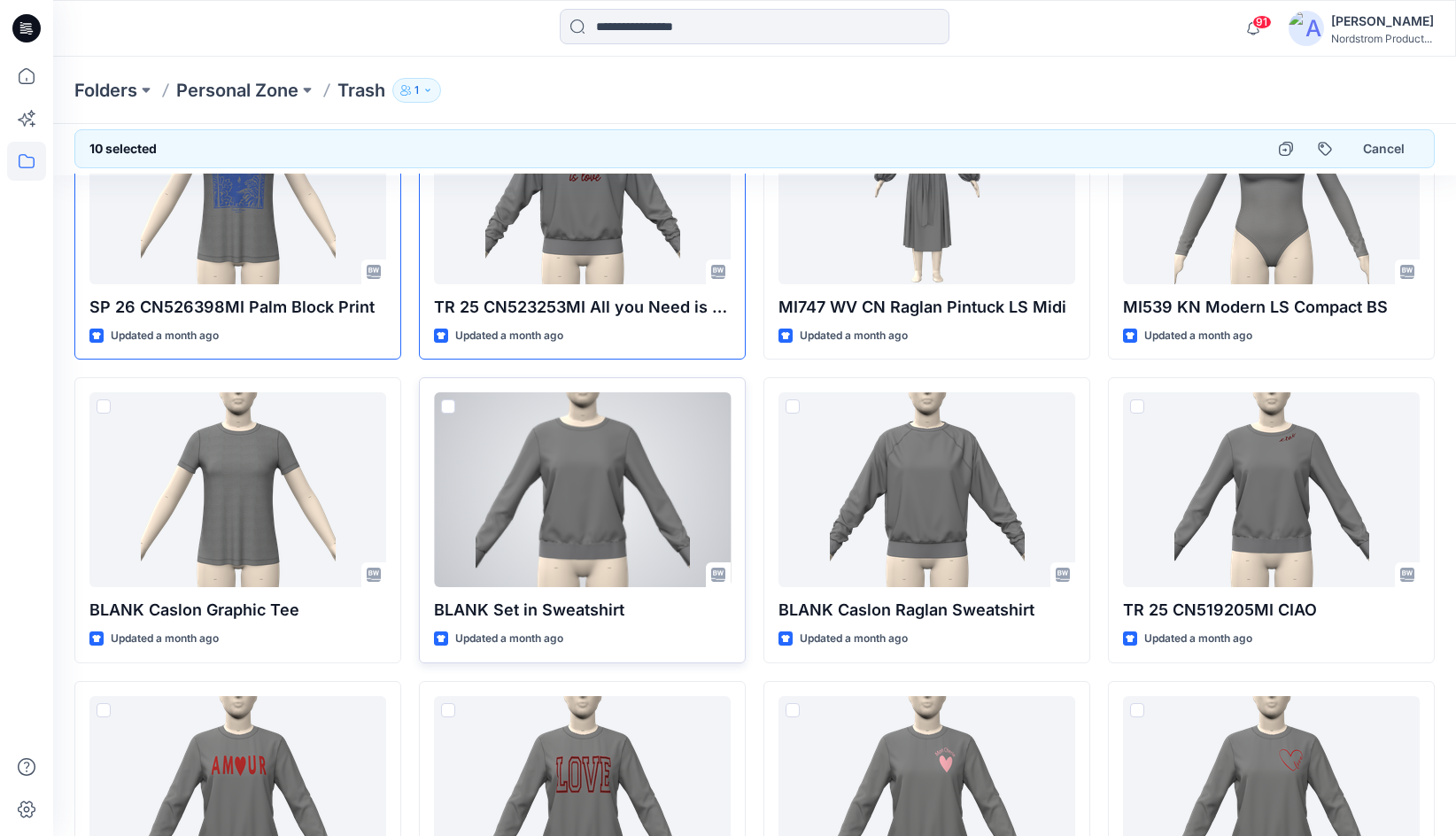
scroll to position [1039, 0]
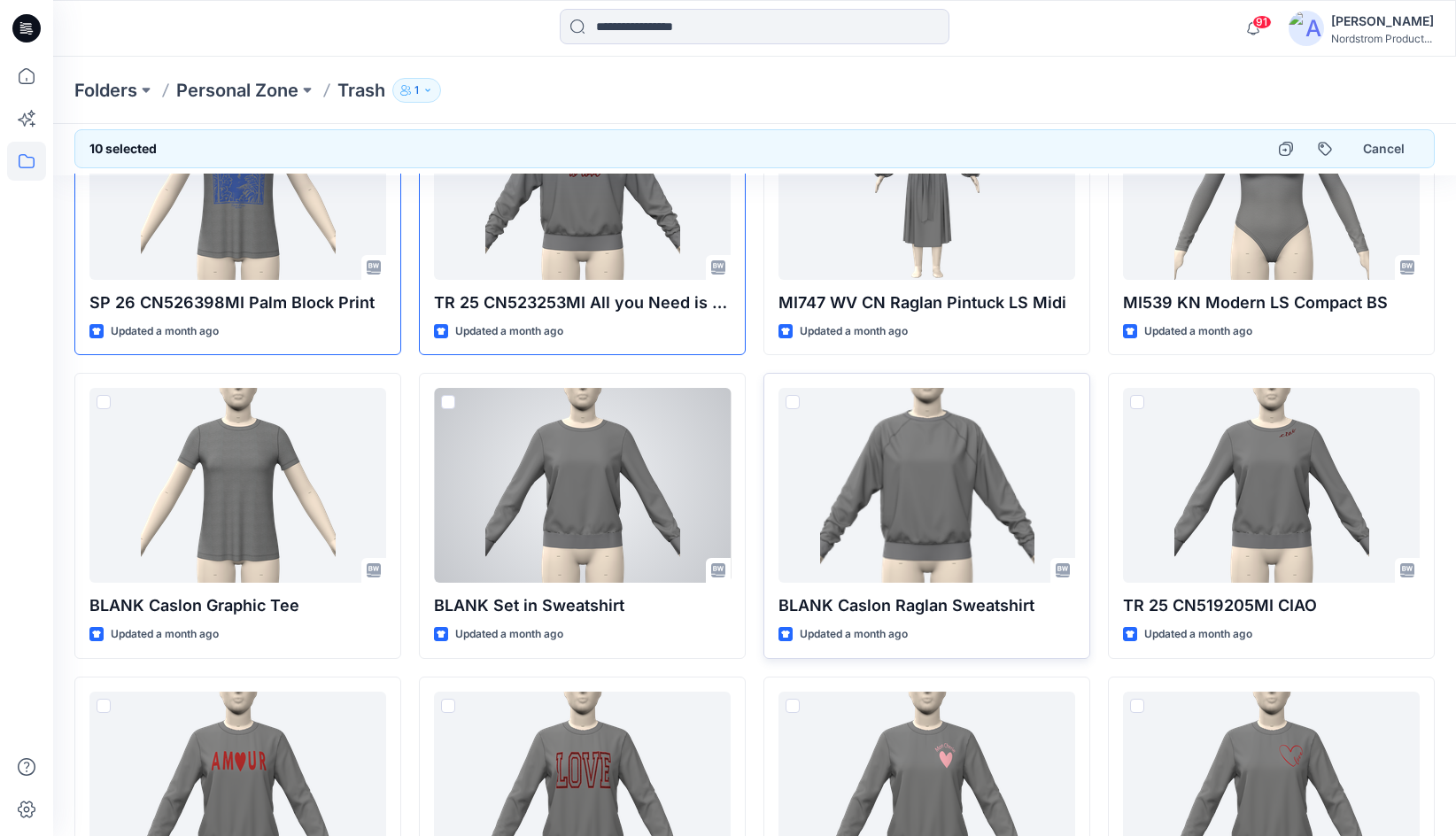
click at [450, 399] on span at bounding box center [448, 402] width 14 height 14
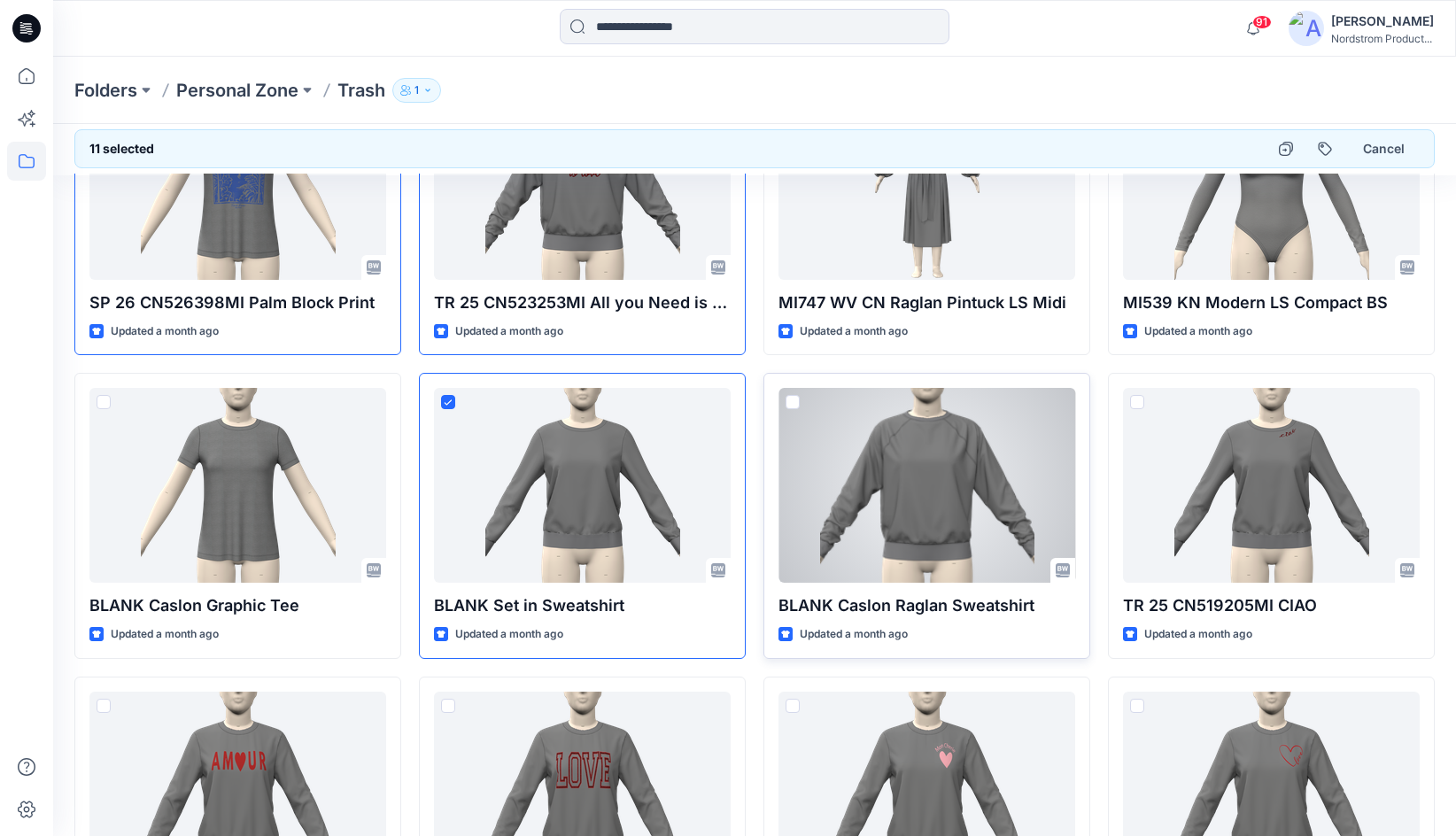
click at [791, 397] on span at bounding box center [793, 402] width 14 height 14
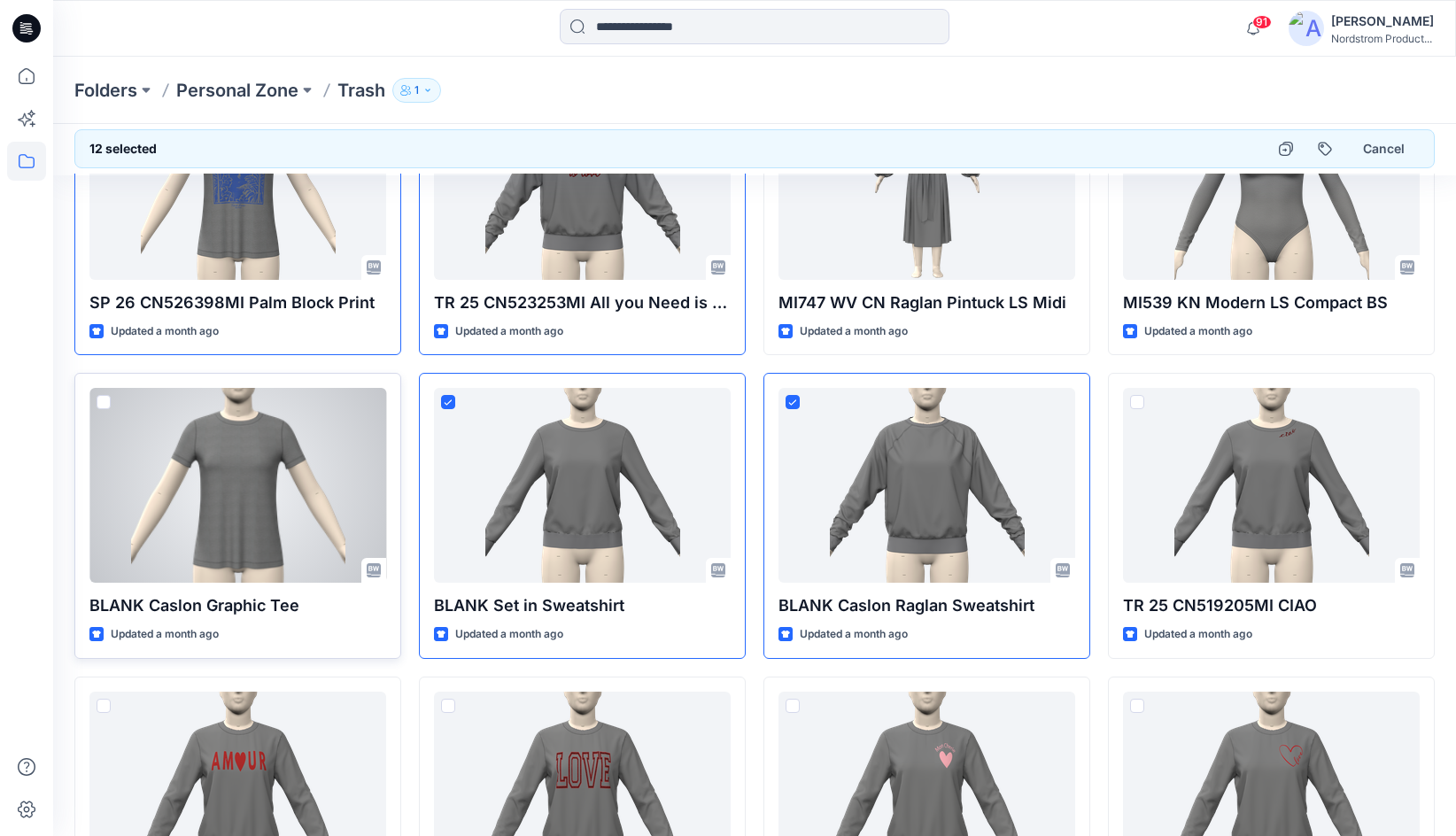
click at [101, 401] on span at bounding box center [104, 402] width 14 height 14
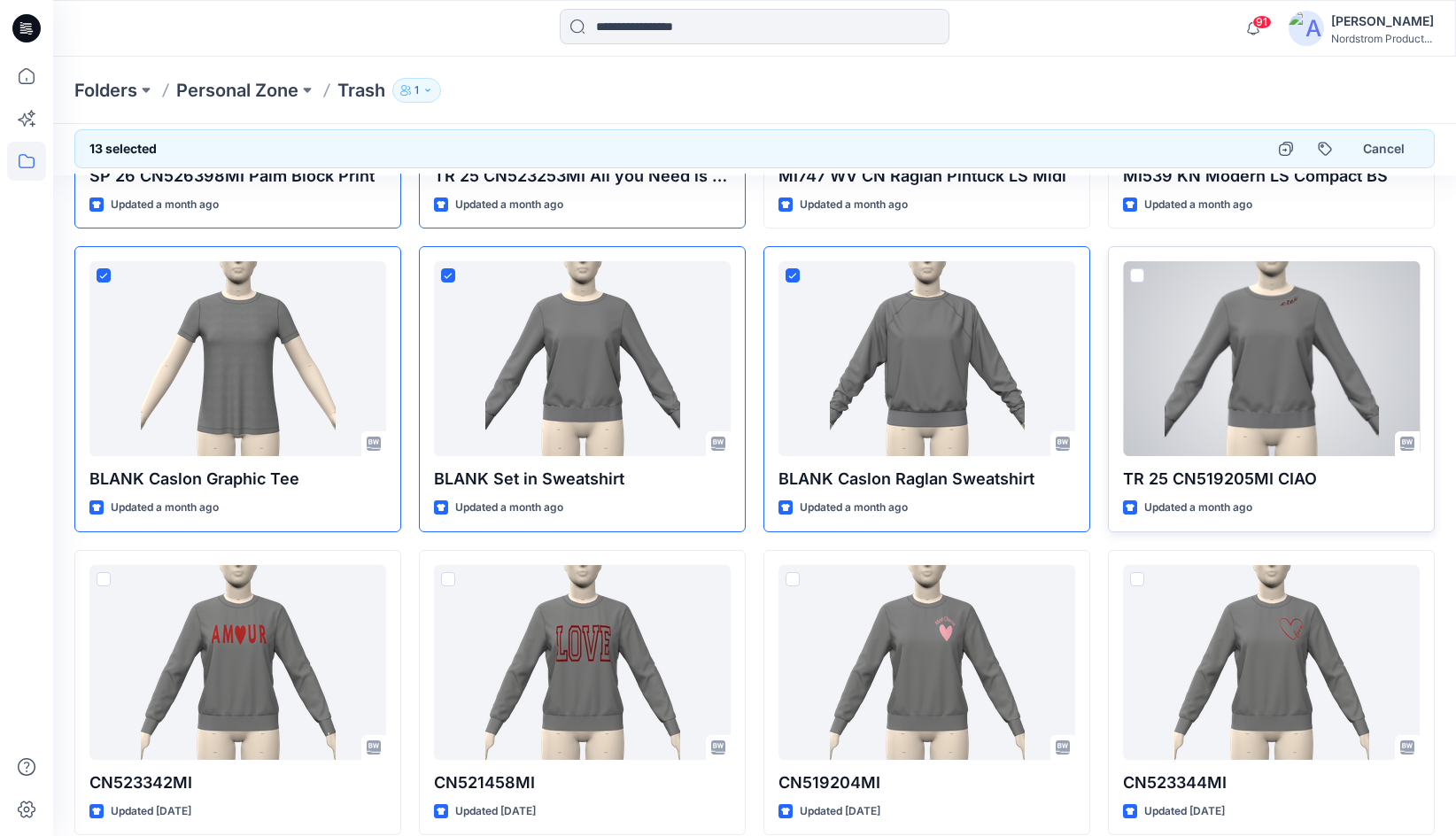
scroll to position [1167, 0]
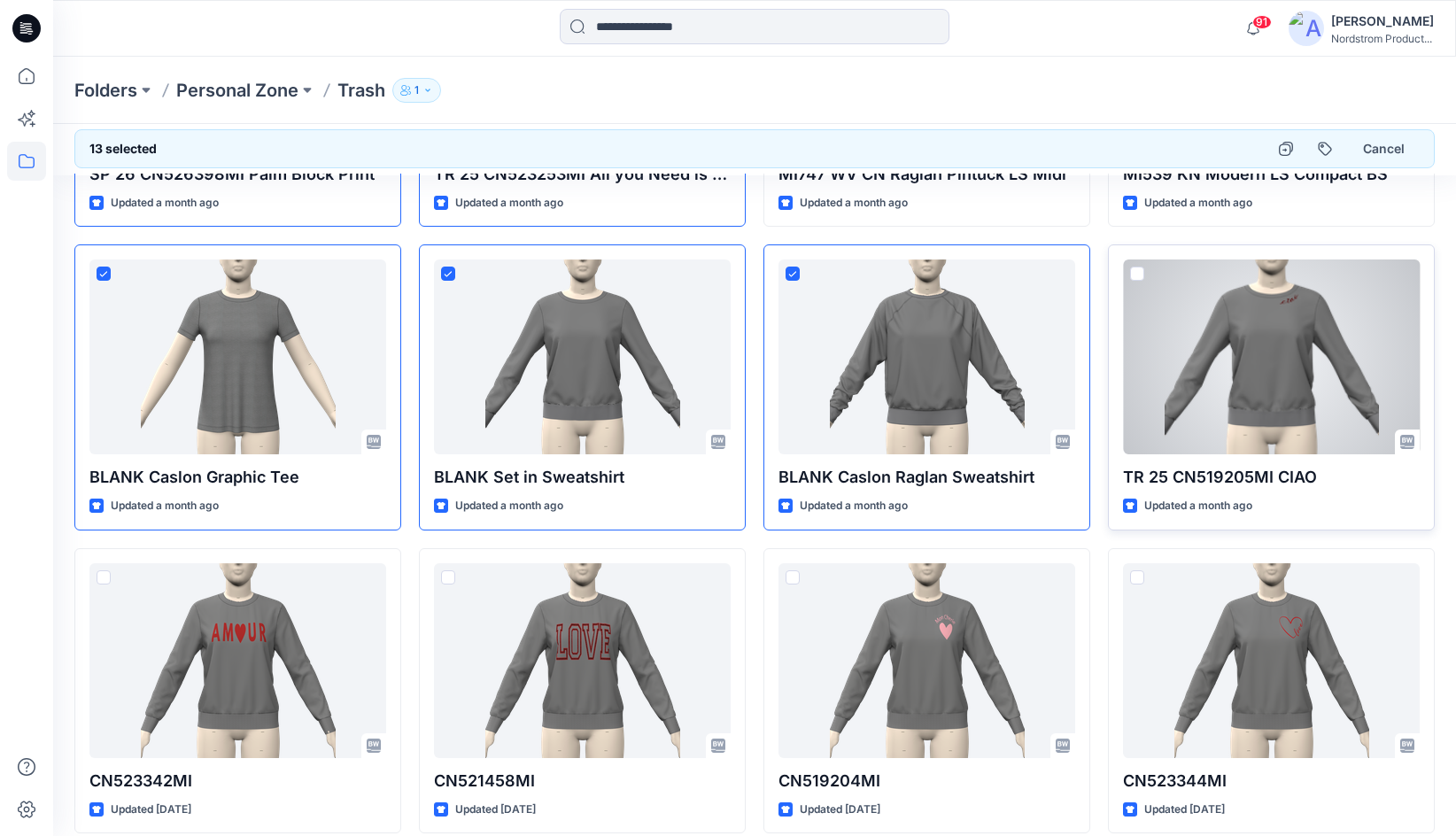
drag, startPoint x: 1130, startPoint y: 271, endPoint x: 1142, endPoint y: 346, distance: 76.0
click at [1130, 271] on span at bounding box center [1137, 274] width 14 height 14
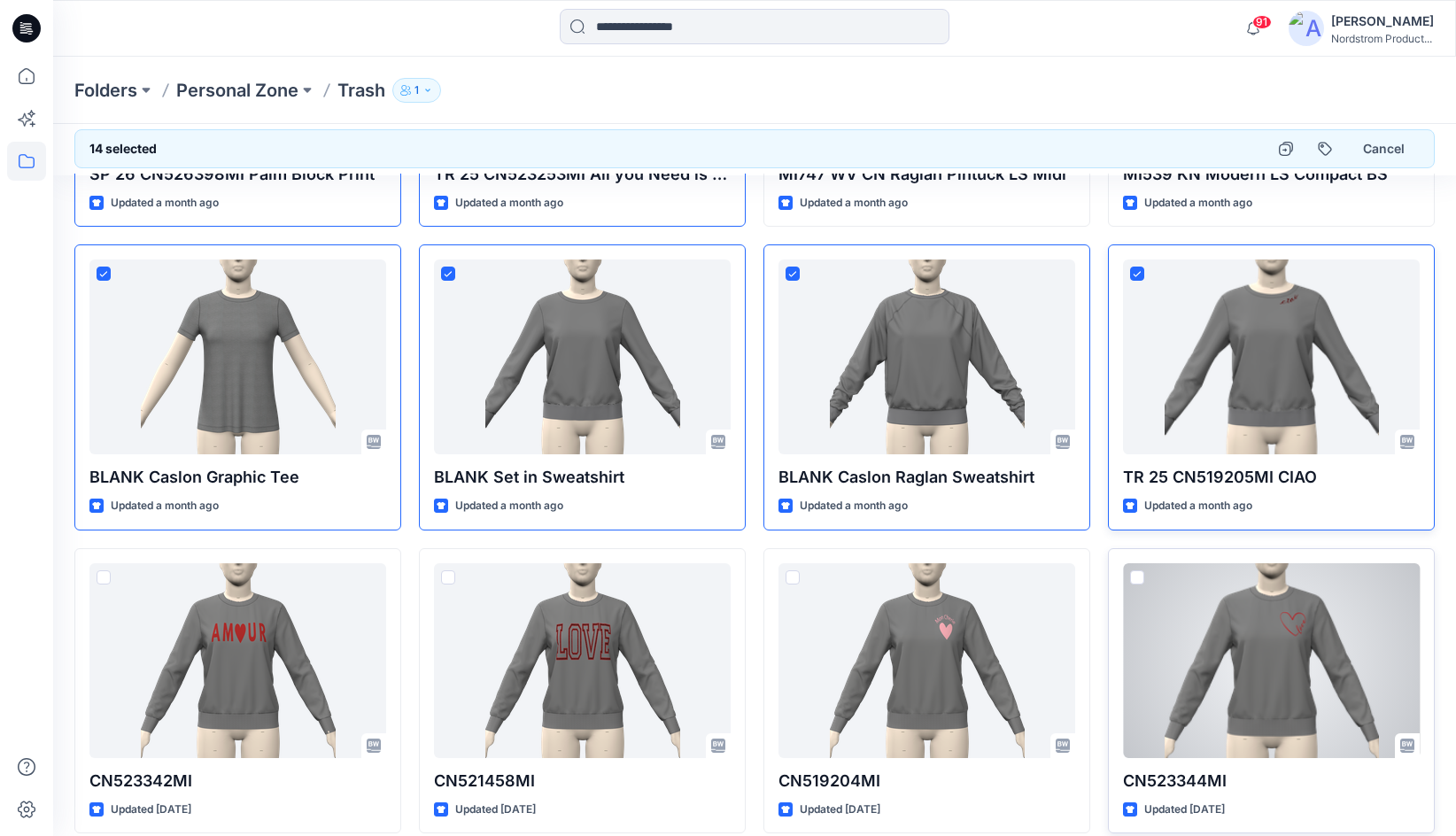
click at [1138, 570] on span at bounding box center [1137, 577] width 14 height 14
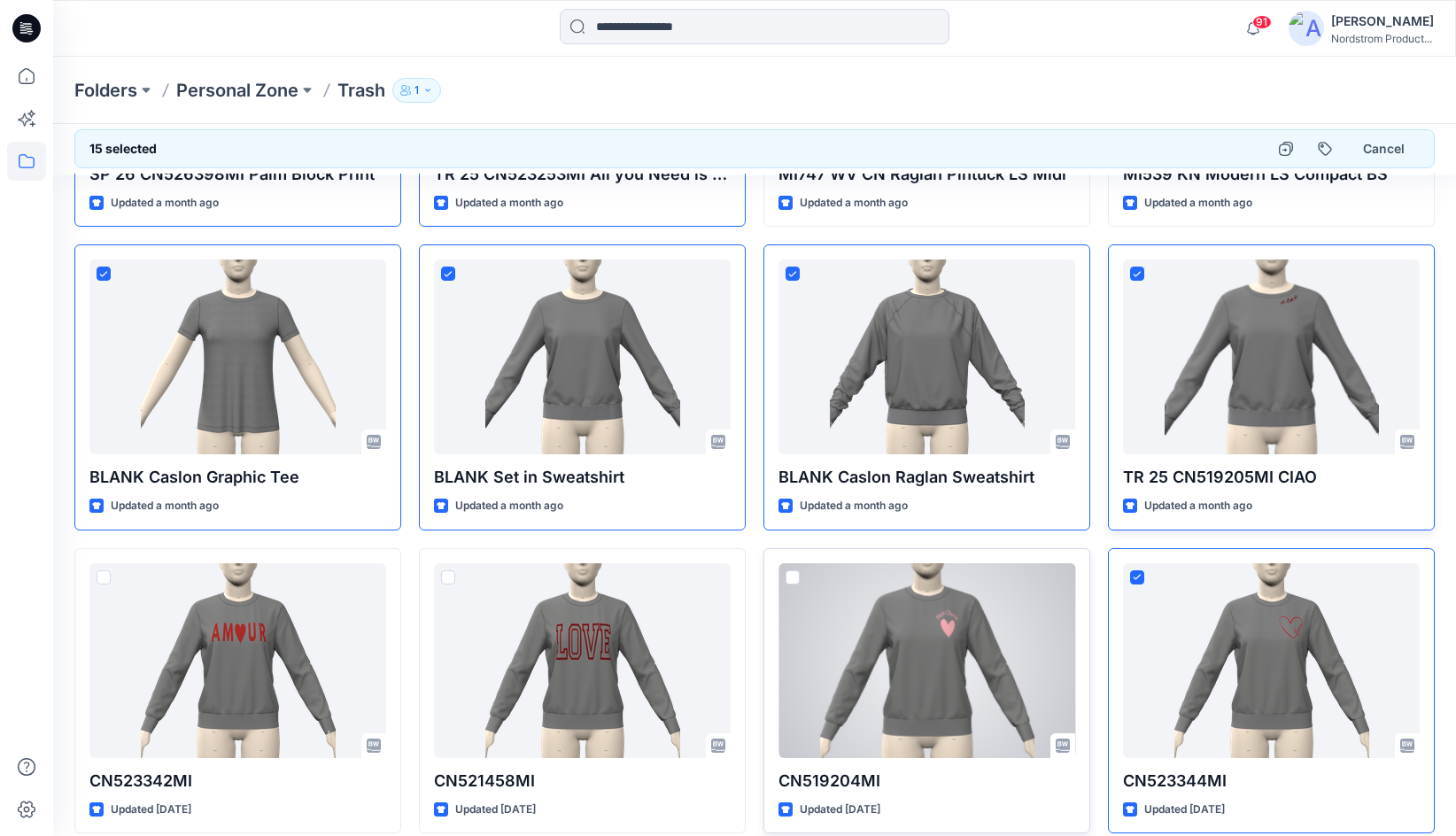
click at [797, 582] on span at bounding box center [793, 577] width 14 height 14
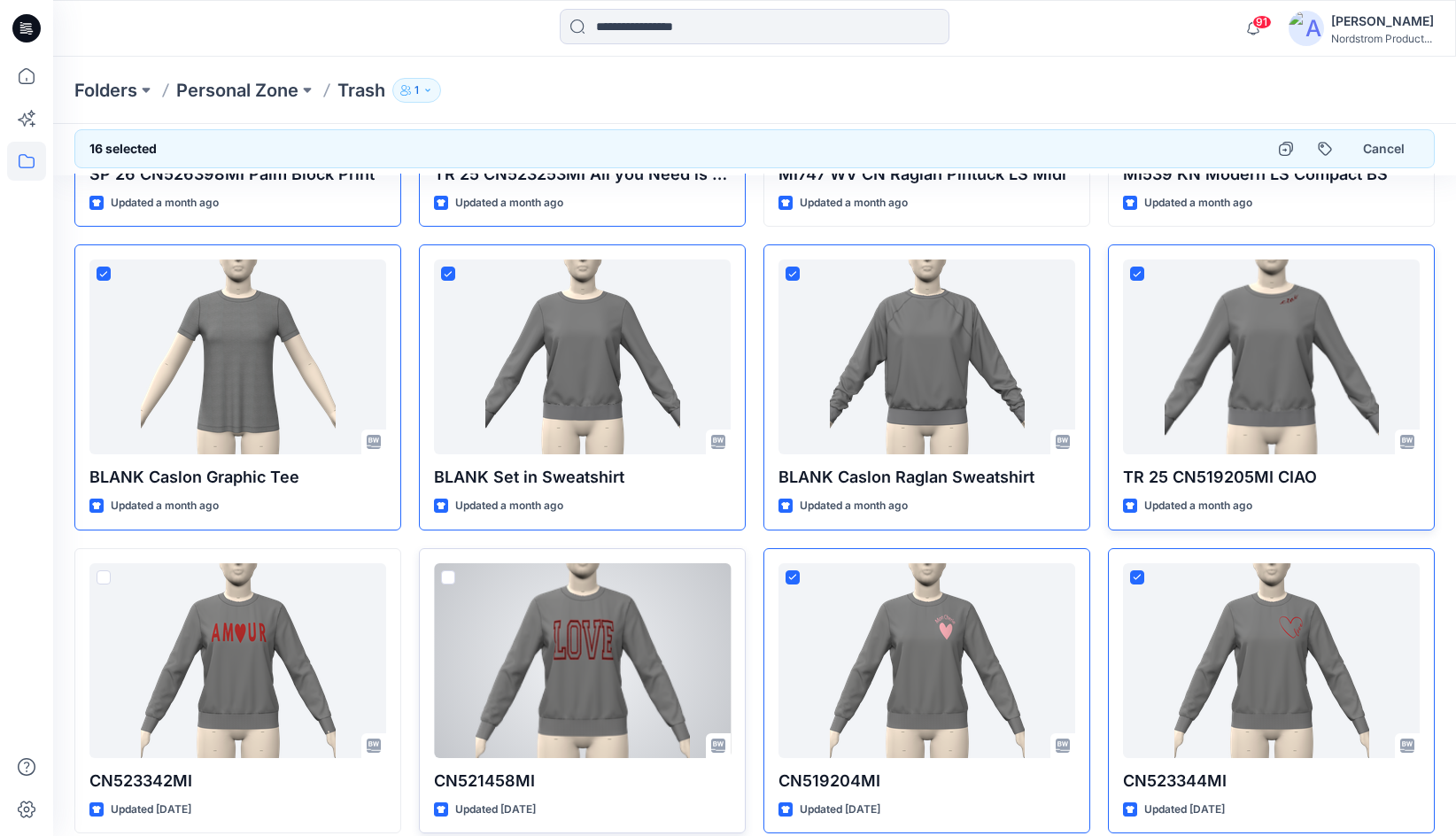
click at [444, 576] on span at bounding box center [448, 577] width 14 height 14
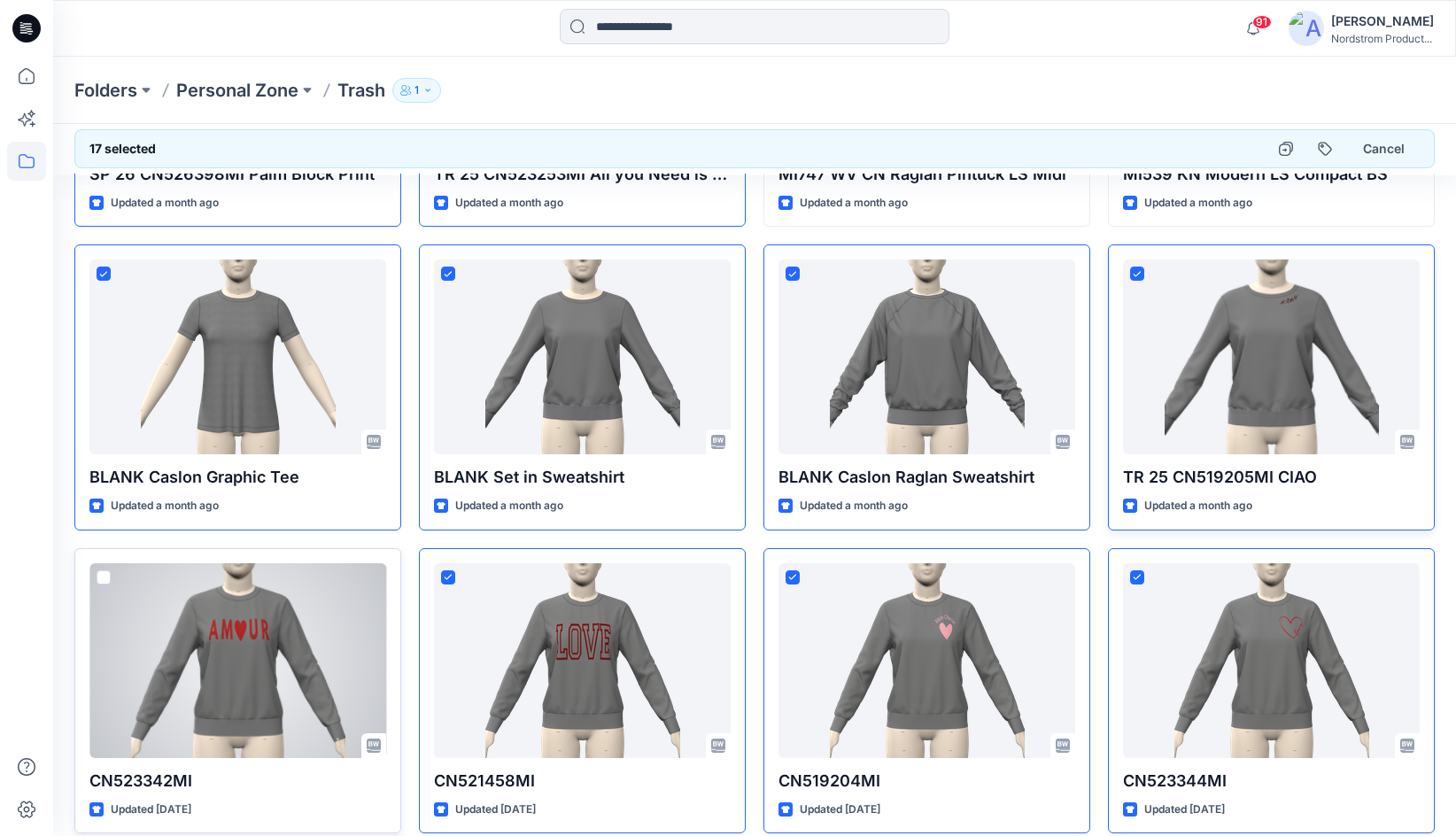
click at [105, 576] on span at bounding box center [104, 577] width 14 height 14
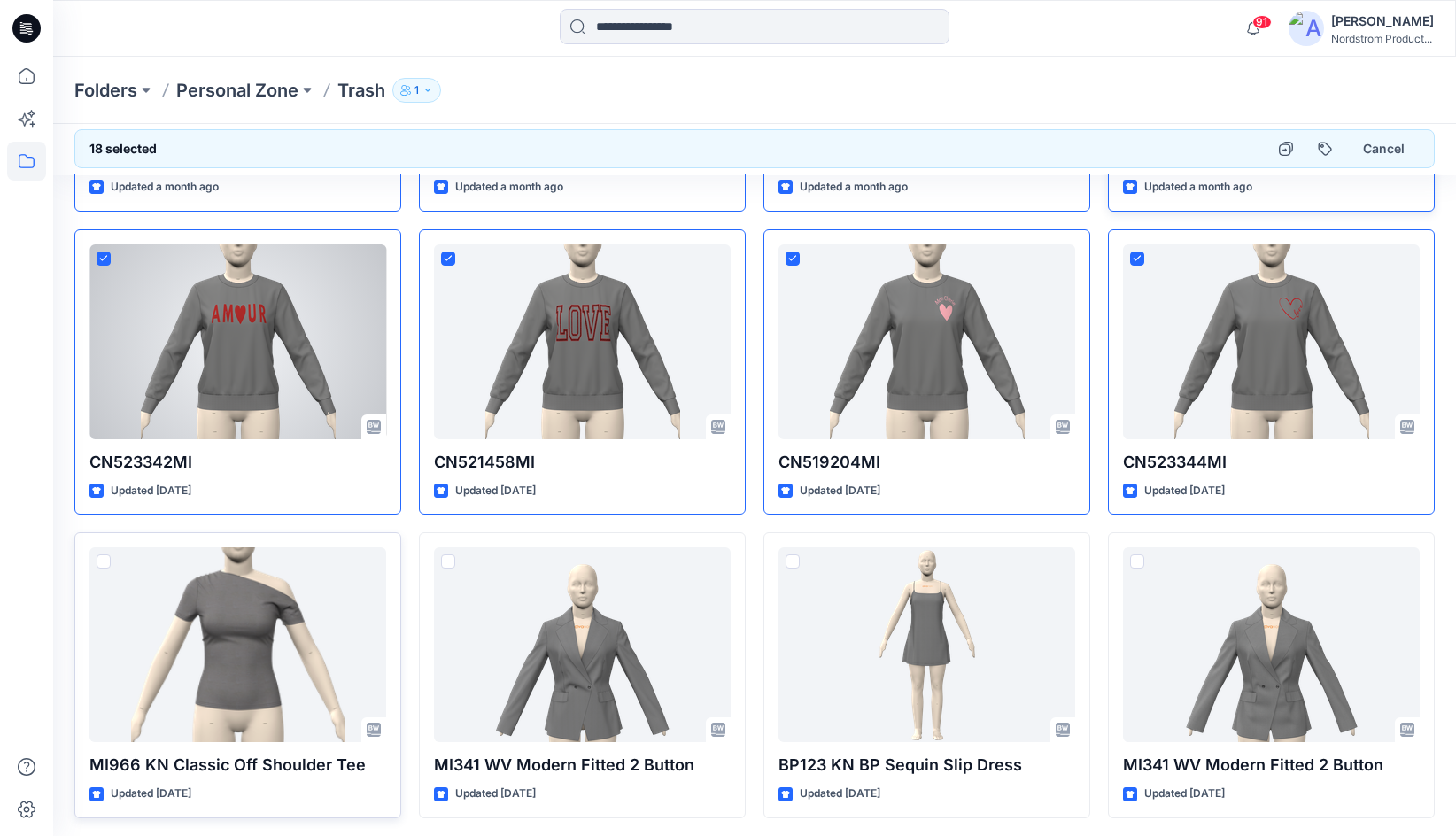
scroll to position [1448, 0]
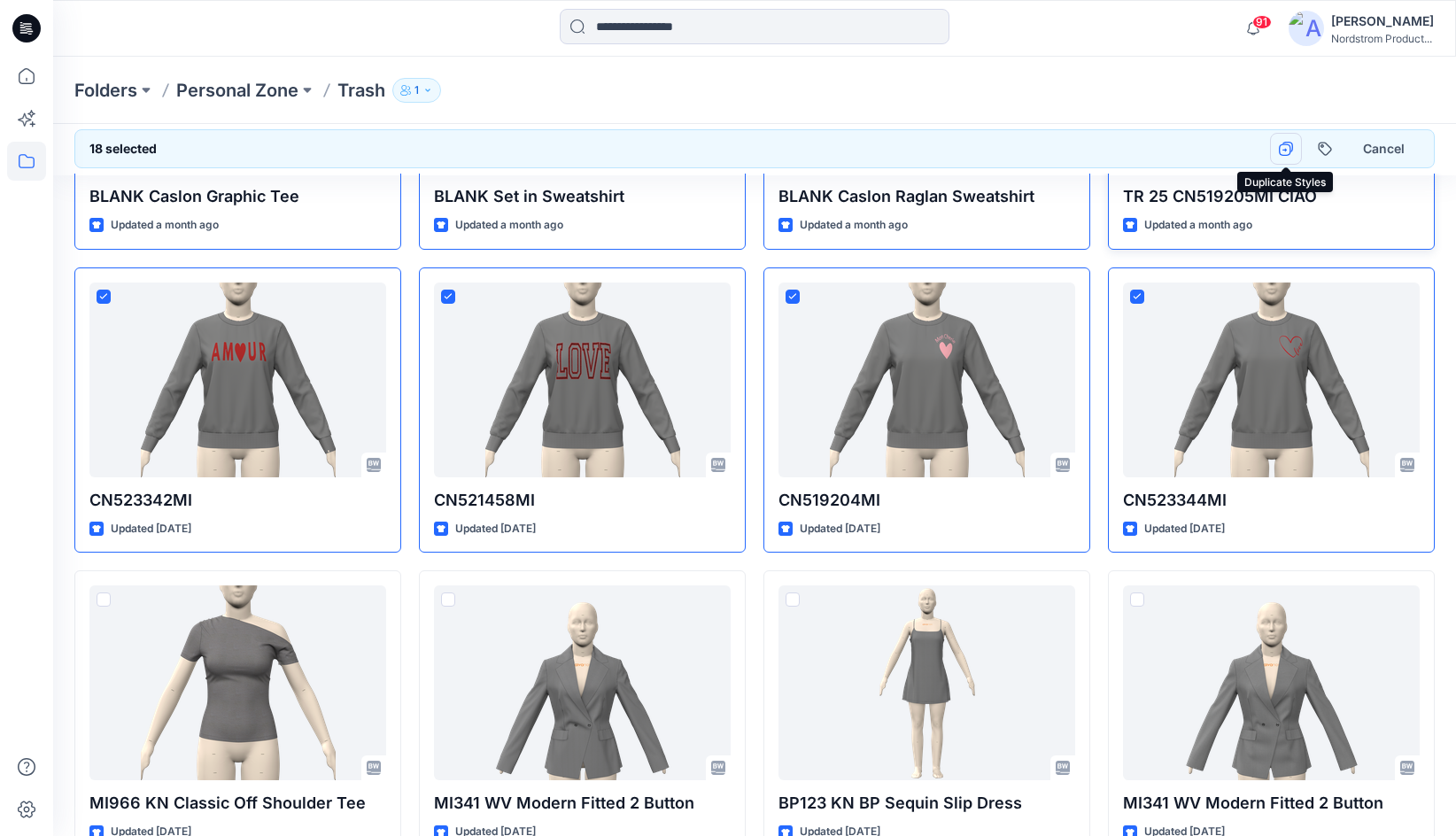
click at [1294, 147] on button "button" at bounding box center [1286, 149] width 32 height 32
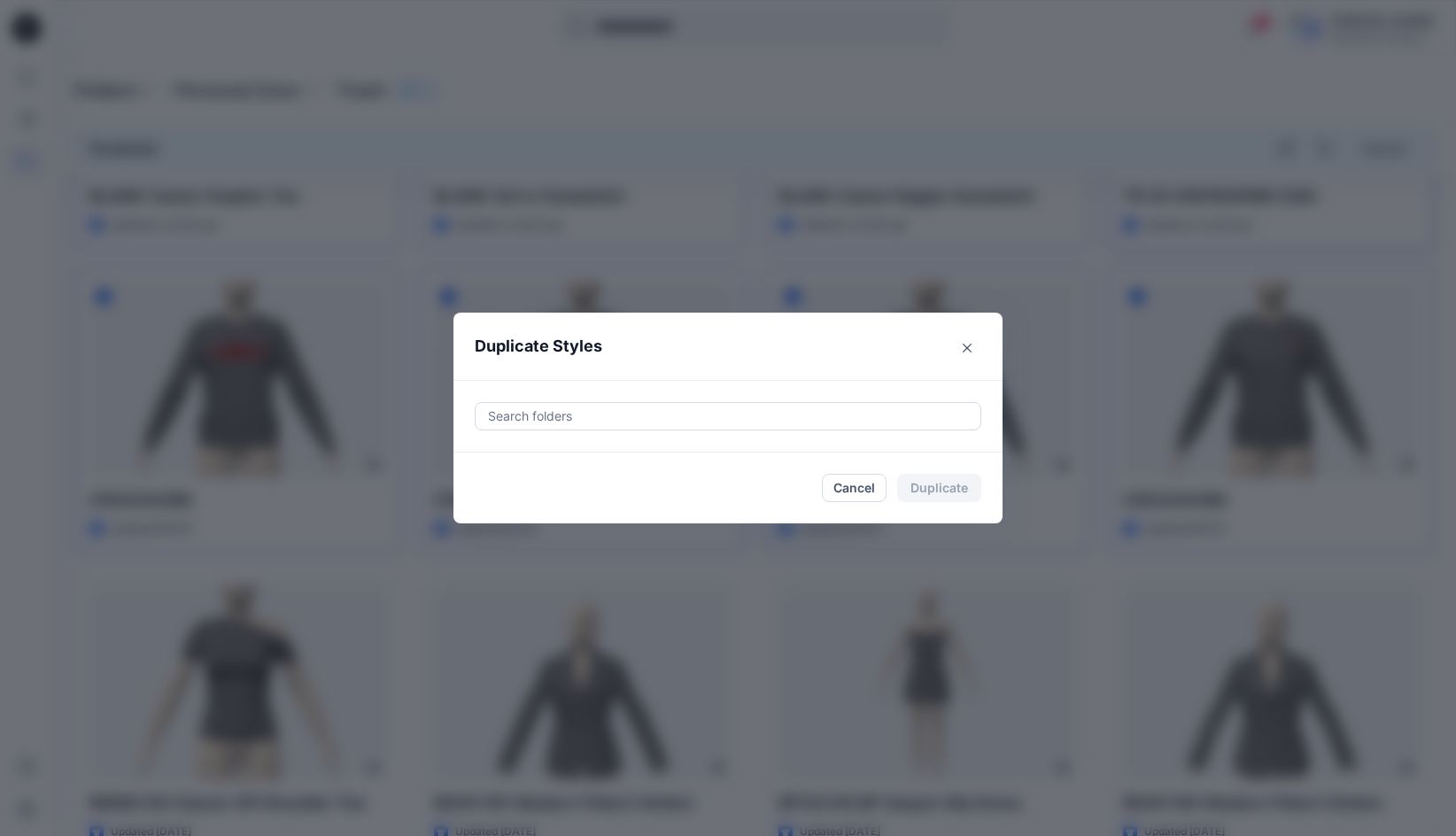
click at [548, 417] on div at bounding box center [728, 416] width 483 height 21
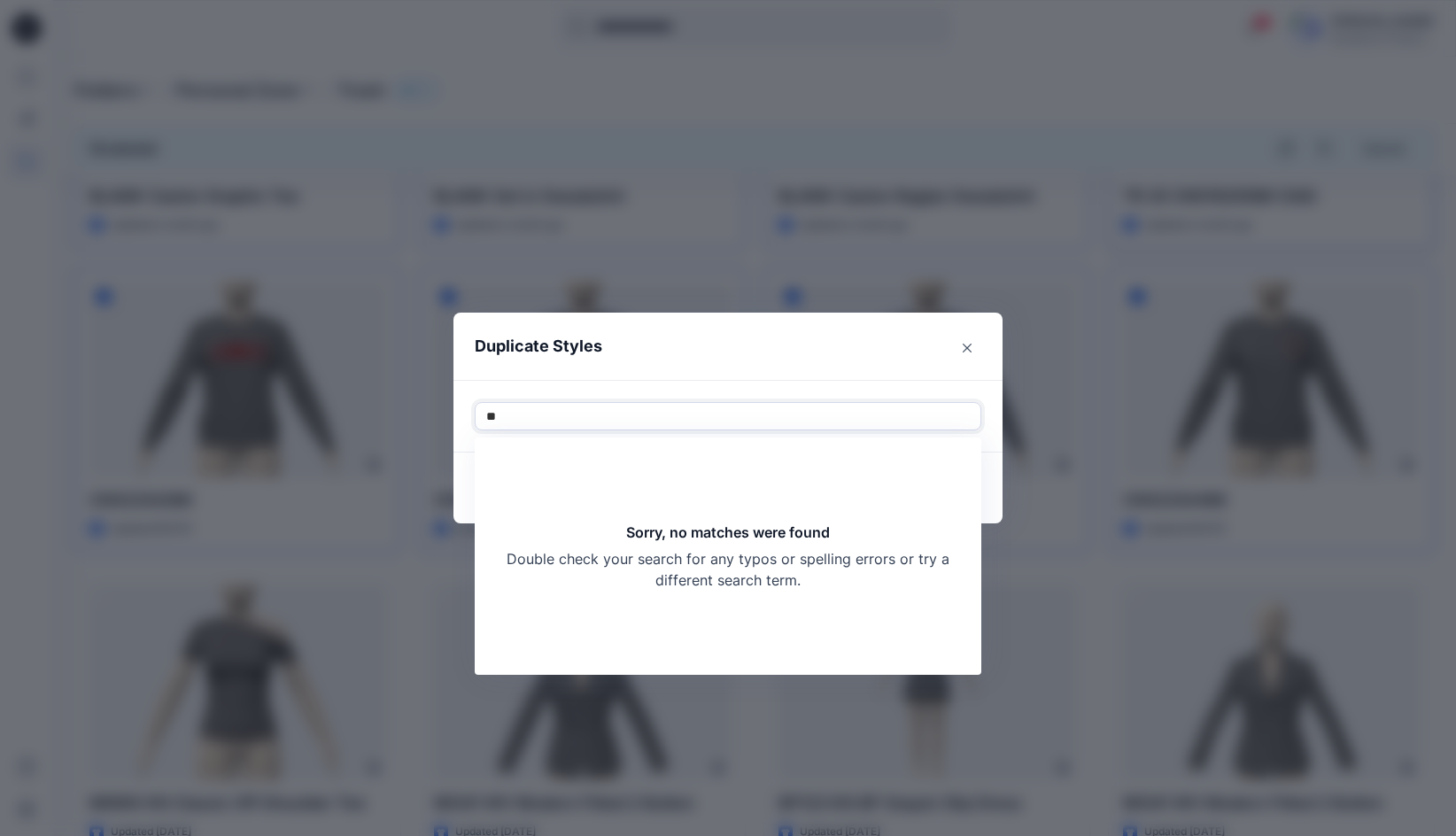
type input "*"
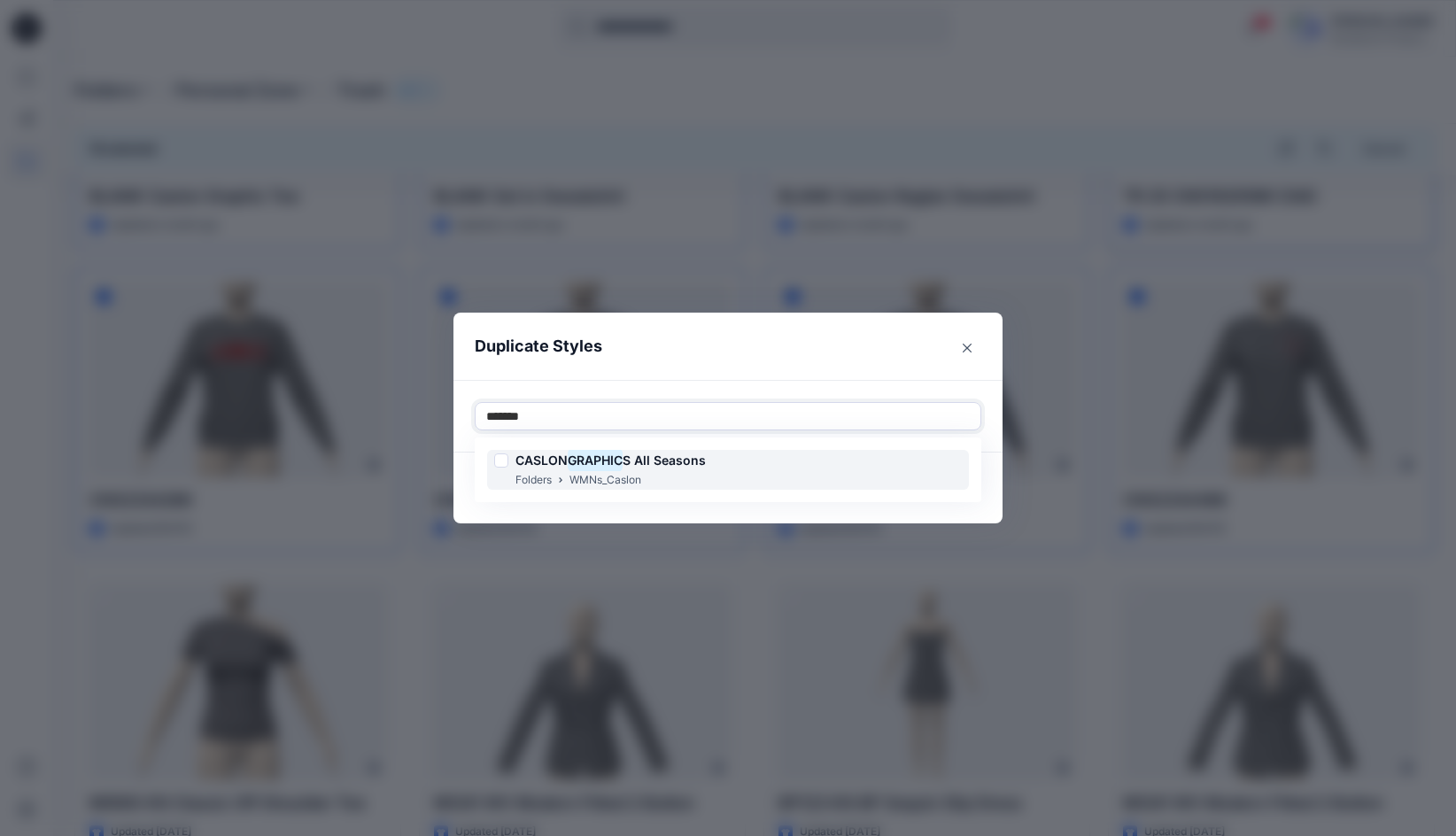
click at [596, 474] on p "WMNs_Caslon" at bounding box center [605, 480] width 72 height 19
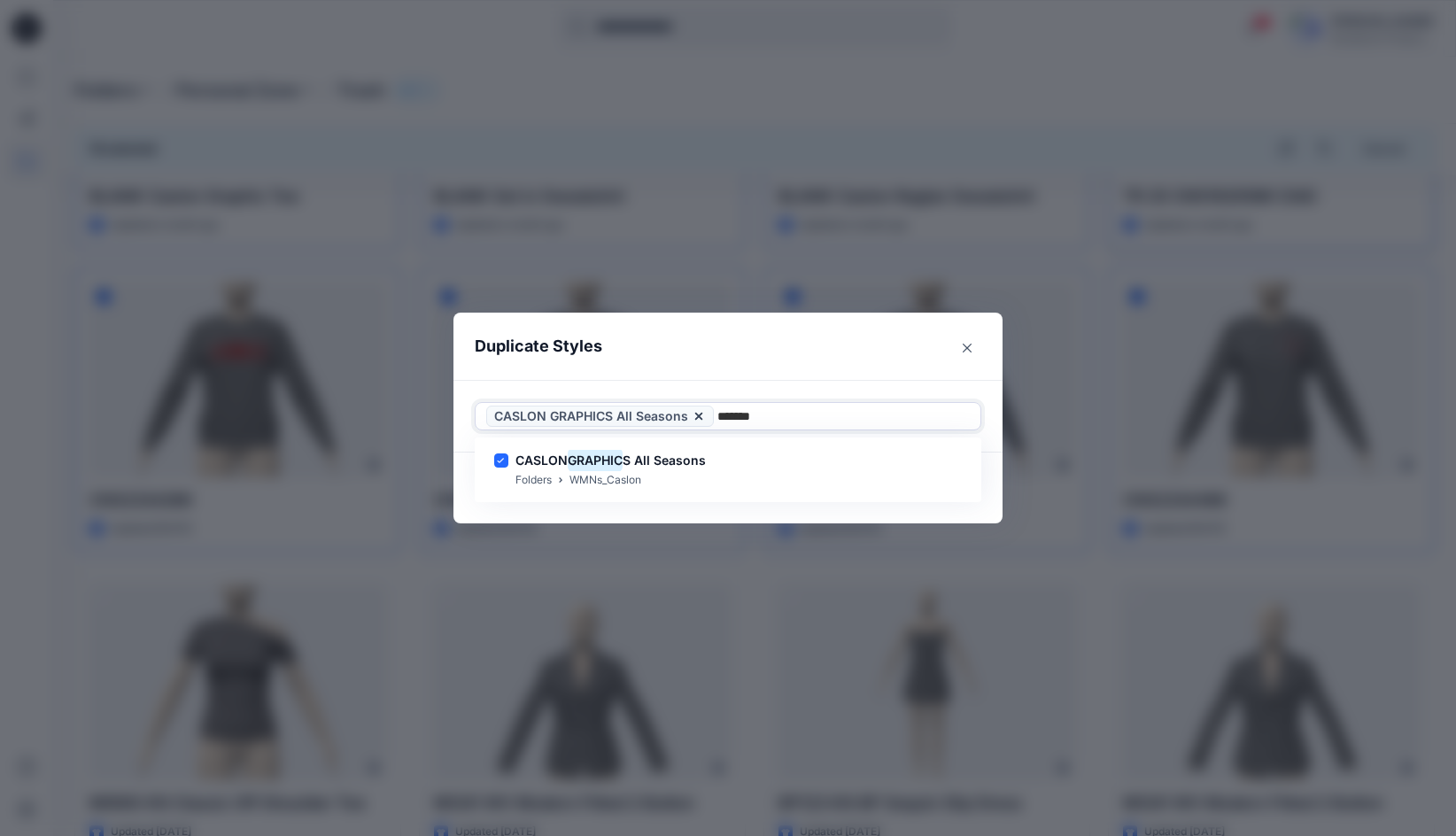
type input "*******"
click at [754, 370] on header "Duplicate Styles" at bounding box center [711, 345] width 514 height 67
click at [946, 491] on button "Duplicate" at bounding box center [939, 488] width 84 height 29
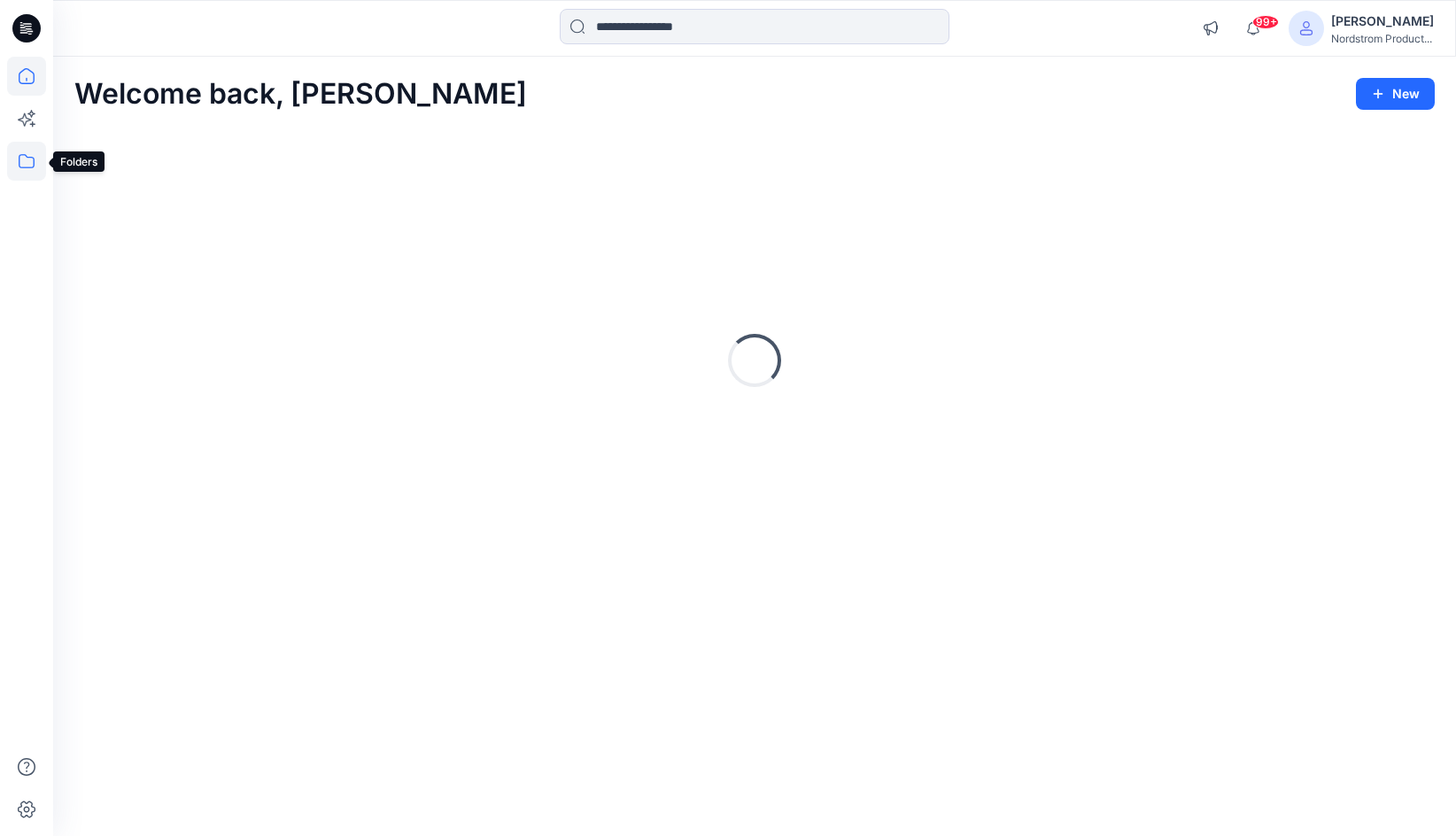
click at [28, 169] on icon at bounding box center [27, 161] width 39 height 39
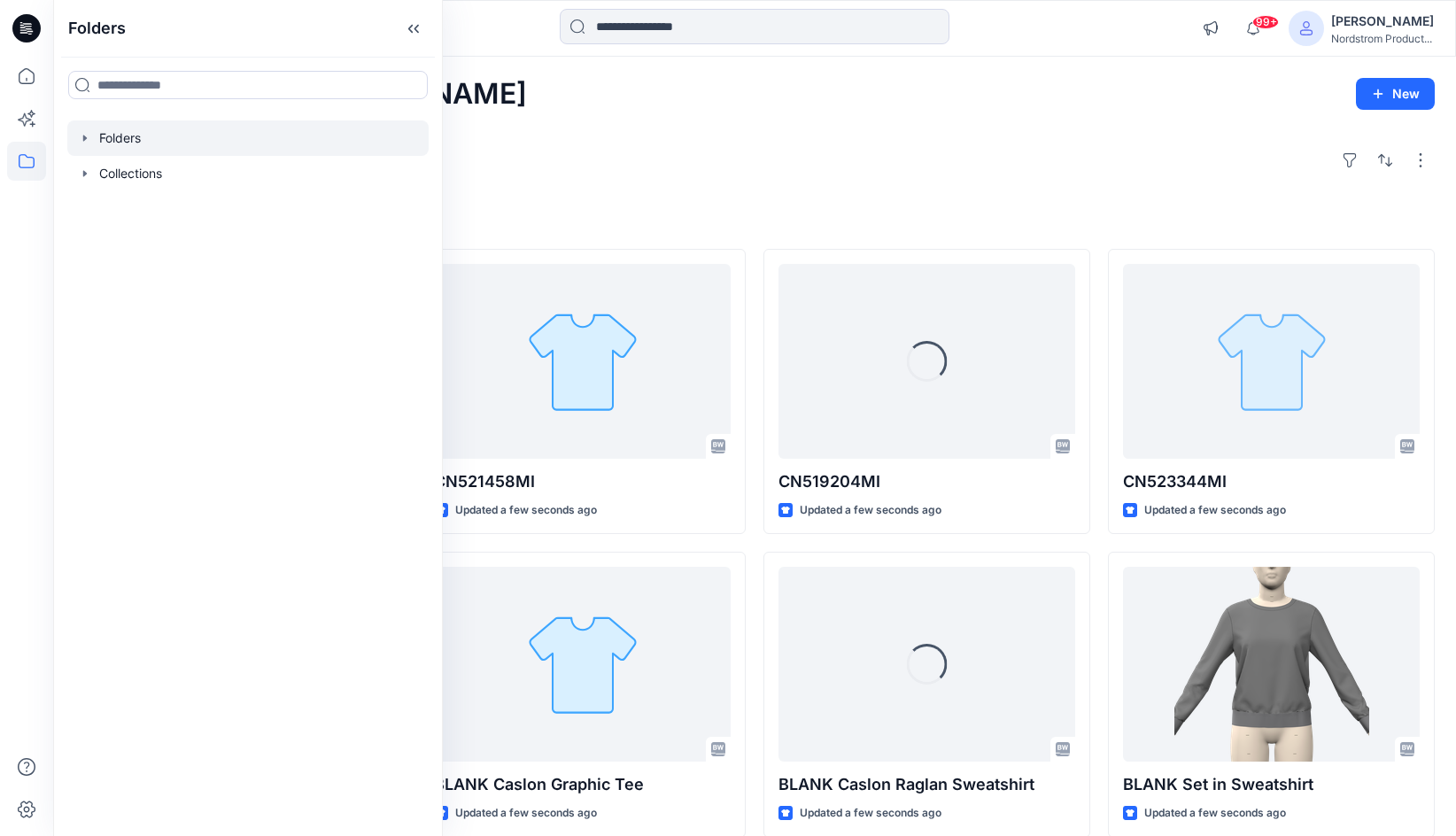
click at [141, 147] on div at bounding box center [248, 139] width 362 height 36
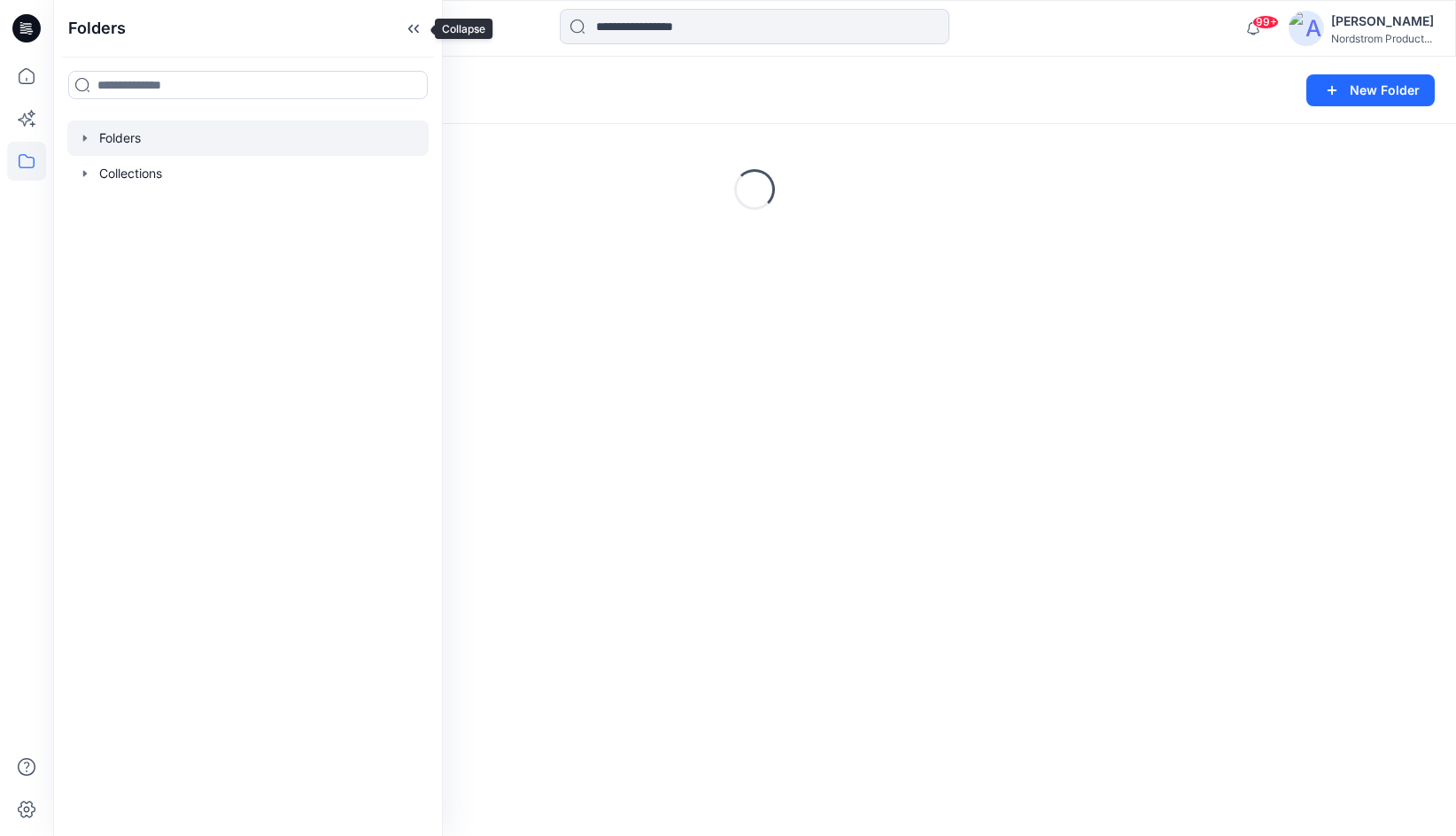
drag, startPoint x: 413, startPoint y: 30, endPoint x: 553, endPoint y: 306, distance: 309.5
click at [413, 30] on icon at bounding box center [413, 29] width 29 height 30
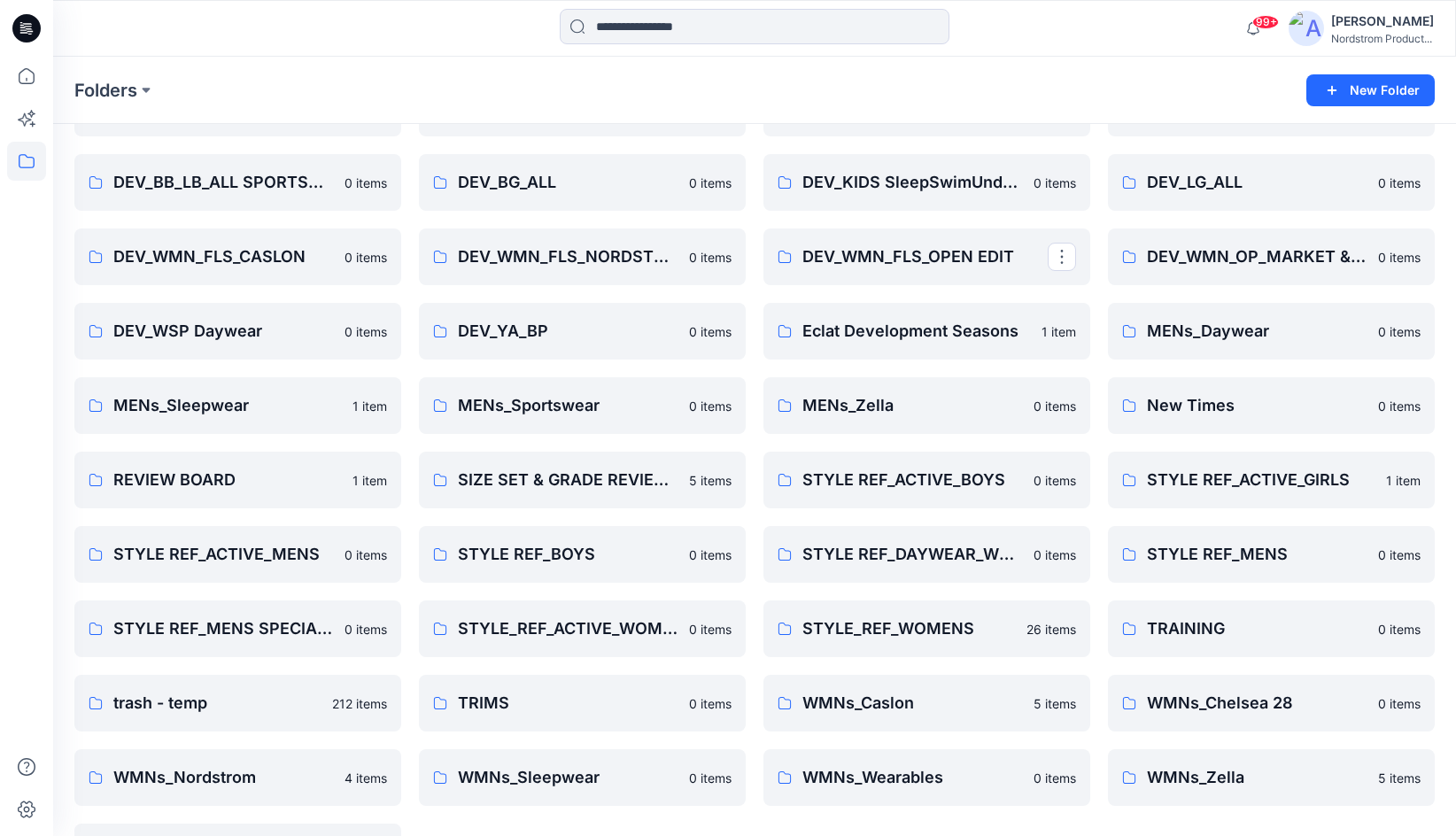
scroll to position [702, 0]
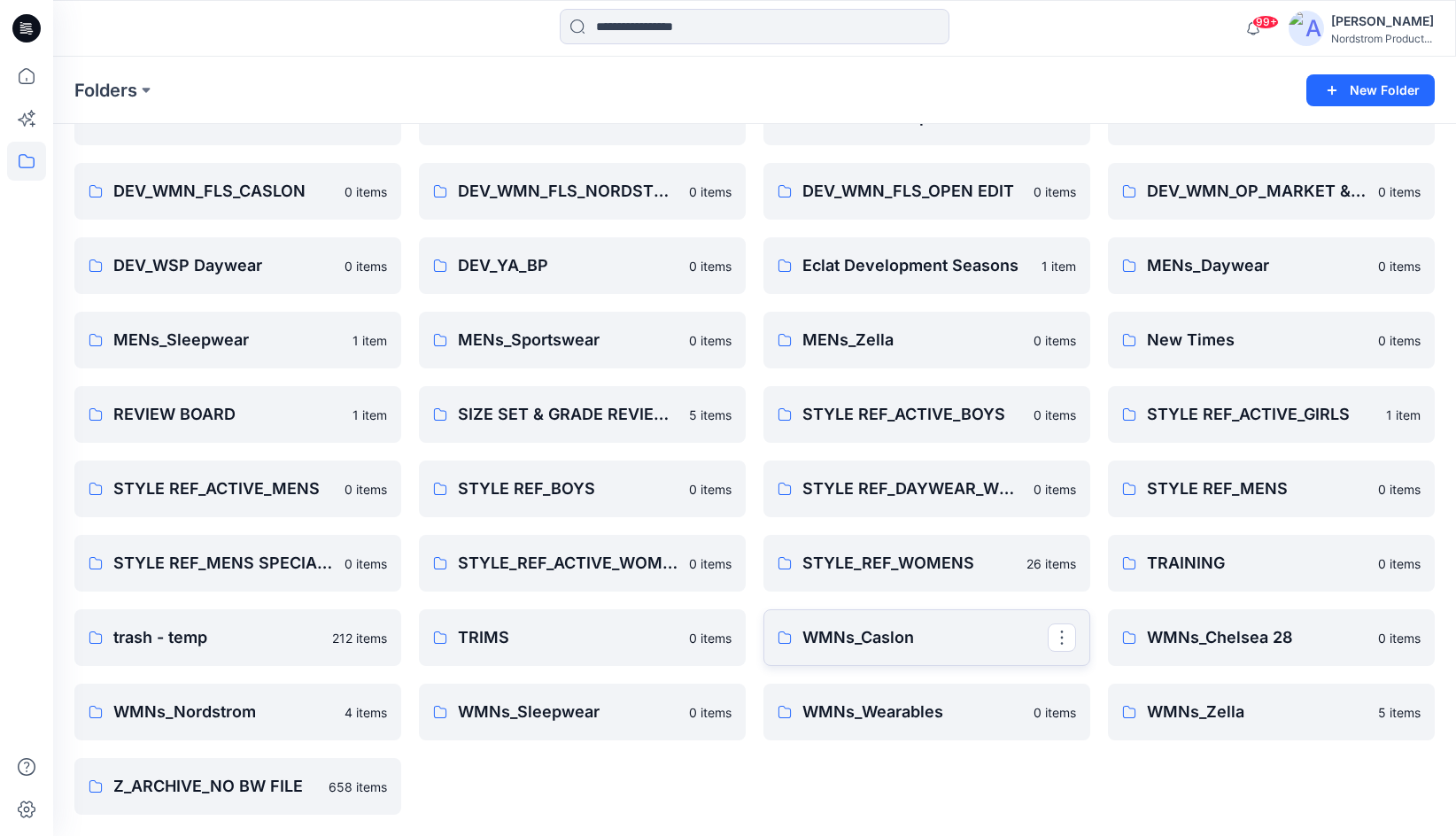
click at [890, 638] on p "WMNs_Caslon" at bounding box center [925, 638] width 245 height 25
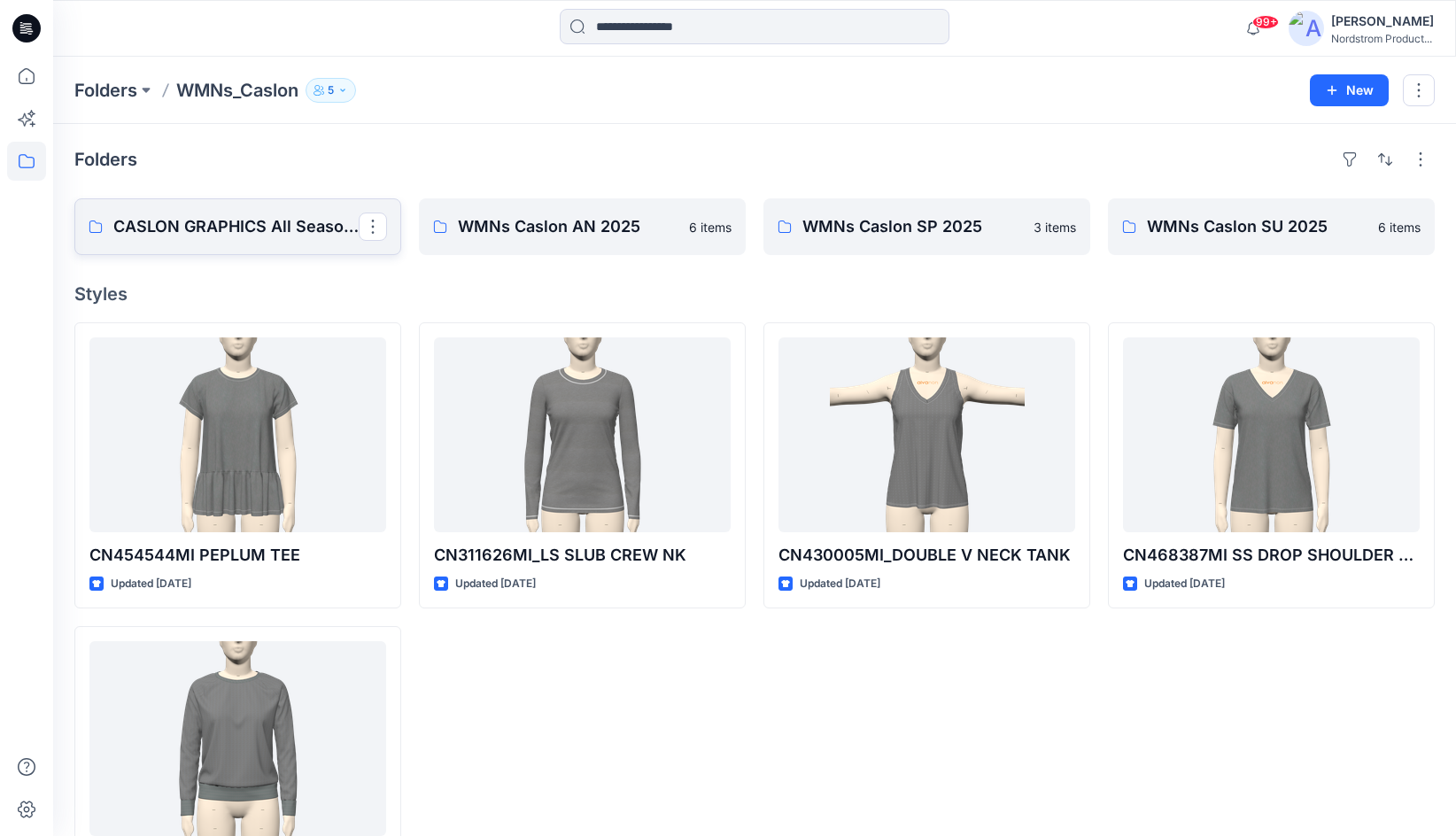
click at [191, 222] on p "CASLON GRAPHICS All Seasons" at bounding box center [236, 226] width 245 height 25
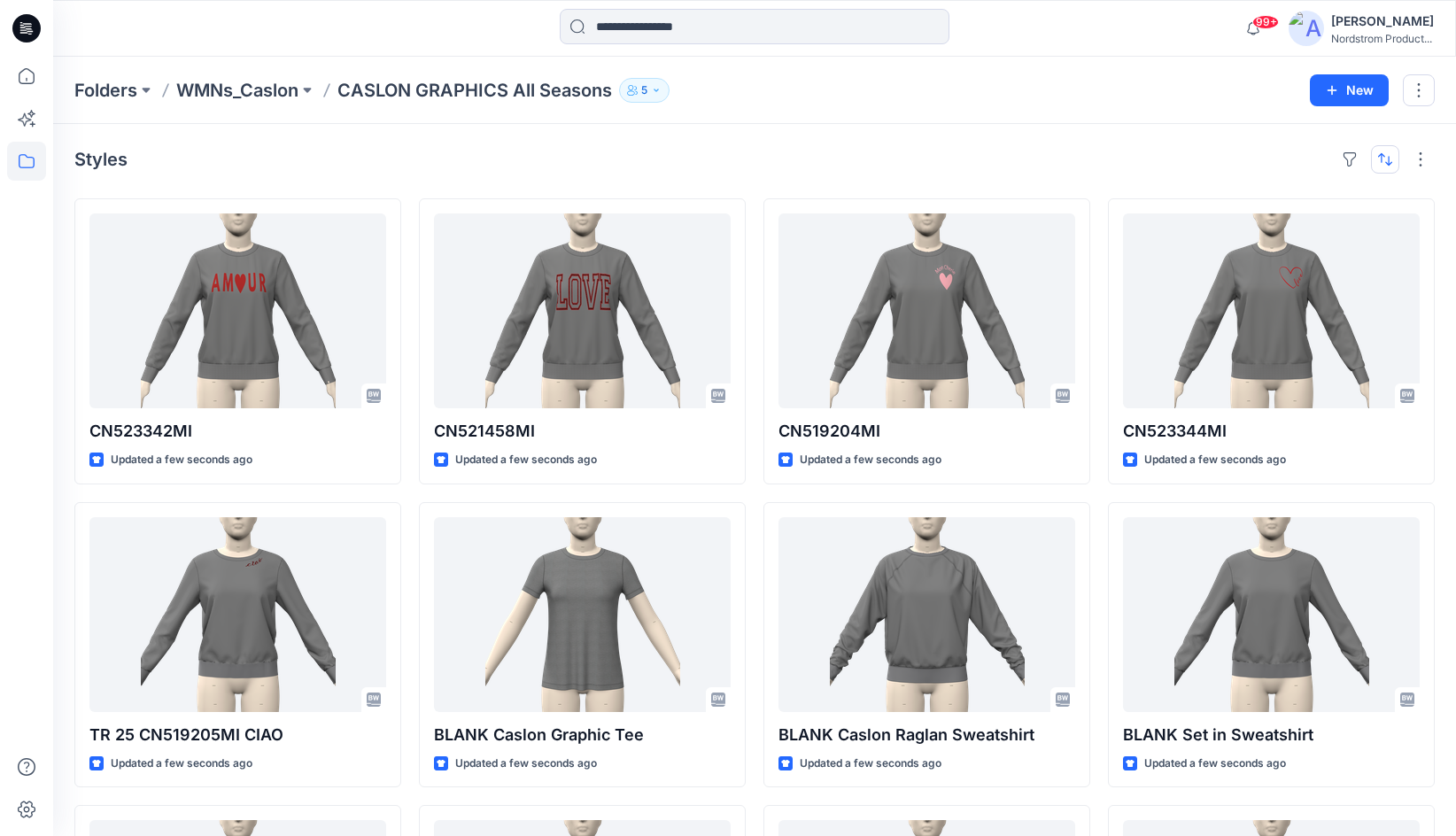
click at [1382, 160] on button "button" at bounding box center [1385, 159] width 29 height 29
click at [1281, 242] on p "A to Z" at bounding box center [1325, 243] width 112 height 19
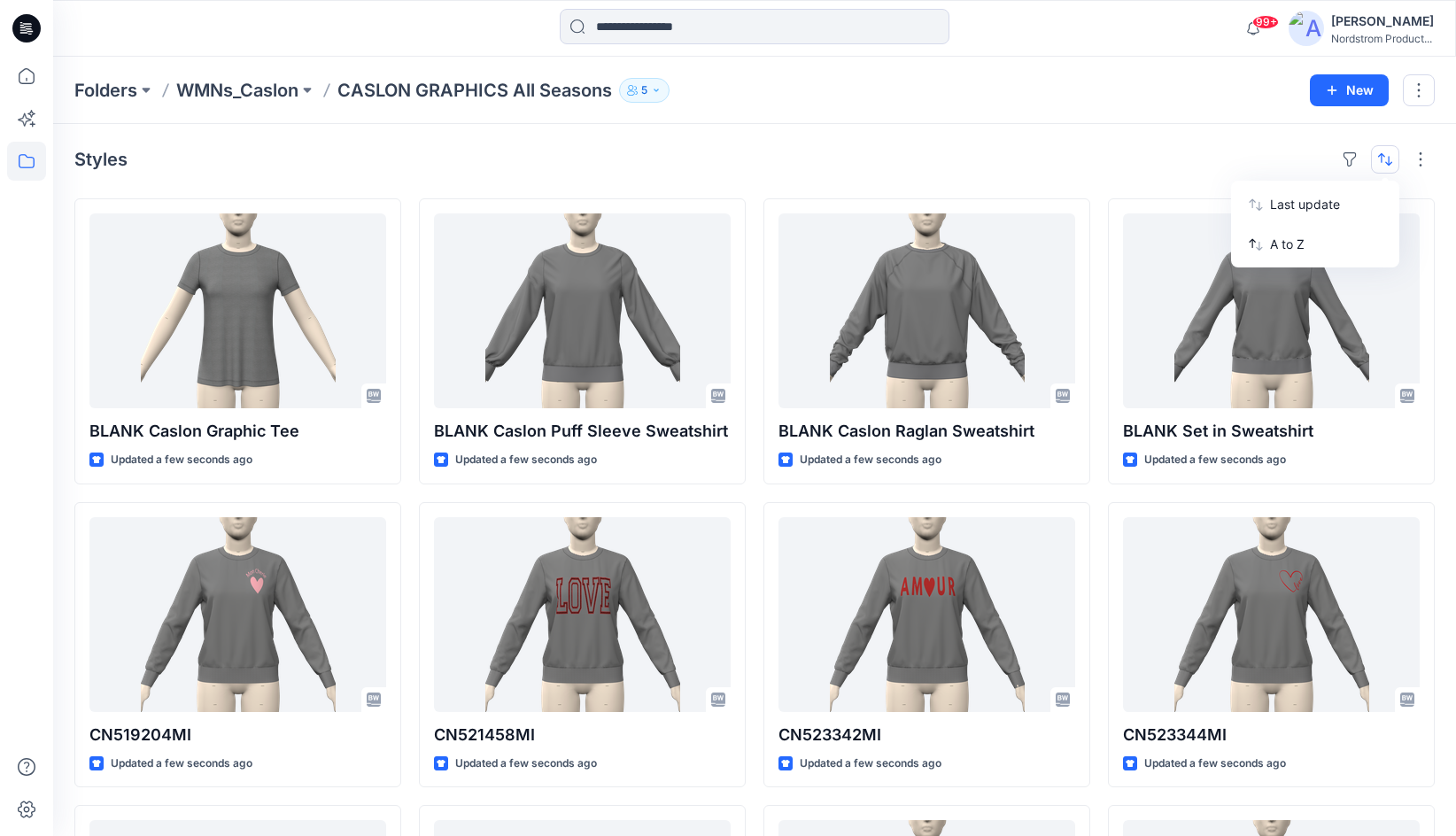
click at [982, 92] on div "Folders WMNs_Caslon CASLON GRAPHICS All Seasons 5" at bounding box center [685, 90] width 1222 height 25
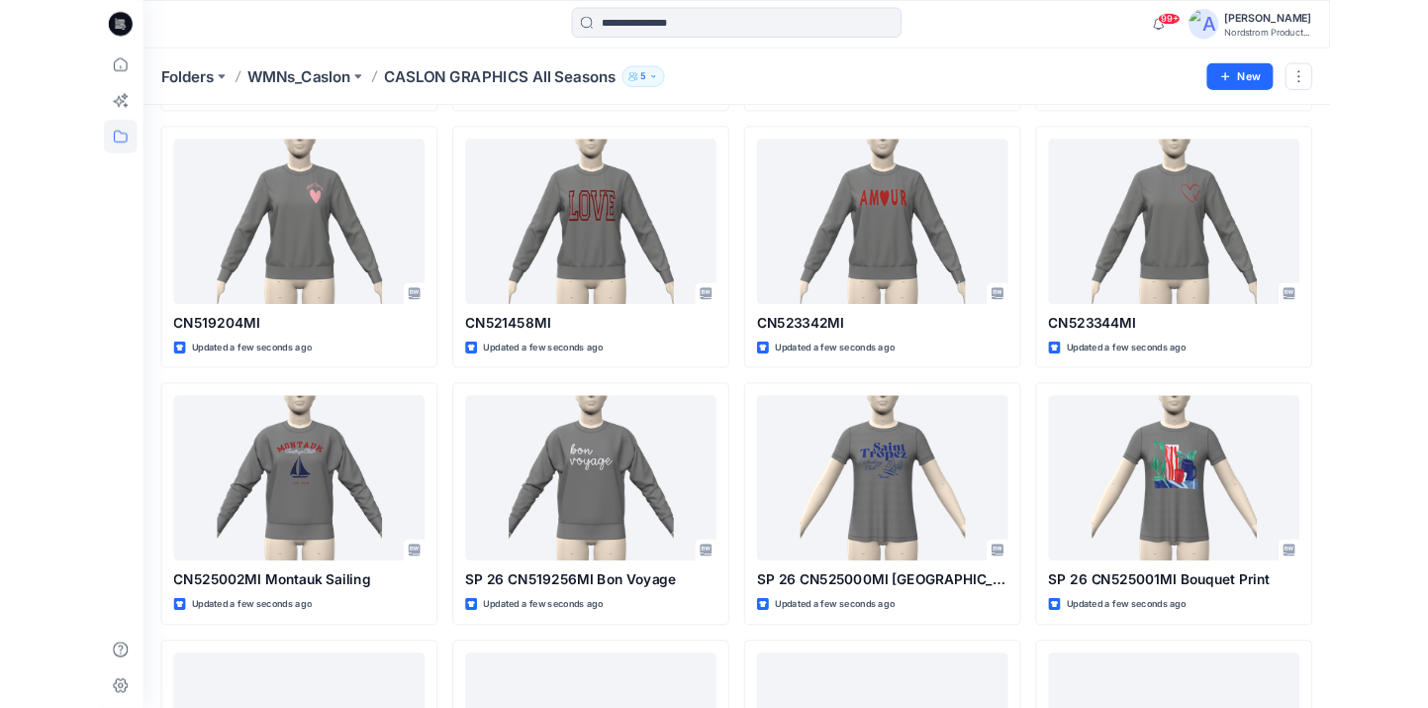
scroll to position [390, 0]
